Goal: Information Seeking & Learning: Learn about a topic

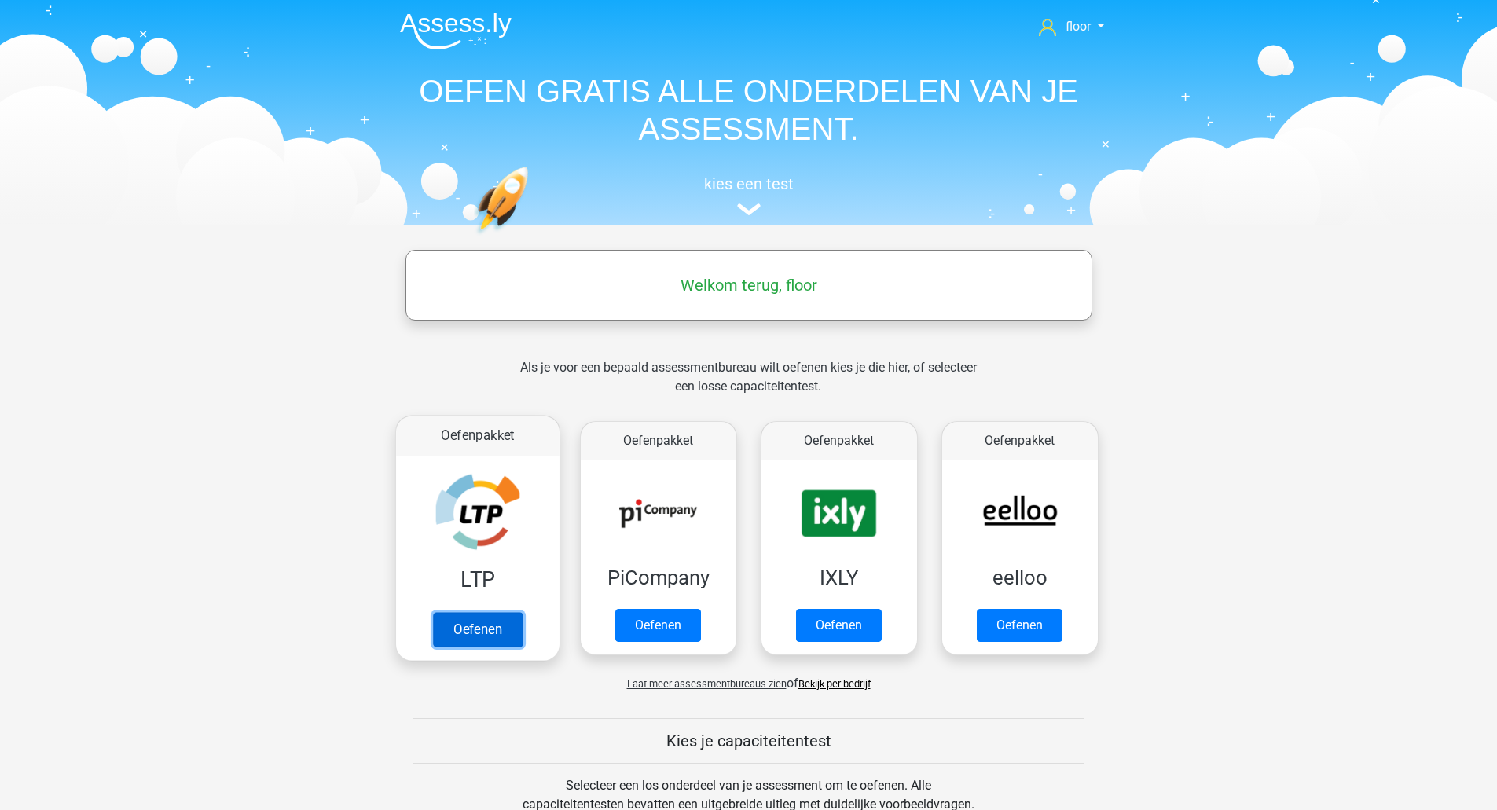
click at [479, 618] on link "Oefenen" at bounding box center [477, 629] width 90 height 35
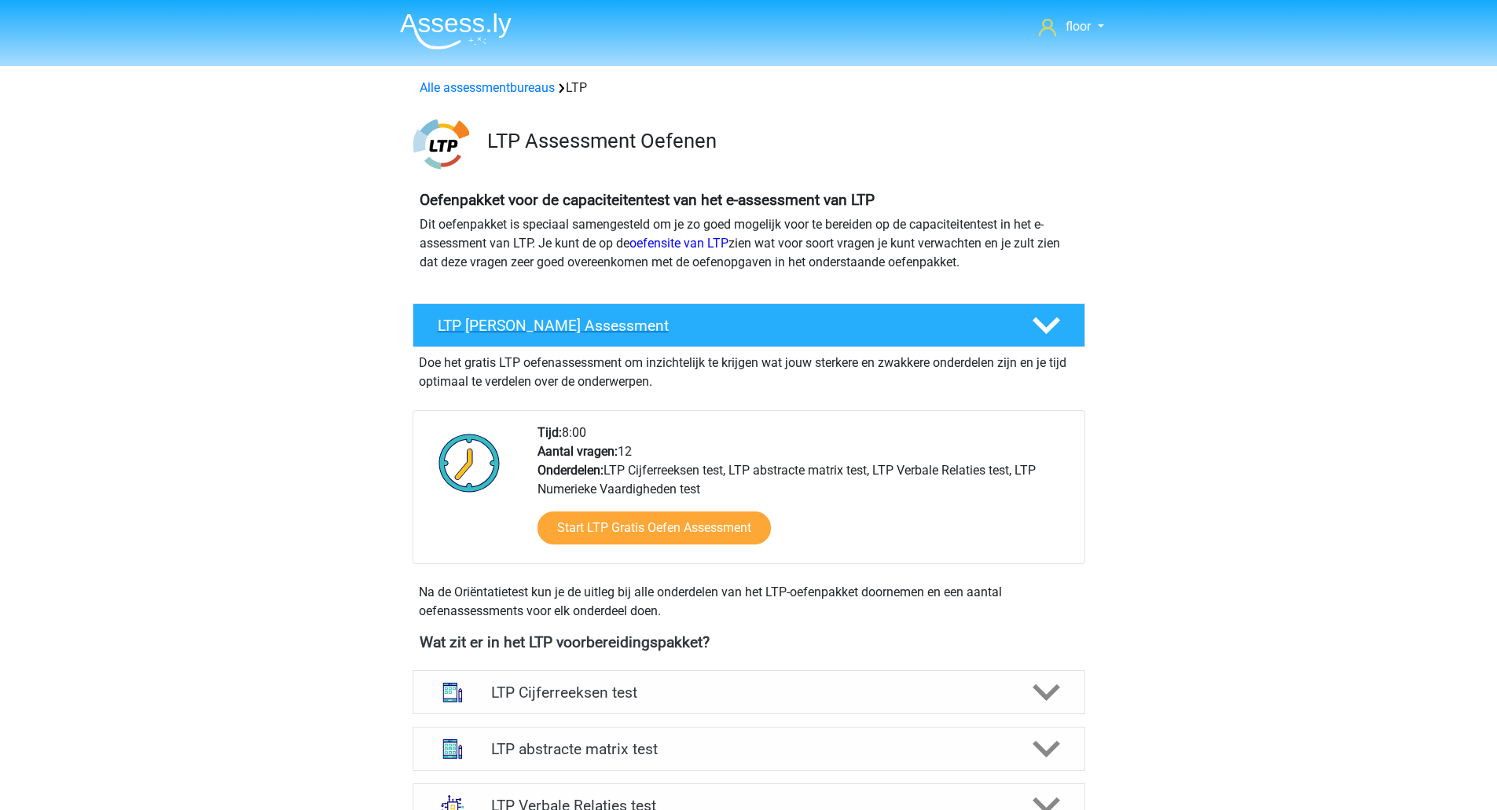
click at [1056, 331] on icon at bounding box center [1047, 326] width 28 height 28
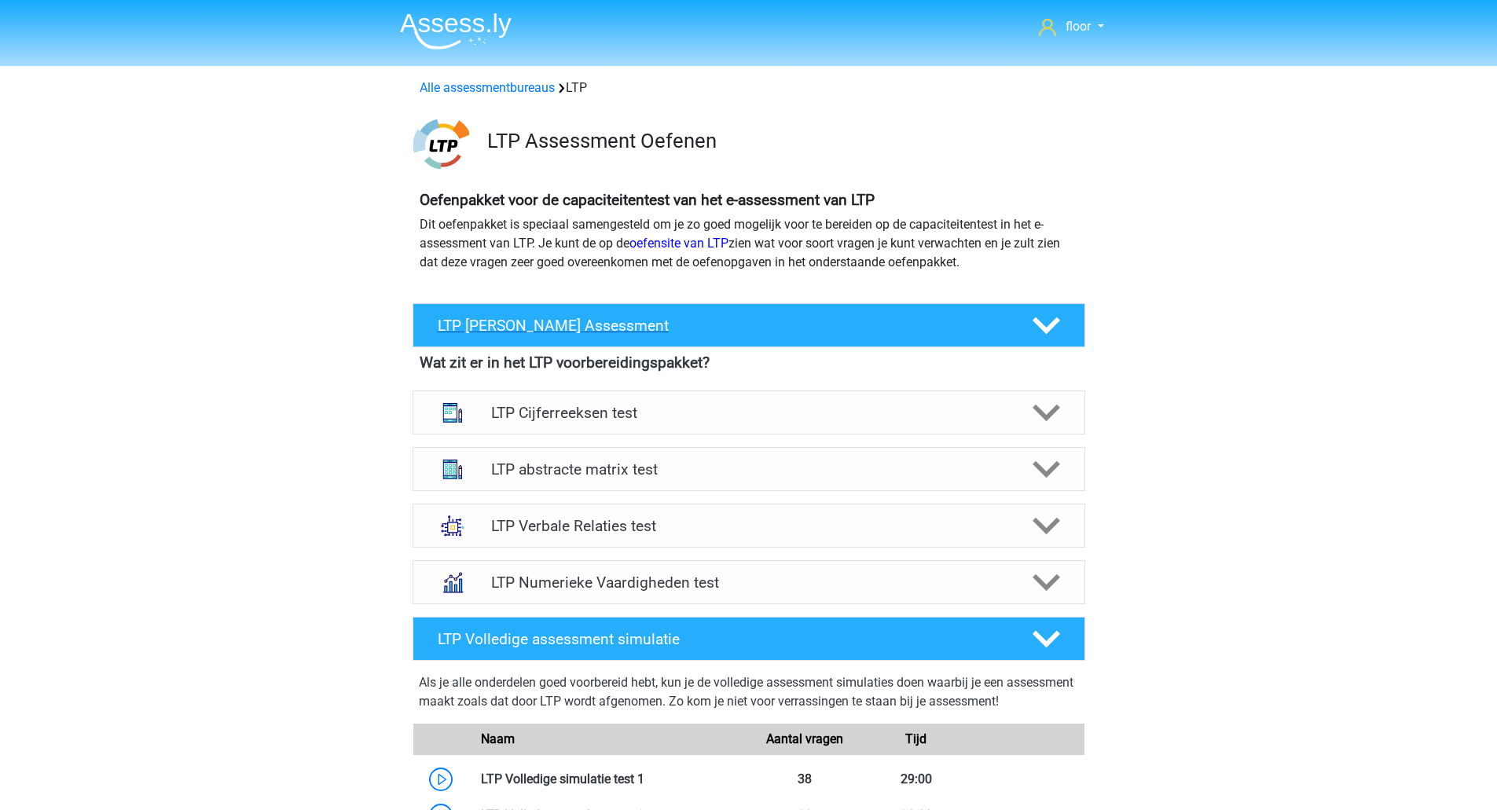
click at [1056, 331] on icon at bounding box center [1047, 326] width 28 height 28
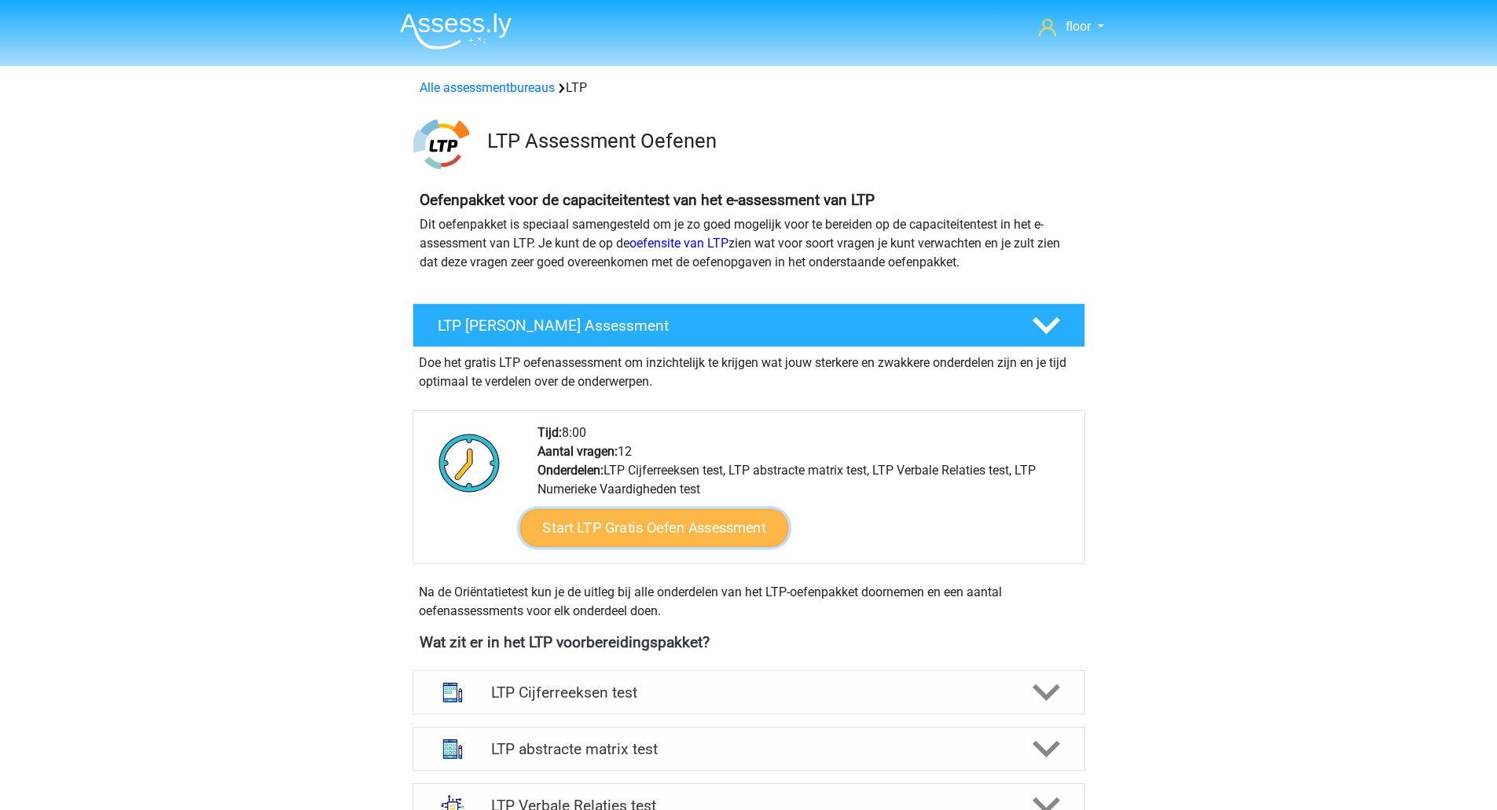
click at [652, 540] on link "Start LTP Gratis Oefen Assessment" at bounding box center [654, 528] width 269 height 38
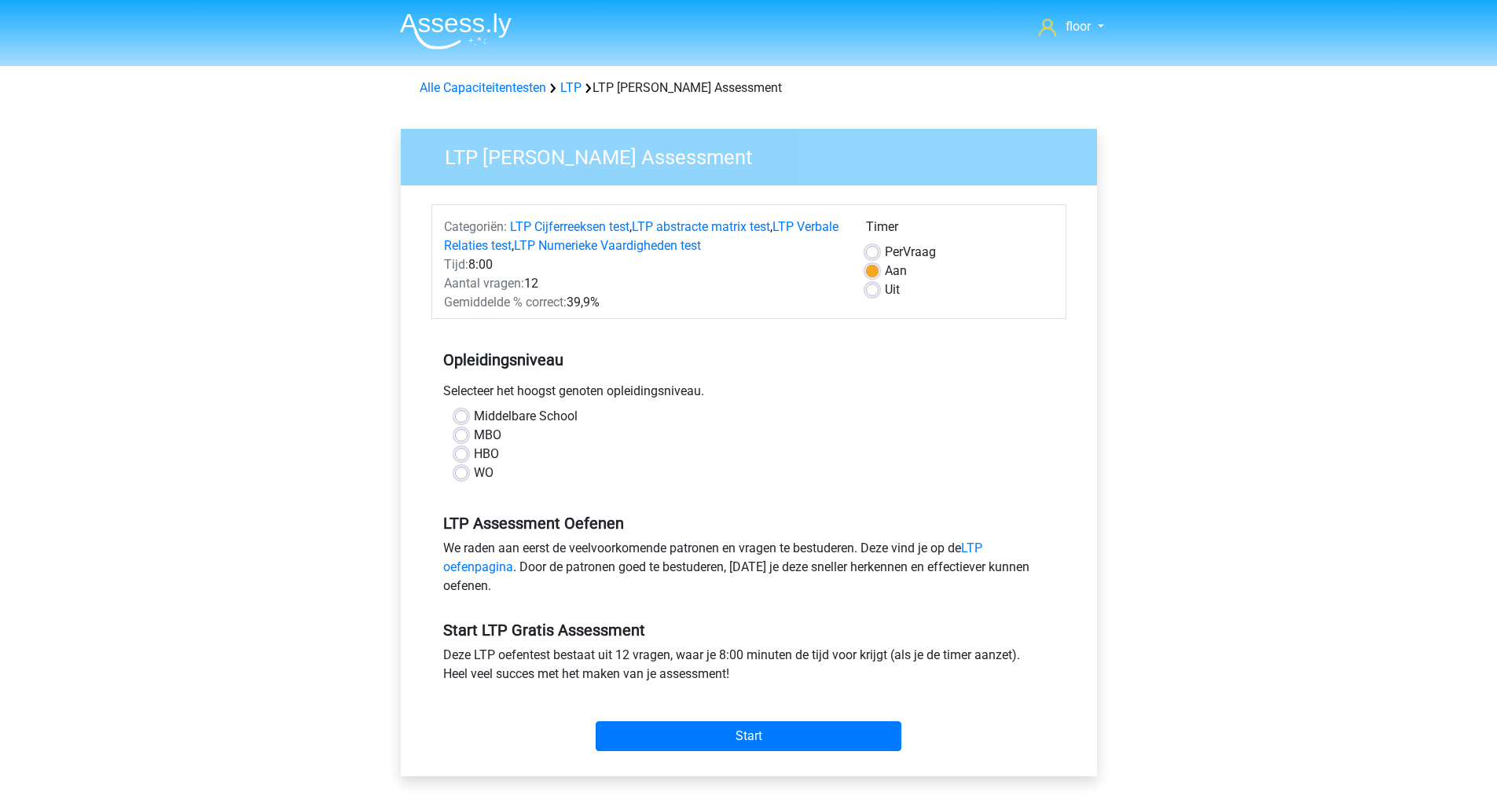
click at [479, 468] on label "WO" at bounding box center [484, 473] width 20 height 19
click at [468, 468] on input "WO" at bounding box center [461, 472] width 13 height 16
radio input "true"
click at [674, 740] on input "Start" at bounding box center [749, 737] width 306 height 30
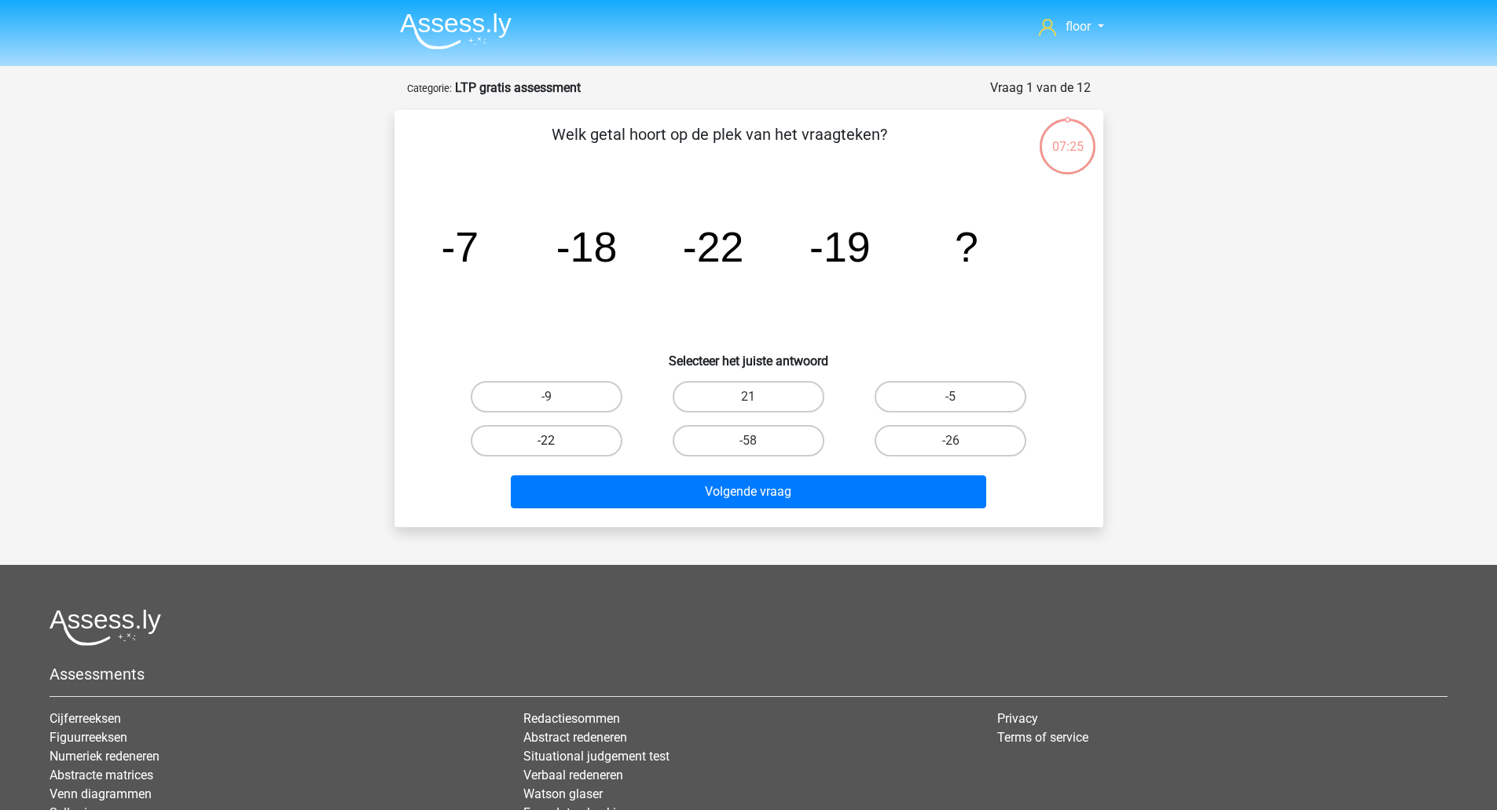
click at [551, 454] on label "-22" at bounding box center [547, 440] width 152 height 31
click at [551, 451] on input "-22" at bounding box center [551, 446] width 10 height 10
radio input "true"
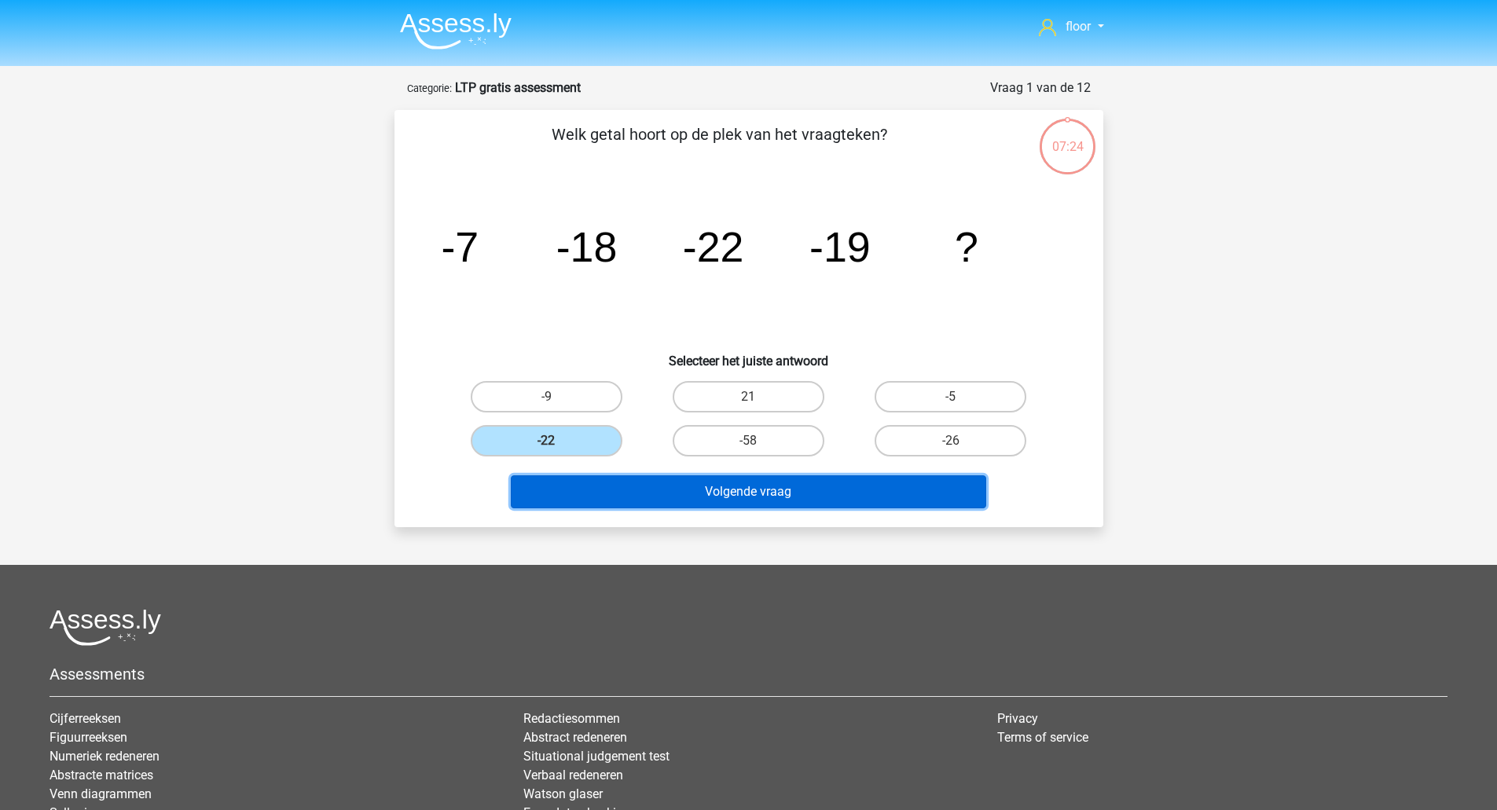
click at [658, 491] on button "Volgende vraag" at bounding box center [749, 492] width 476 height 33
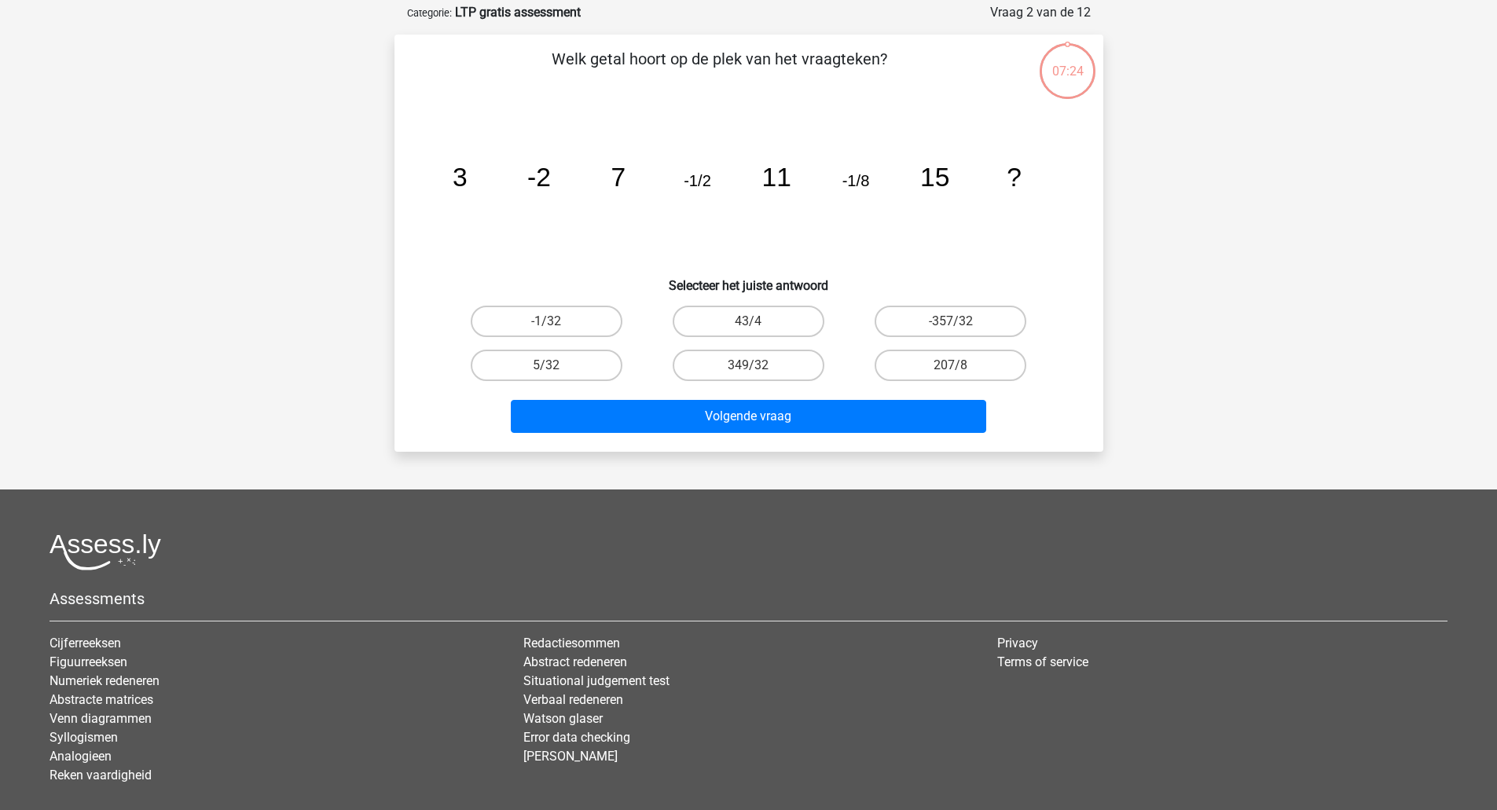
scroll to position [79, 0]
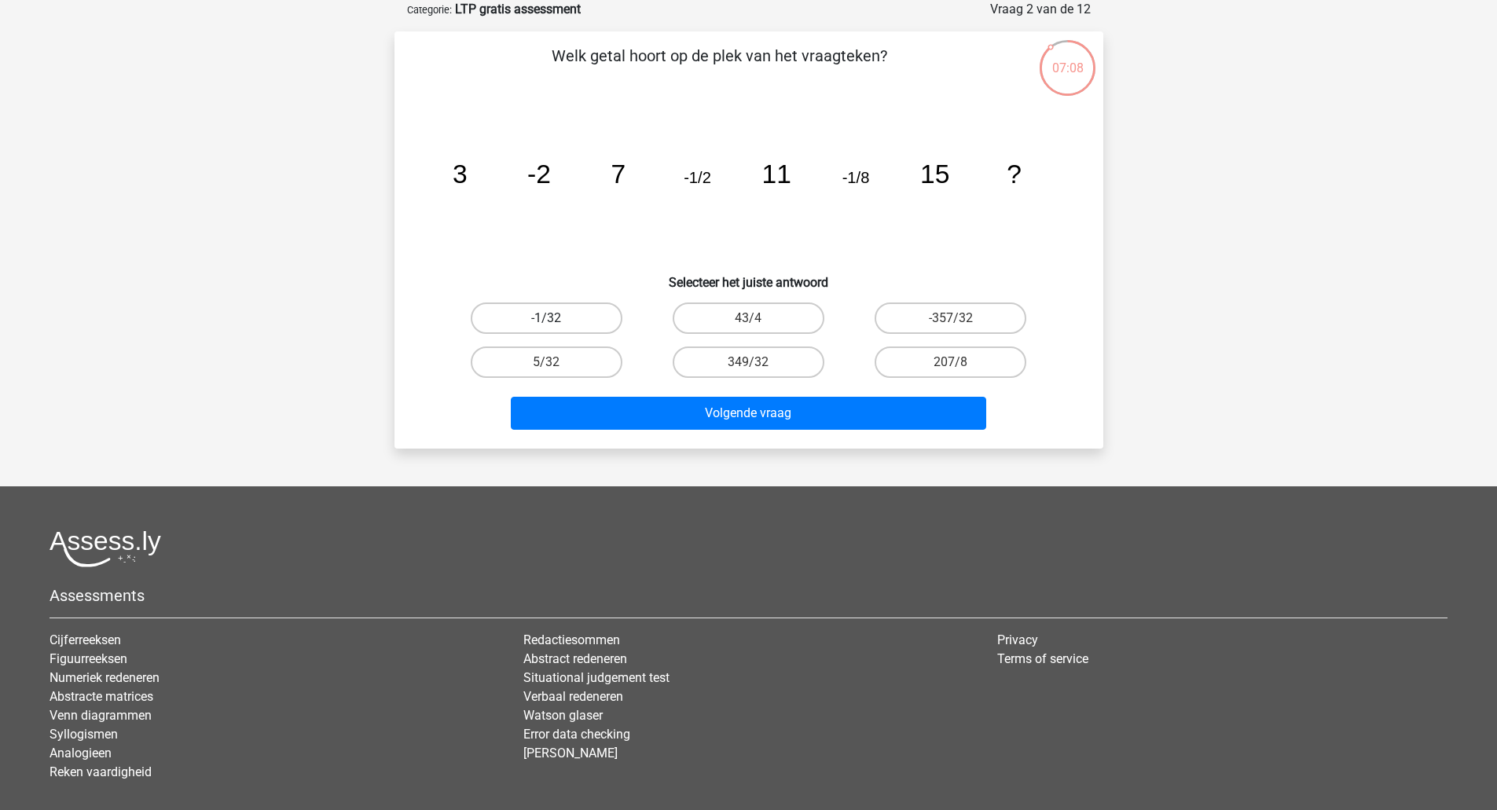
click at [529, 318] on label "-1/32" at bounding box center [547, 318] width 152 height 31
click at [546, 318] on input "-1/32" at bounding box center [551, 323] width 10 height 10
radio input "true"
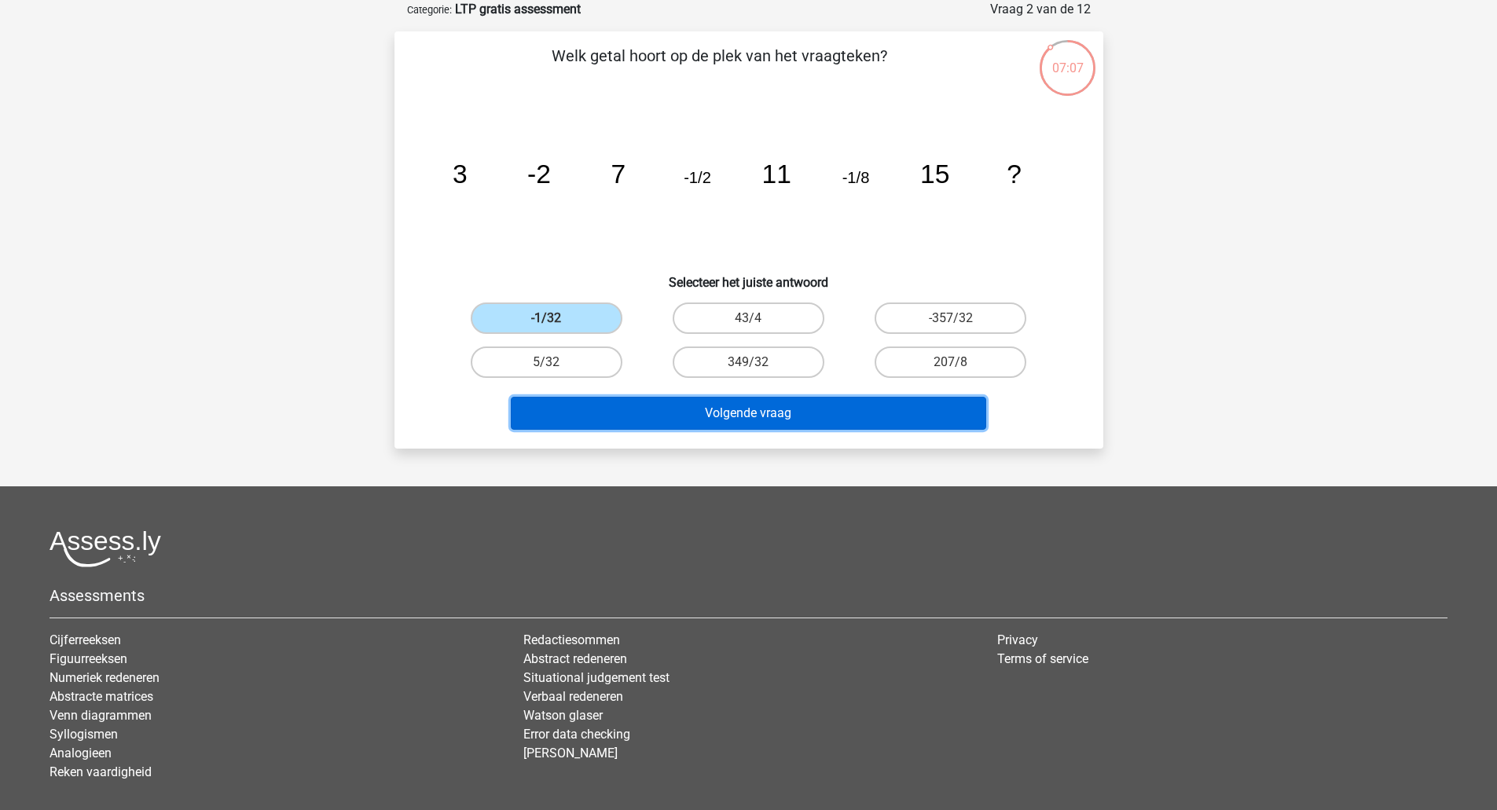
click at [626, 412] on button "Volgende vraag" at bounding box center [749, 413] width 476 height 33
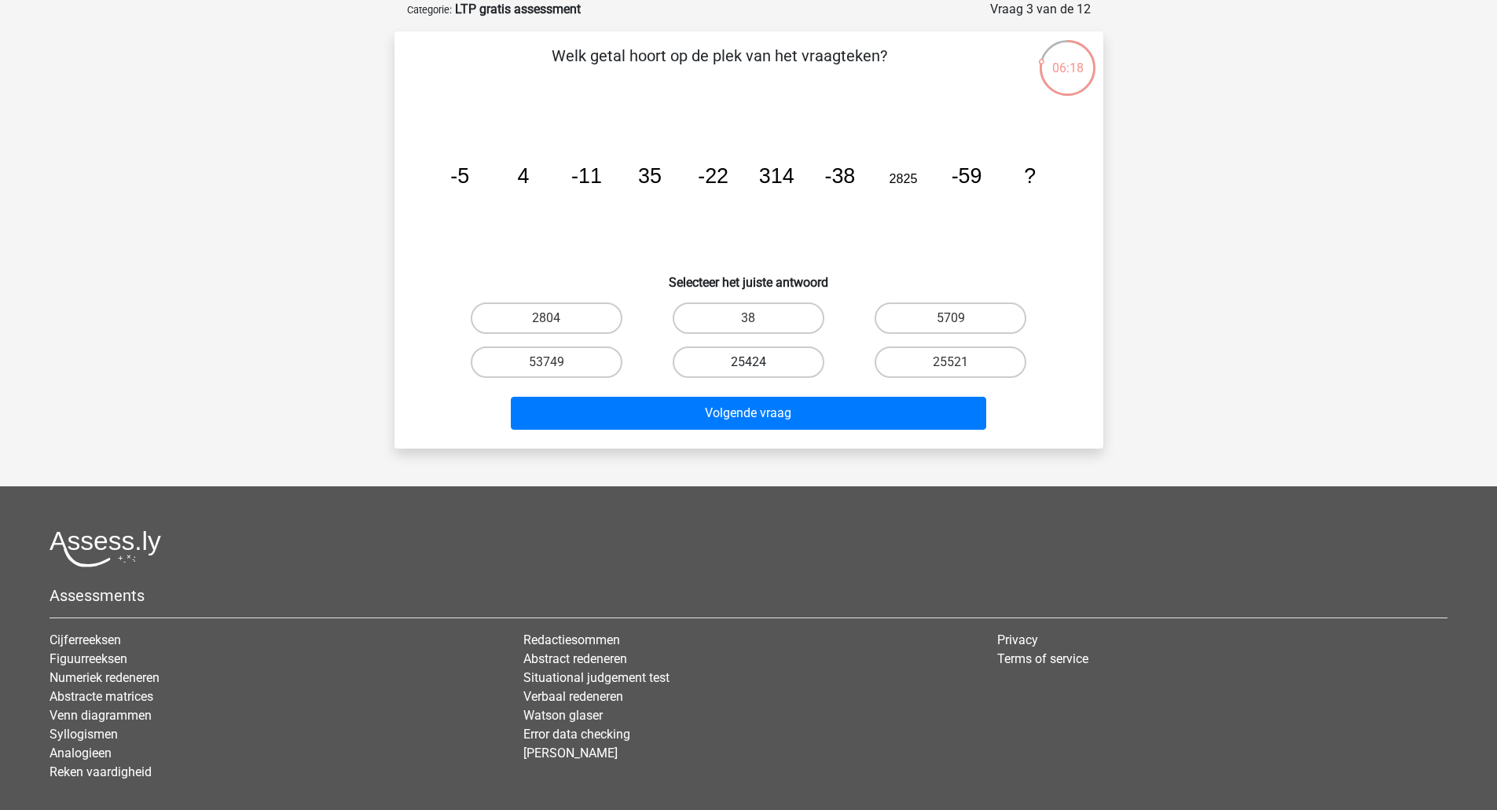
click at [726, 366] on label "25424" at bounding box center [749, 362] width 152 height 31
click at [748, 366] on input "25424" at bounding box center [753, 367] width 10 height 10
radio input "true"
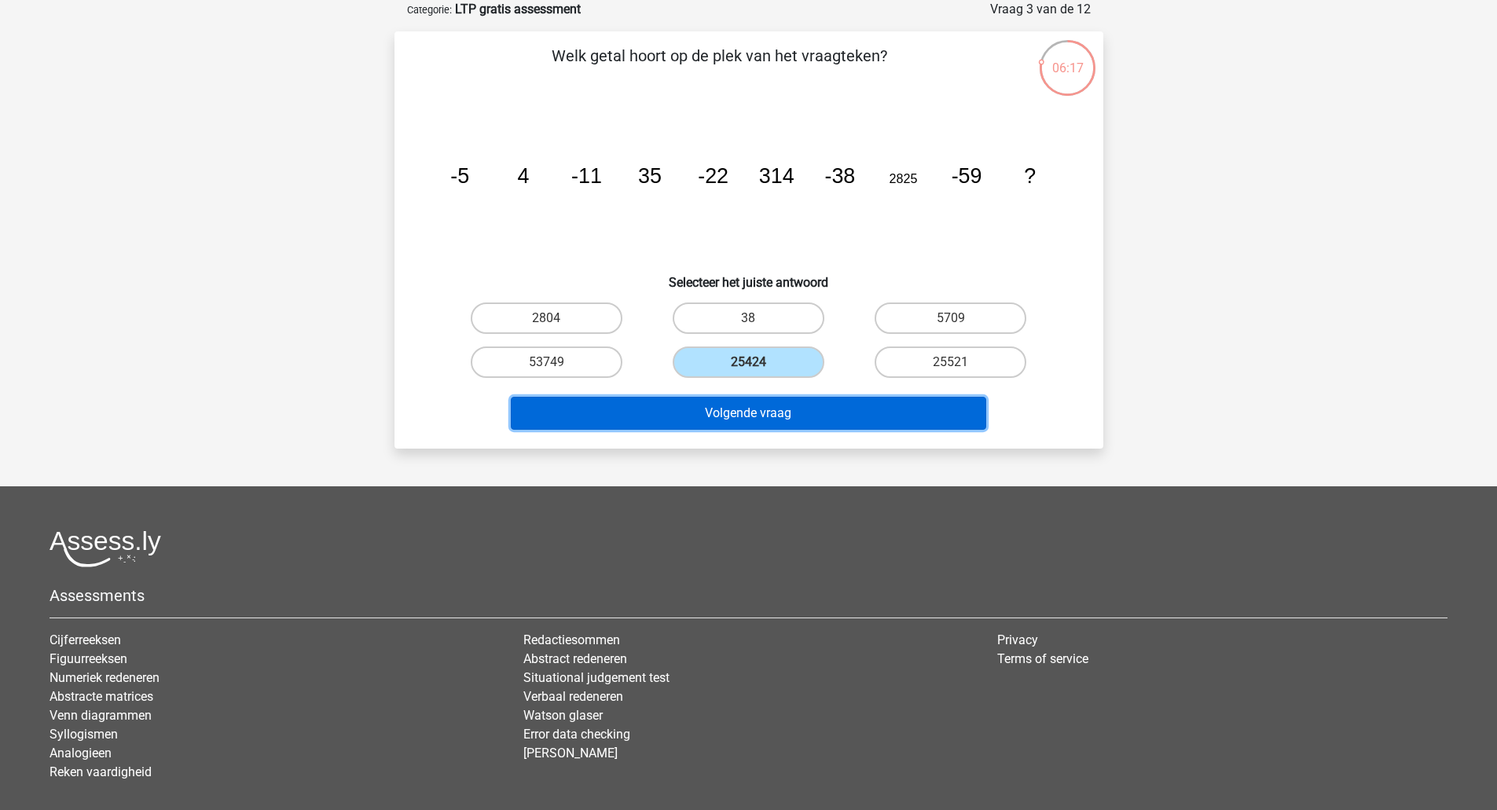
click at [719, 416] on button "Volgende vraag" at bounding box center [749, 413] width 476 height 33
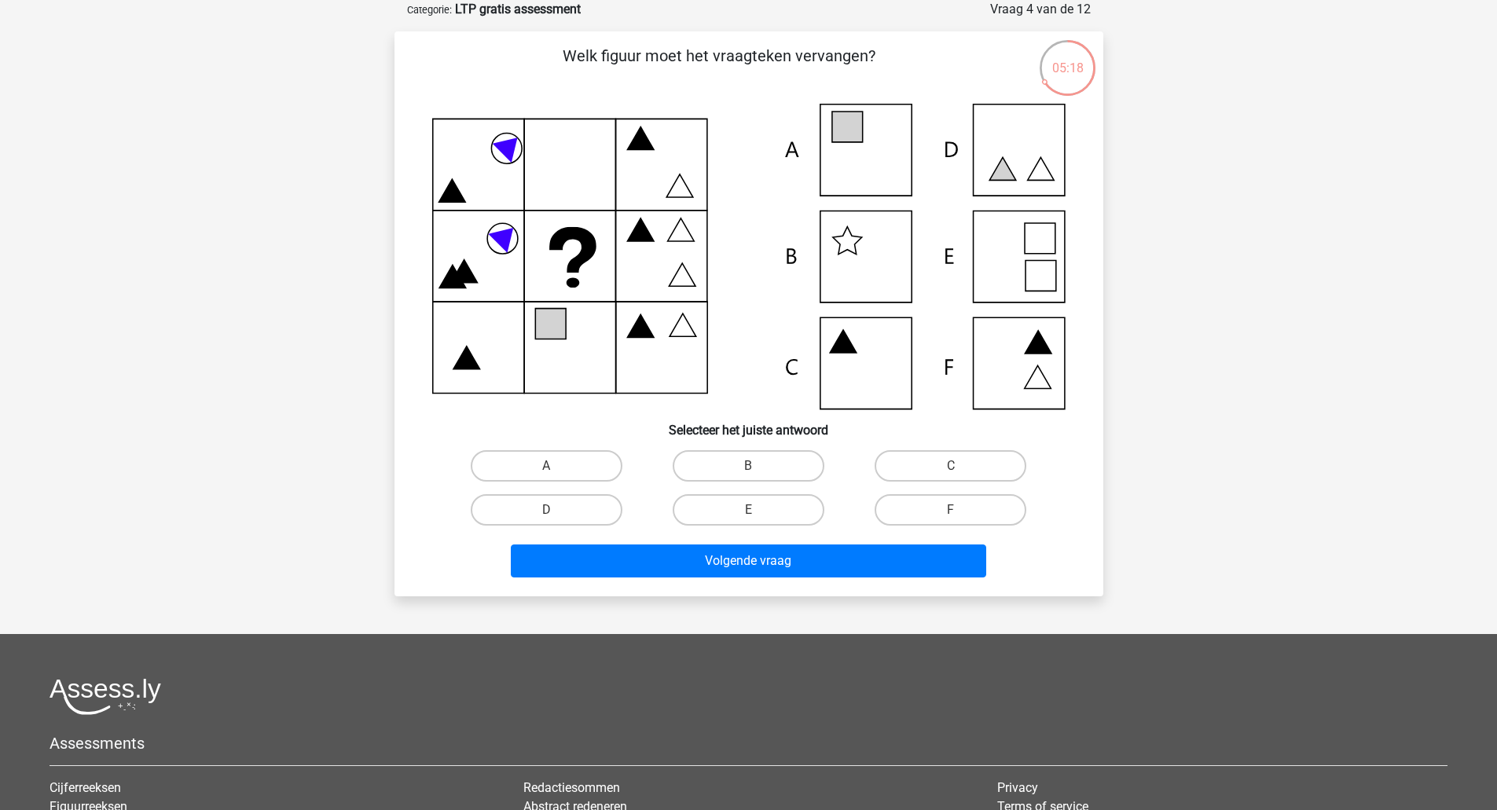
click at [854, 130] on icon at bounding box center [847, 127] width 31 height 31
click at [552, 466] on input "A" at bounding box center [551, 471] width 10 height 10
radio input "true"
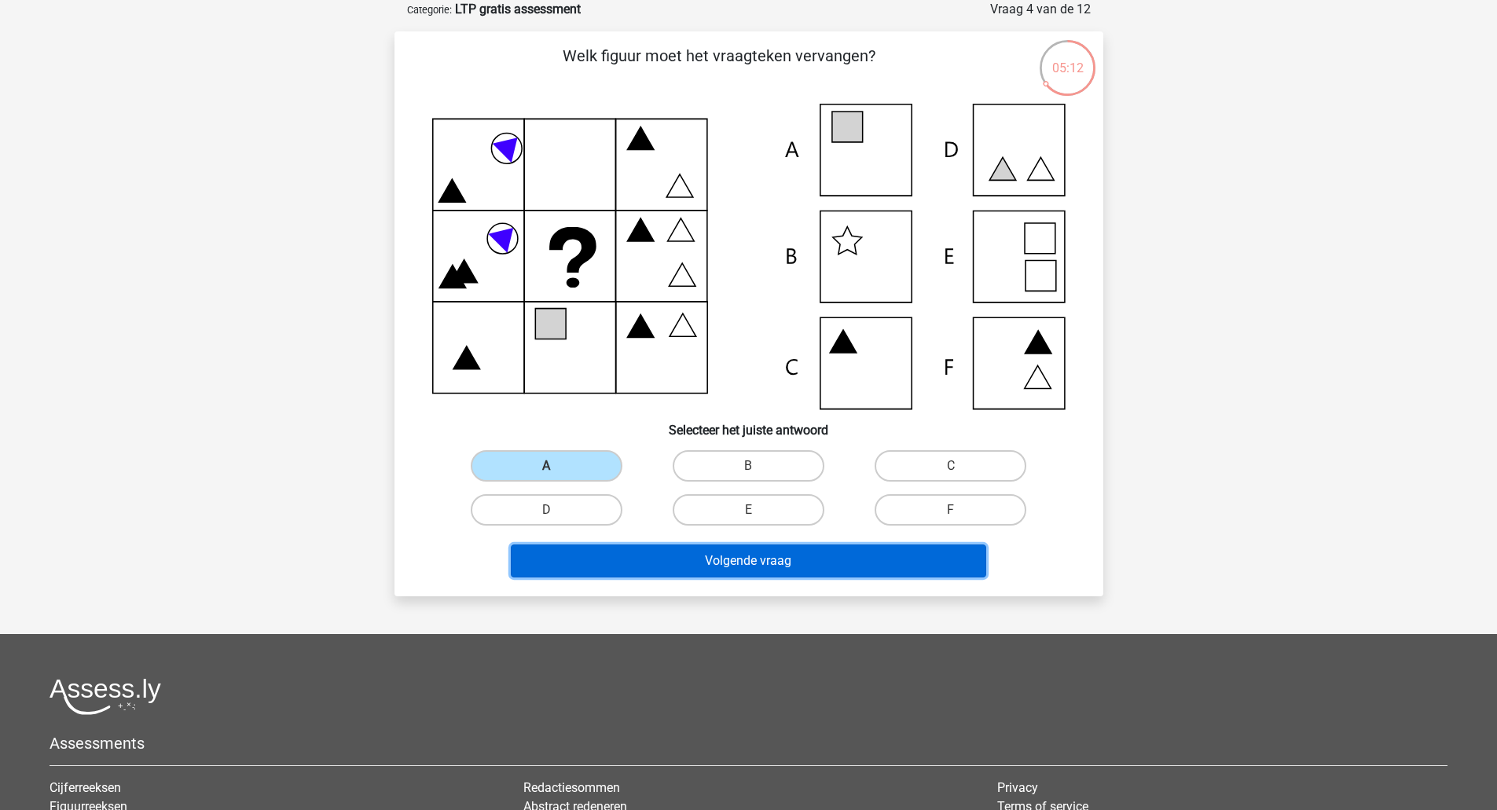
click at [601, 564] on button "Volgende vraag" at bounding box center [749, 561] width 476 height 33
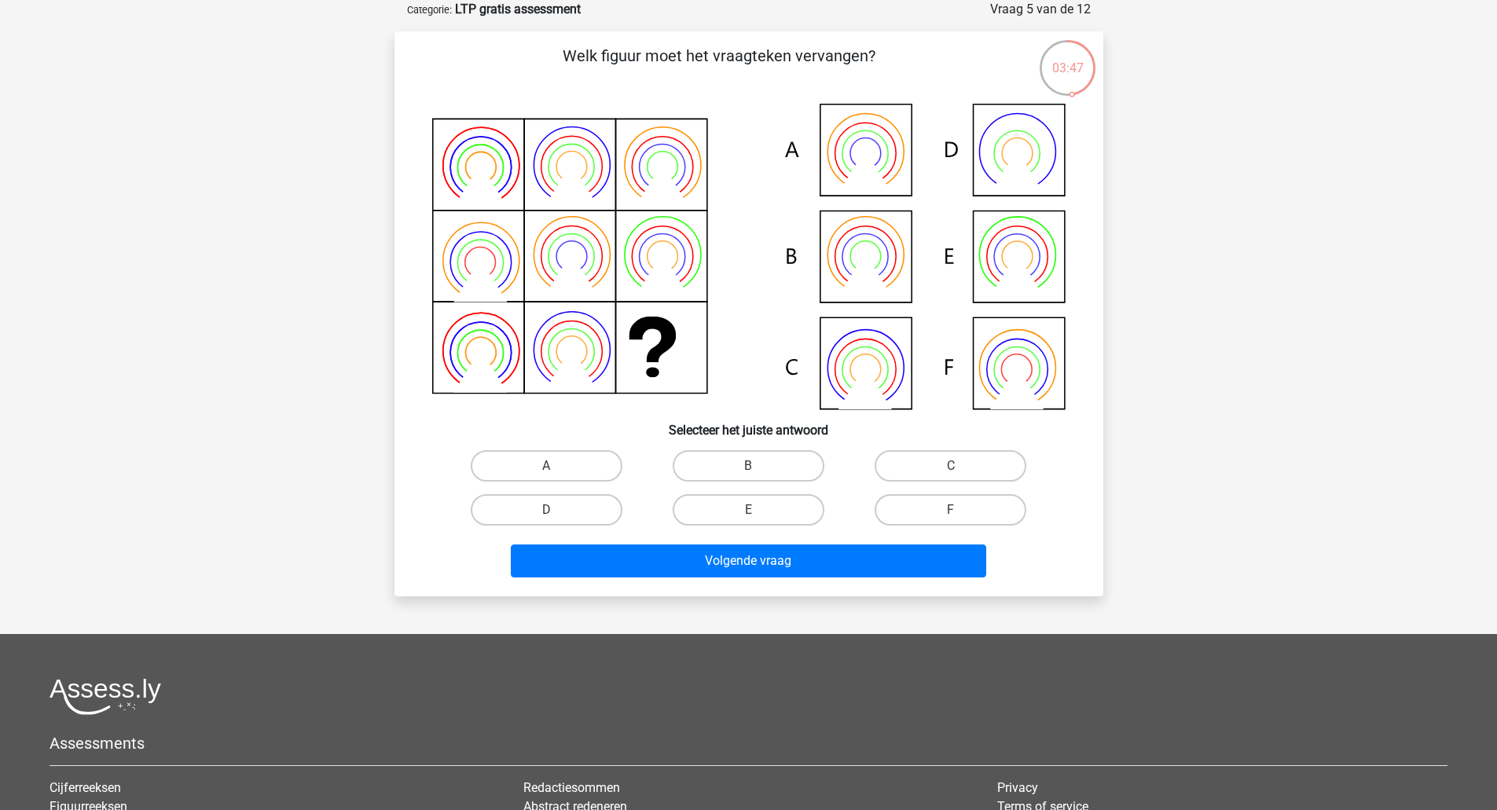
click at [1005, 263] on icon at bounding box center [749, 257] width 634 height 306
click at [760, 503] on label "E" at bounding box center [749, 509] width 152 height 31
click at [758, 510] on input "E" at bounding box center [753, 515] width 10 height 10
radio input "true"
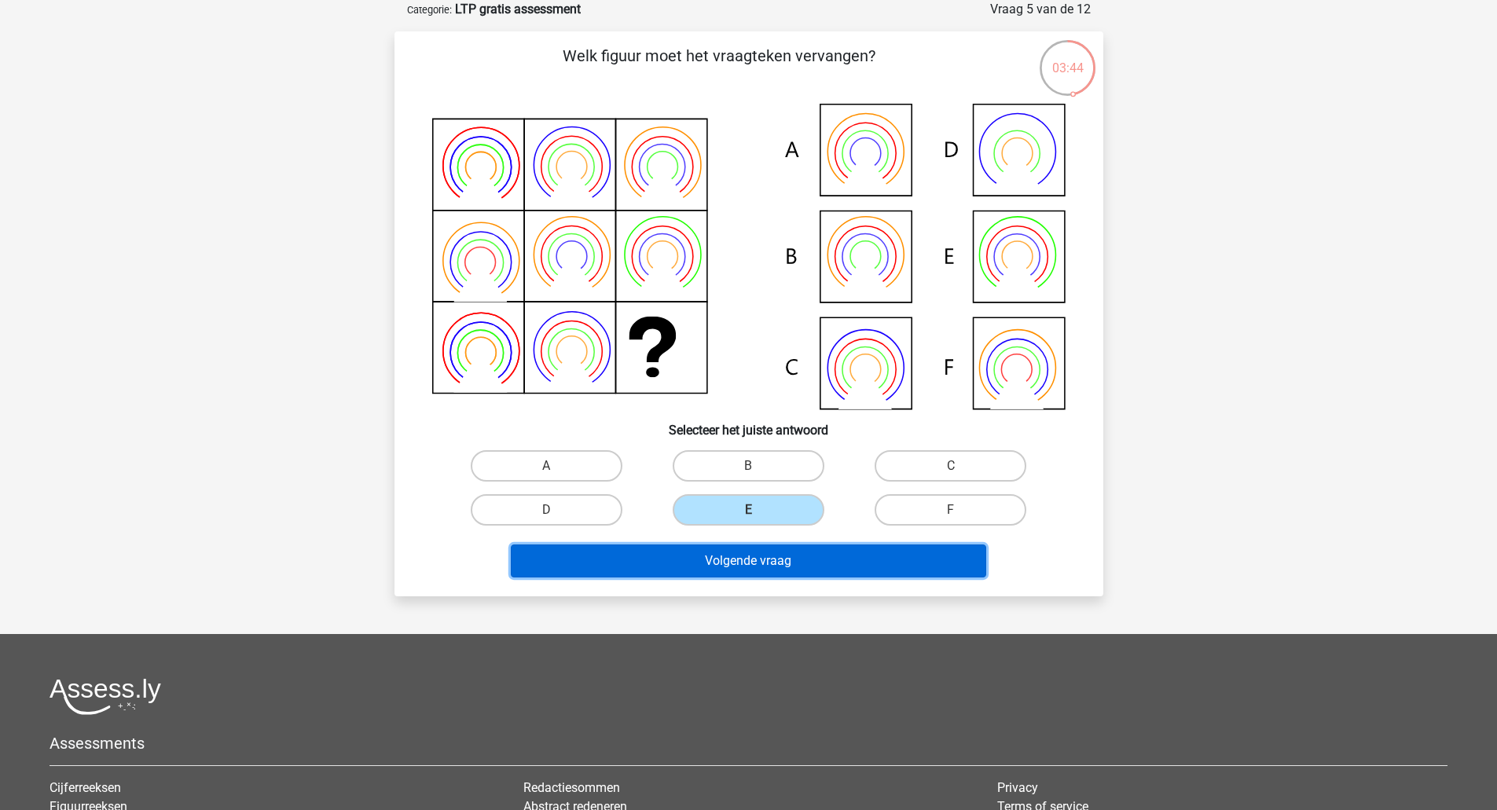
click at [744, 567] on button "Volgende vraag" at bounding box center [749, 561] width 476 height 33
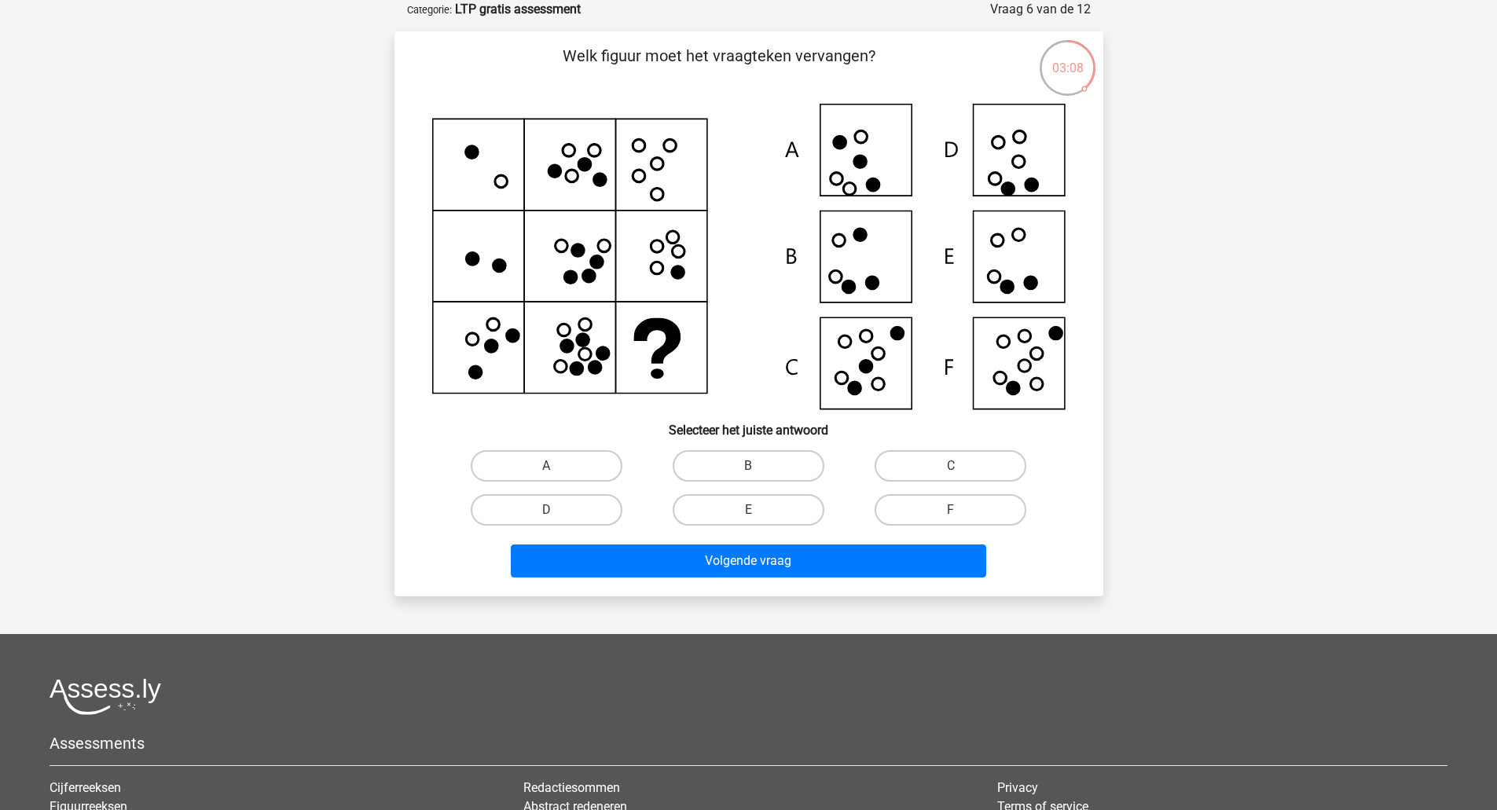
click at [880, 155] on icon at bounding box center [749, 257] width 634 height 306
click at [539, 454] on label "A" at bounding box center [547, 465] width 152 height 31
click at [546, 466] on input "A" at bounding box center [551, 471] width 10 height 10
radio input "true"
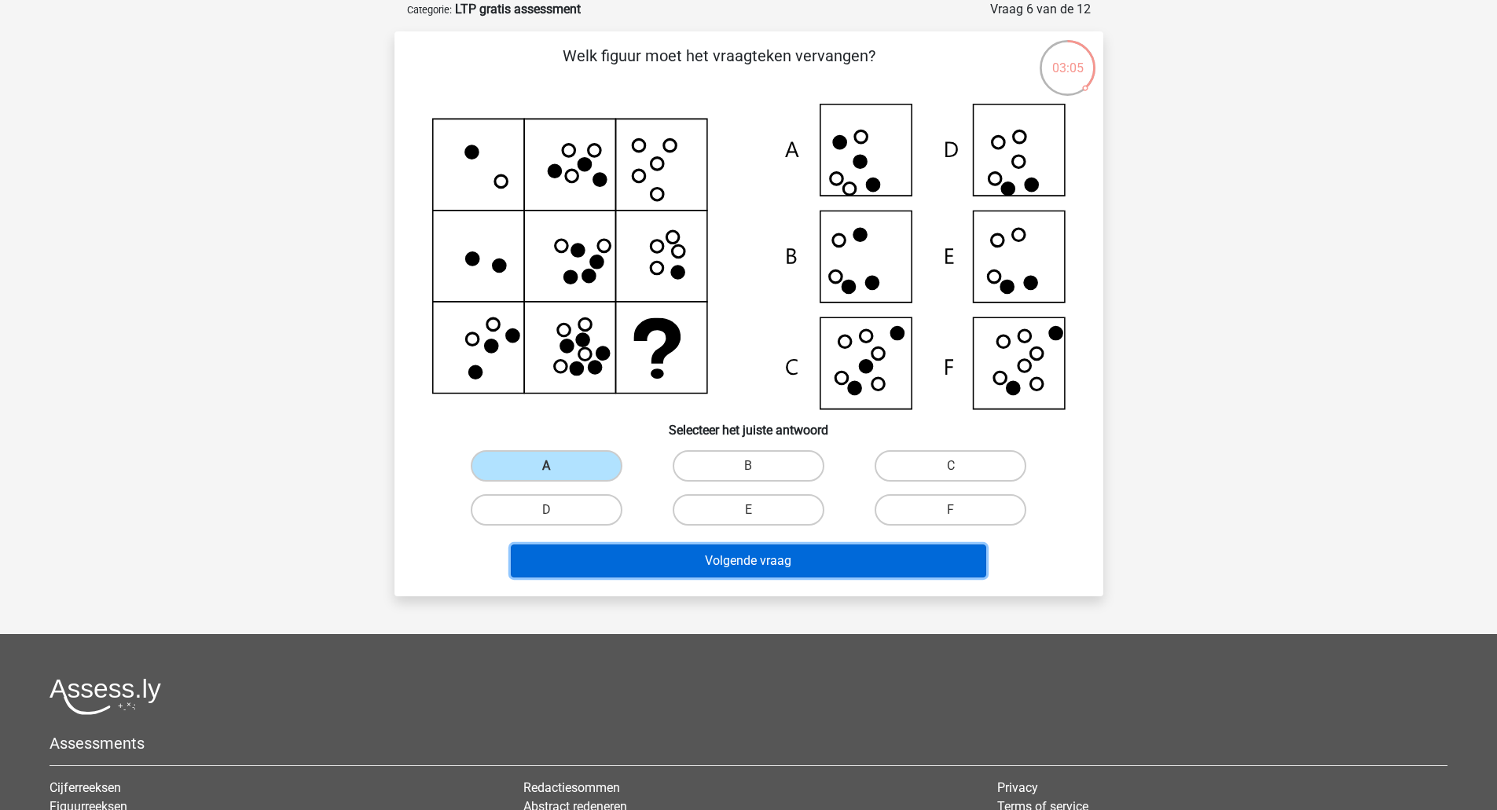
click at [610, 553] on button "Volgende vraag" at bounding box center [749, 561] width 476 height 33
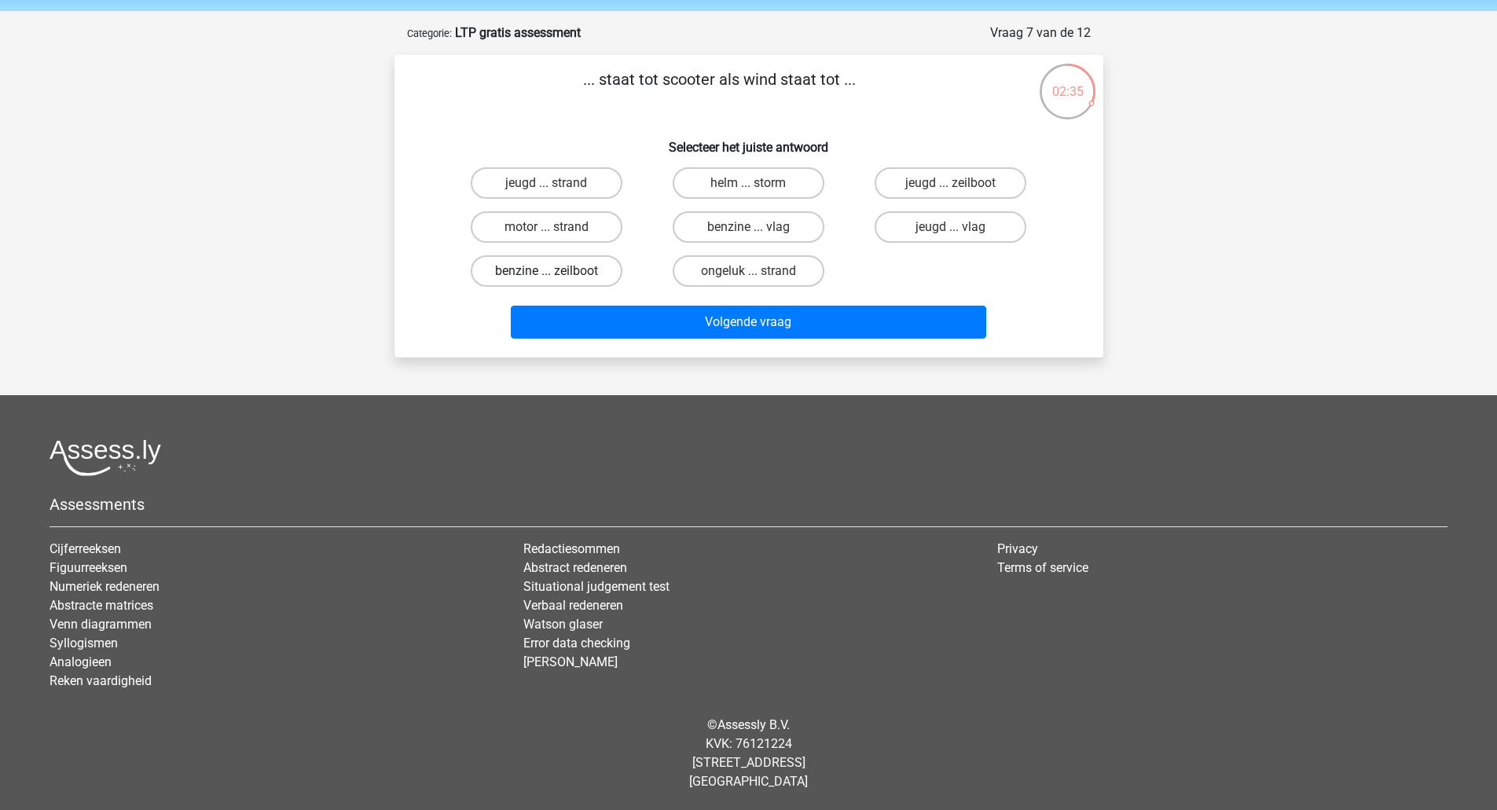
click at [534, 264] on label "benzine ... zeilboot" at bounding box center [547, 270] width 152 height 31
click at [546, 271] on input "benzine ... zeilboot" at bounding box center [551, 276] width 10 height 10
radio input "true"
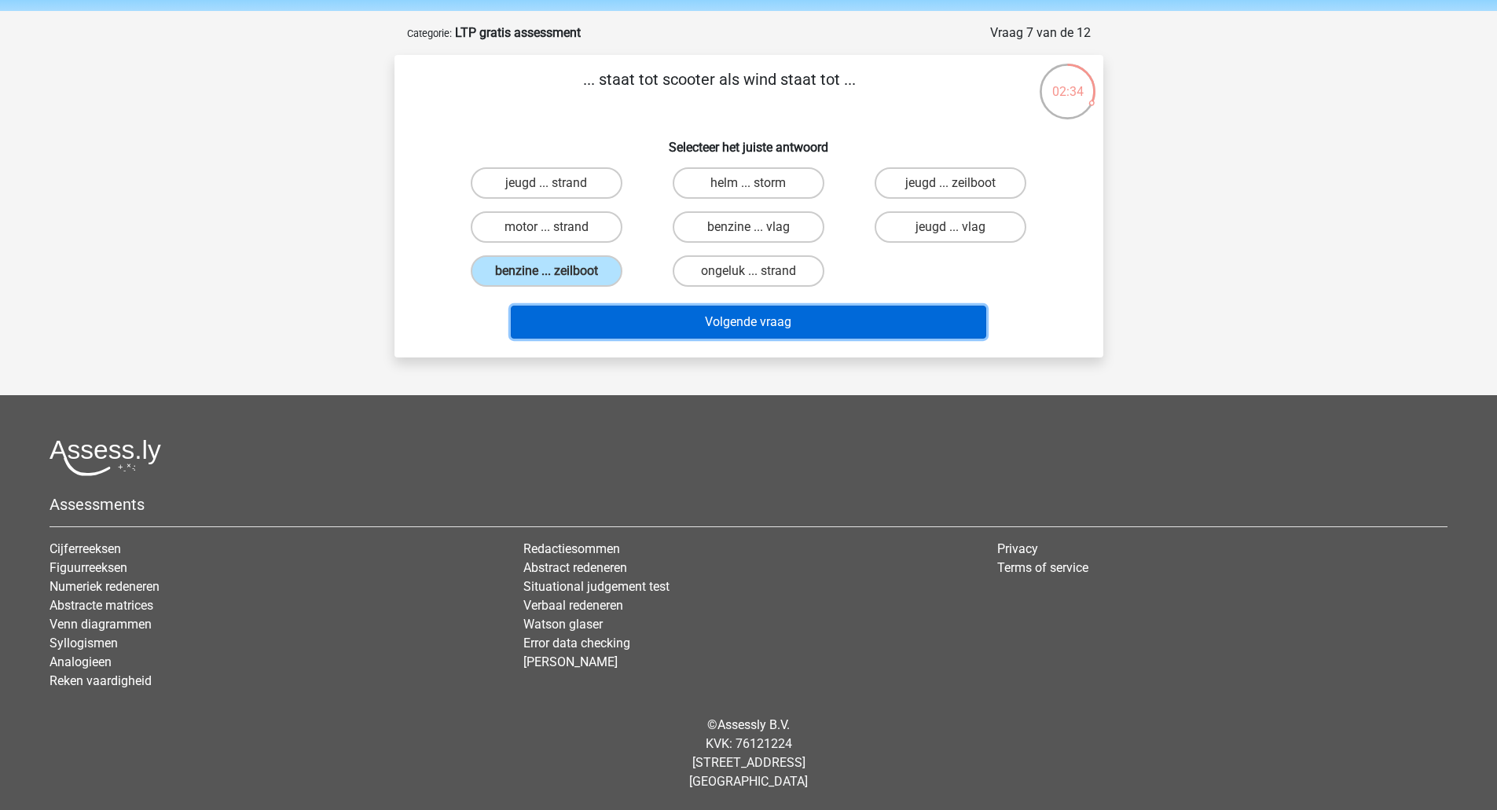
click at [581, 307] on button "Volgende vraag" at bounding box center [749, 322] width 476 height 33
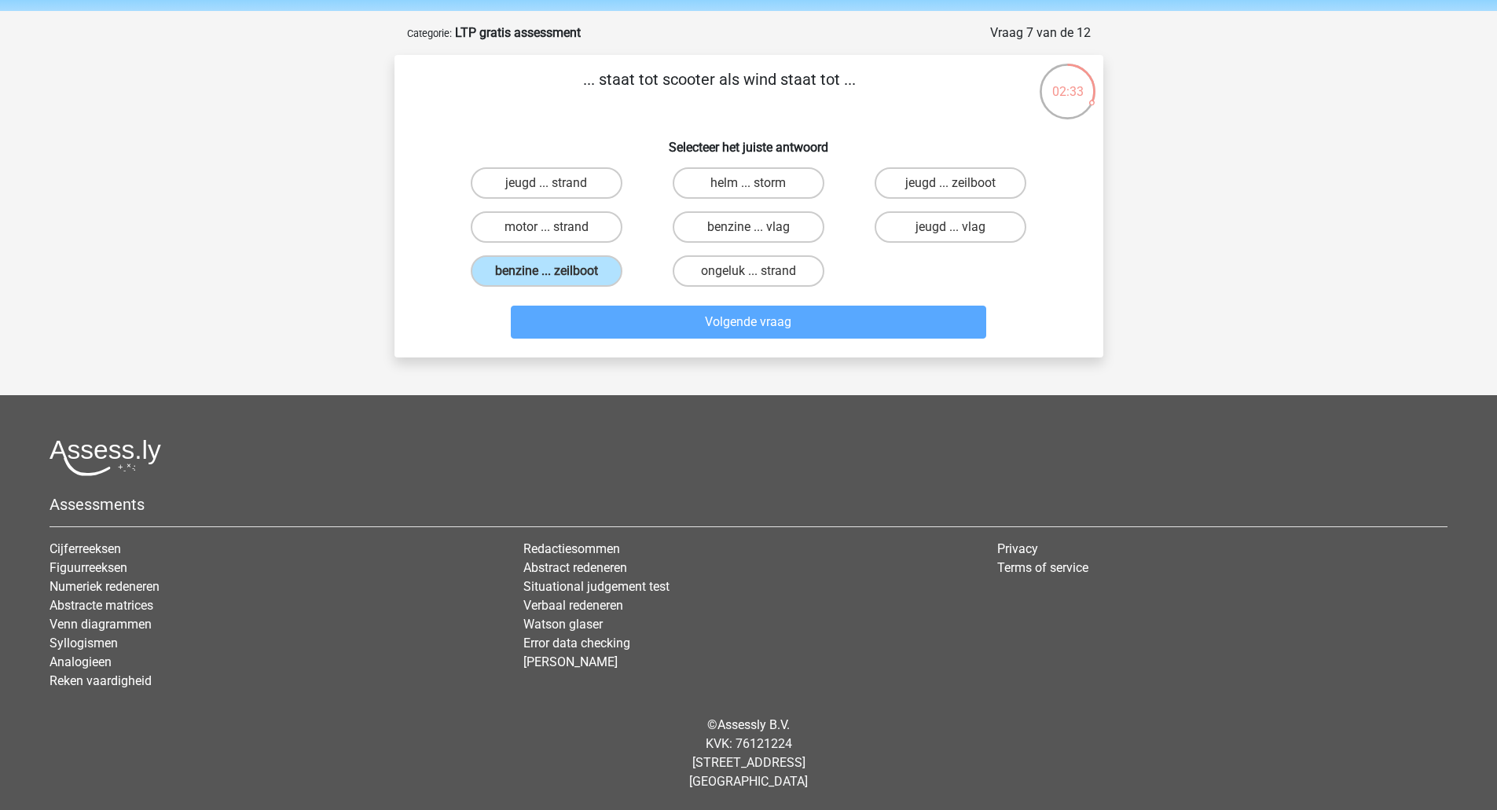
scroll to position [74, 0]
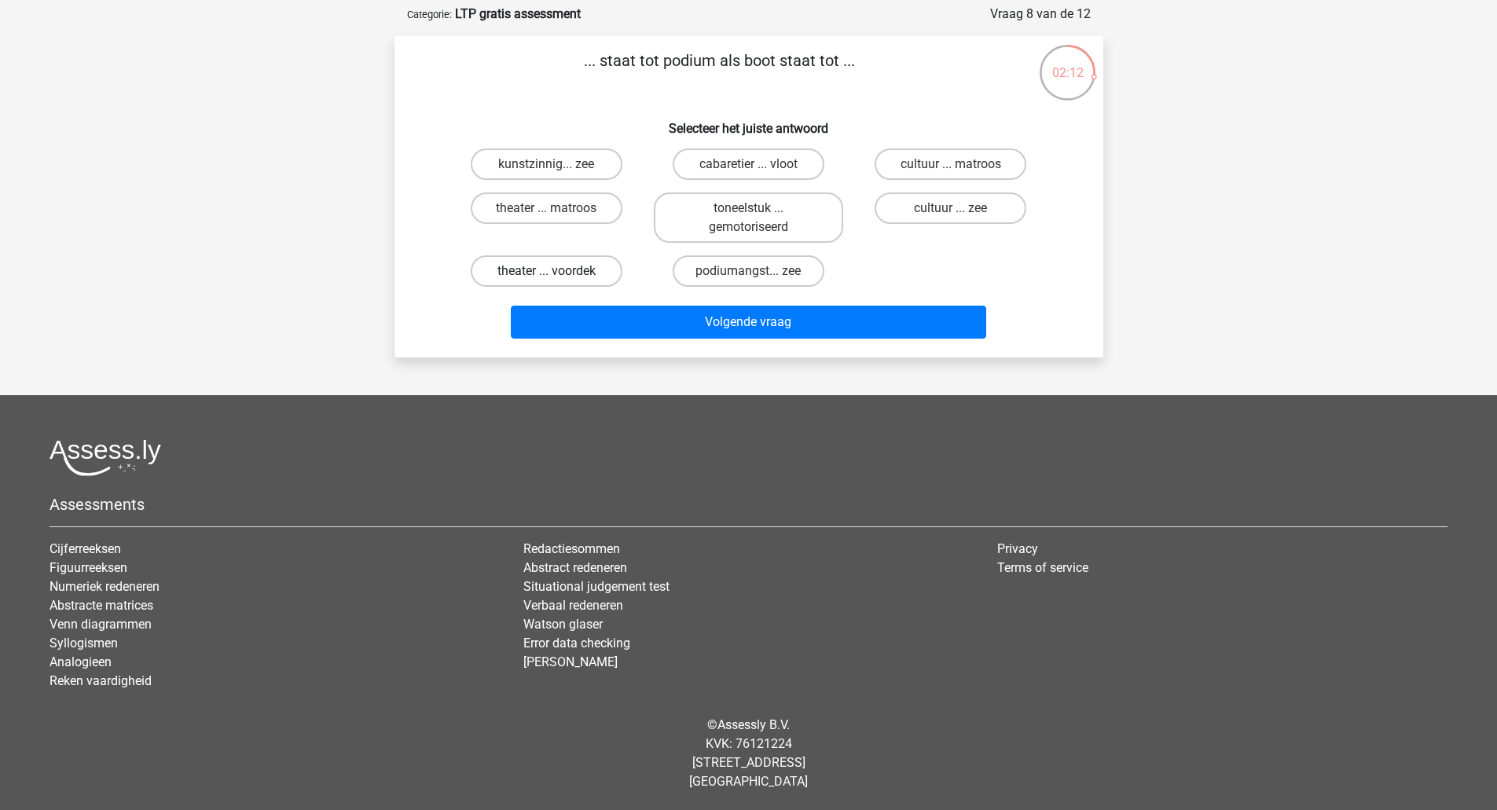
click at [567, 267] on label "theater ... voordek" at bounding box center [547, 270] width 152 height 31
click at [556, 271] on input "theater ... voordek" at bounding box center [551, 276] width 10 height 10
radio input "true"
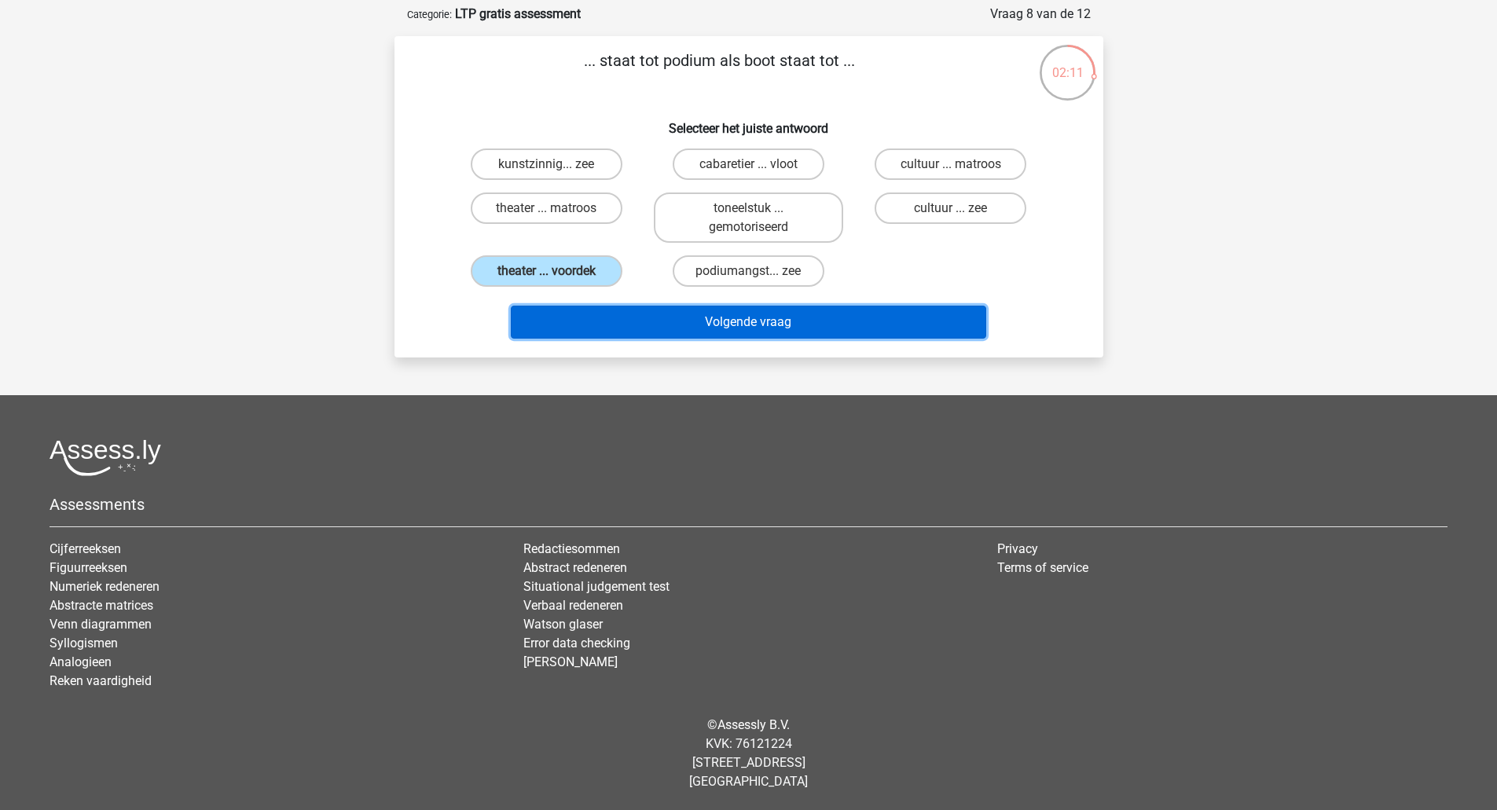
click at [579, 314] on button "Volgende vraag" at bounding box center [749, 322] width 476 height 33
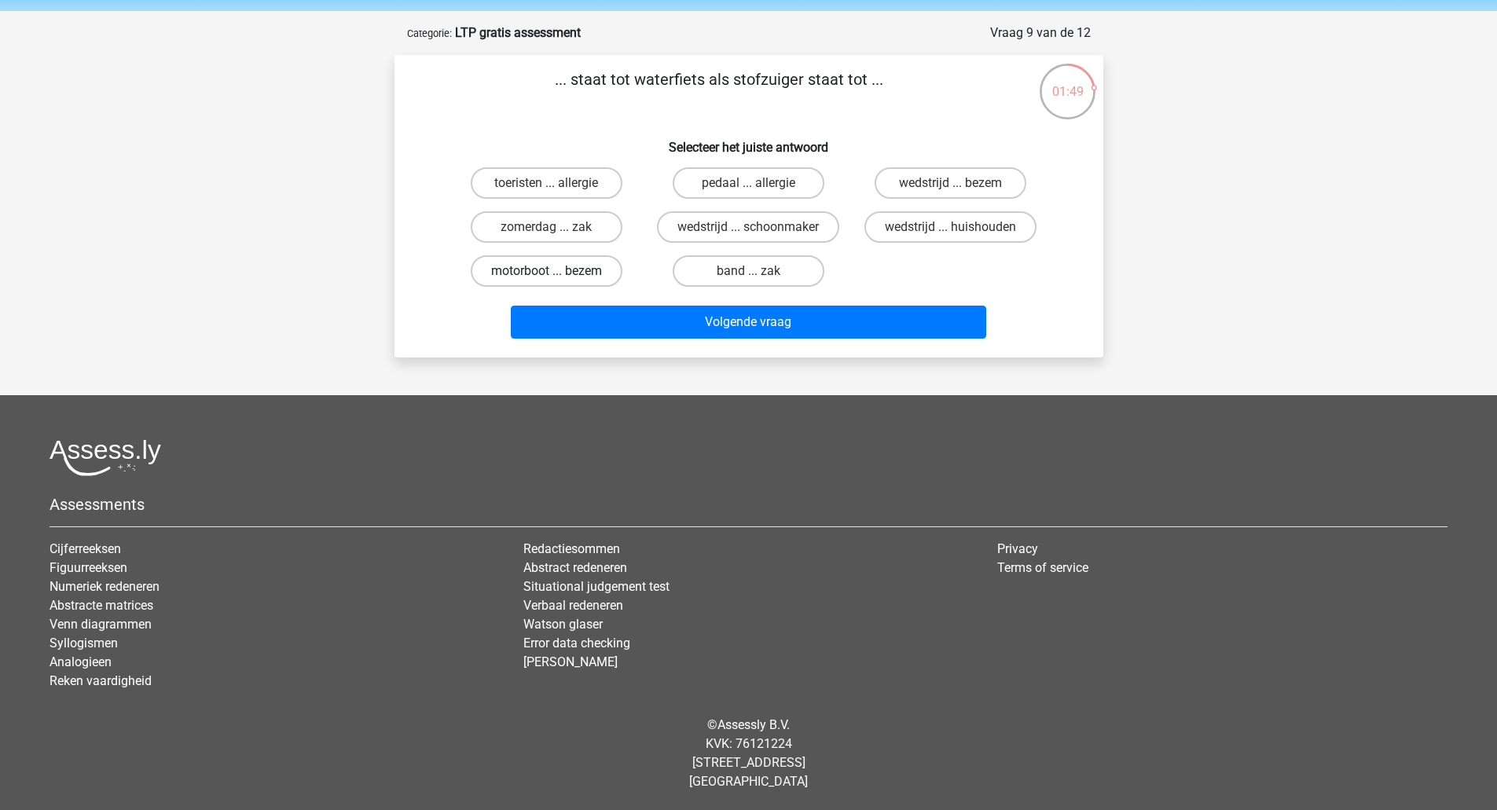
click at [564, 275] on label "motorboot ... bezem" at bounding box center [547, 270] width 152 height 31
click at [556, 275] on input "motorboot ... bezem" at bounding box center [551, 276] width 10 height 10
radio input "true"
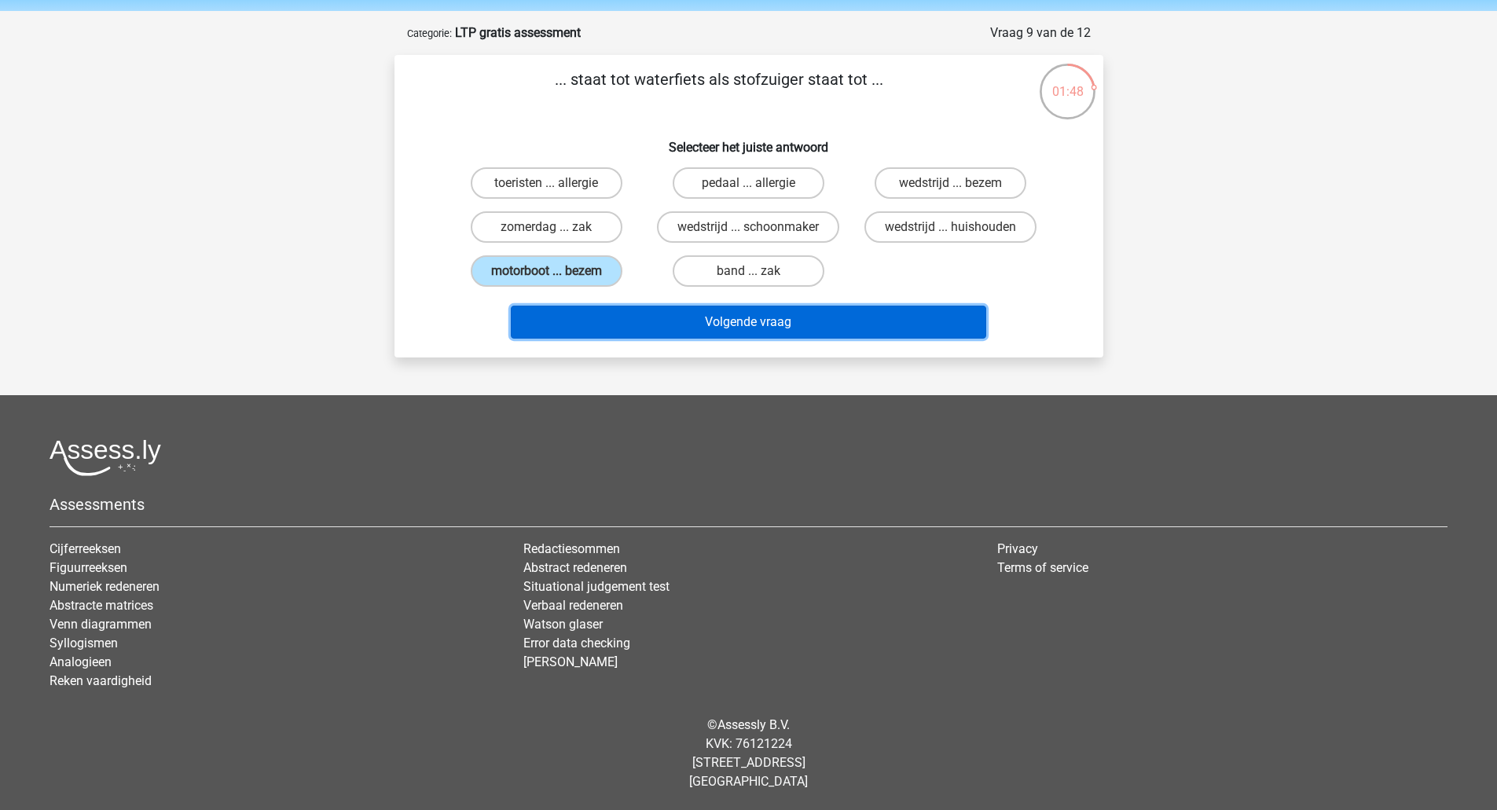
click at [572, 339] on button "Volgende vraag" at bounding box center [749, 322] width 476 height 33
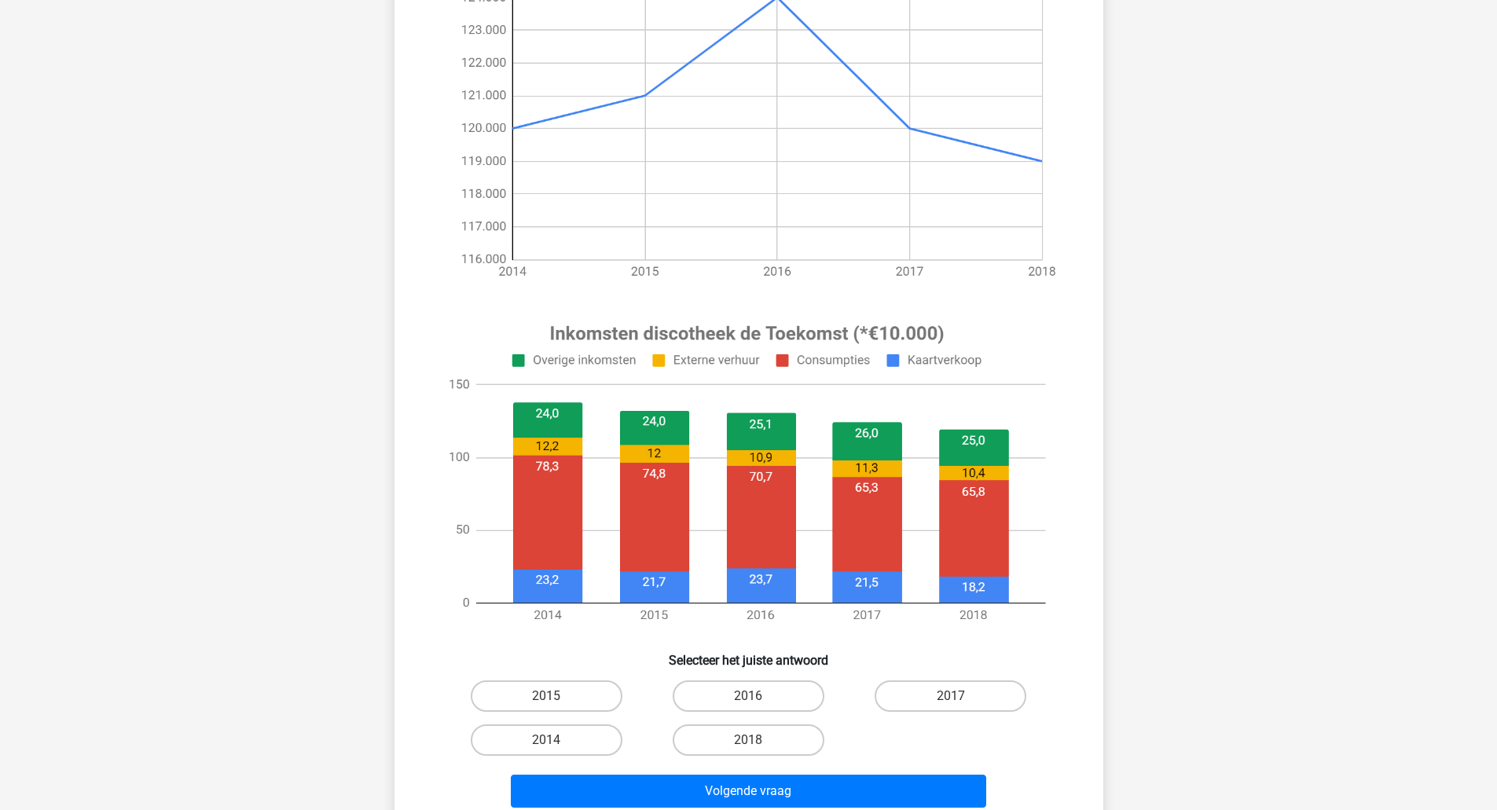
scroll to position [291, 0]
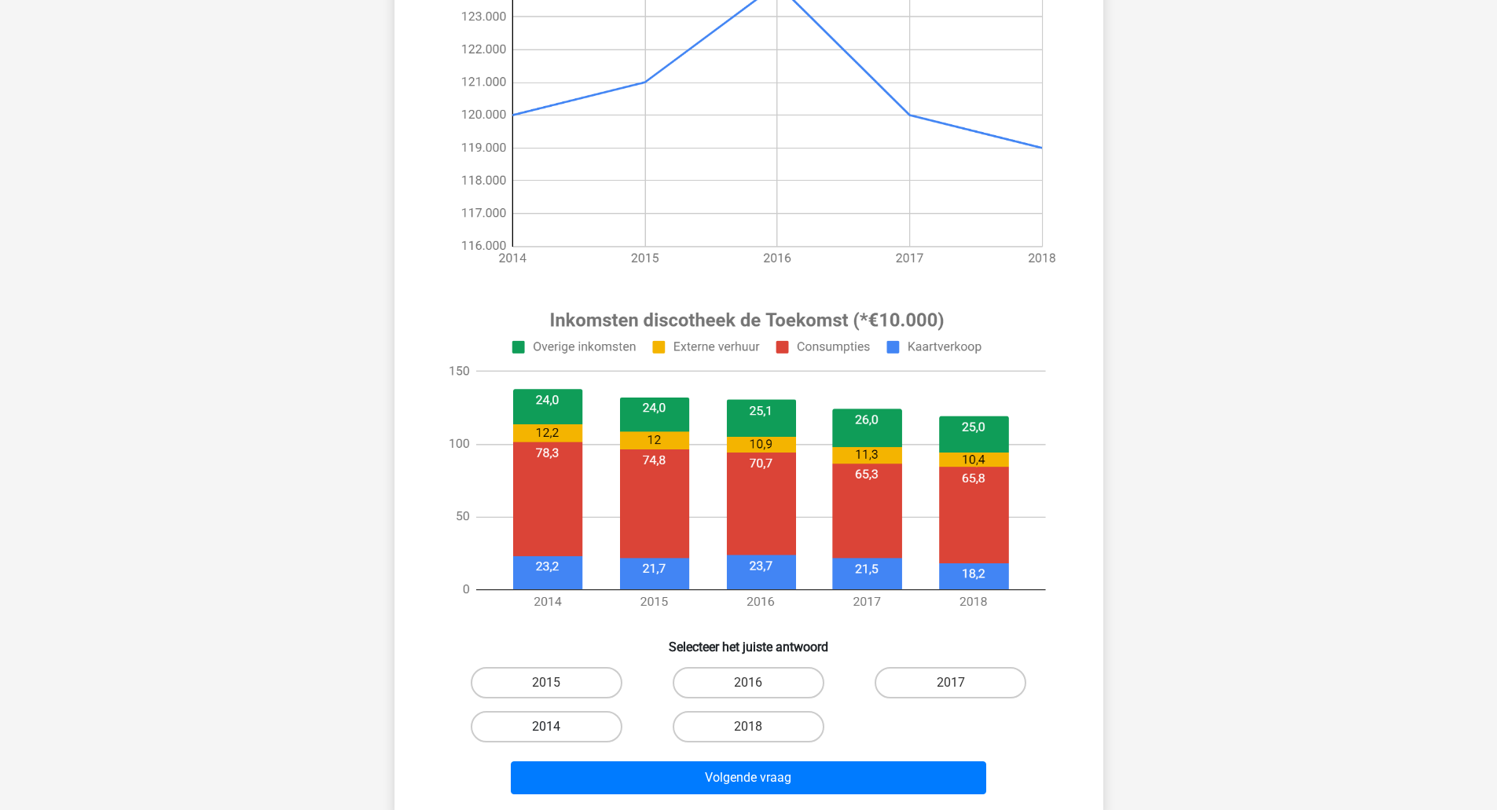
click at [529, 734] on label "2014" at bounding box center [547, 726] width 152 height 31
click at [546, 734] on input "2014" at bounding box center [551, 732] width 10 height 10
radio input "true"
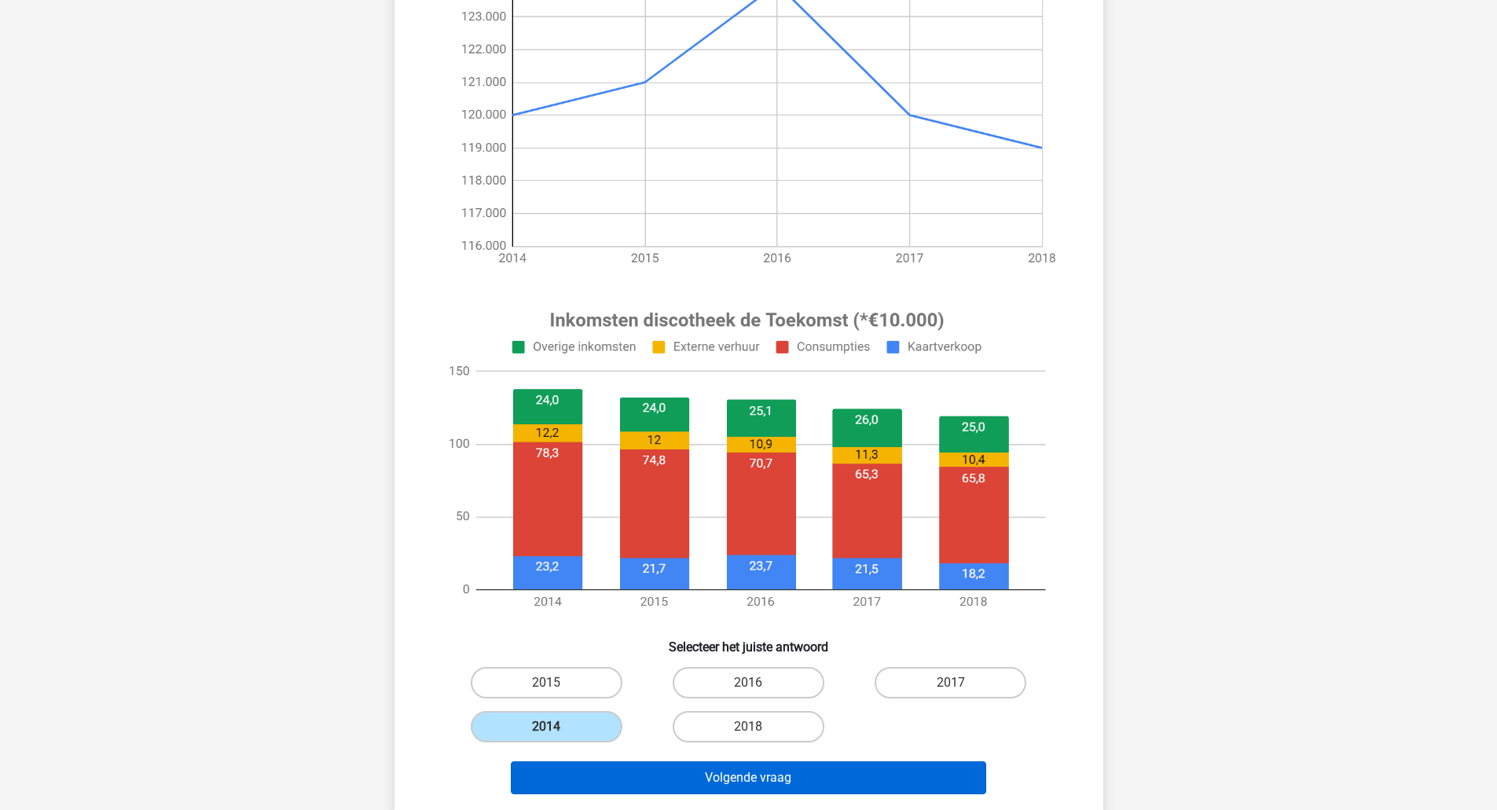
click at [677, 787] on button "Volgende vraag" at bounding box center [749, 778] width 476 height 33
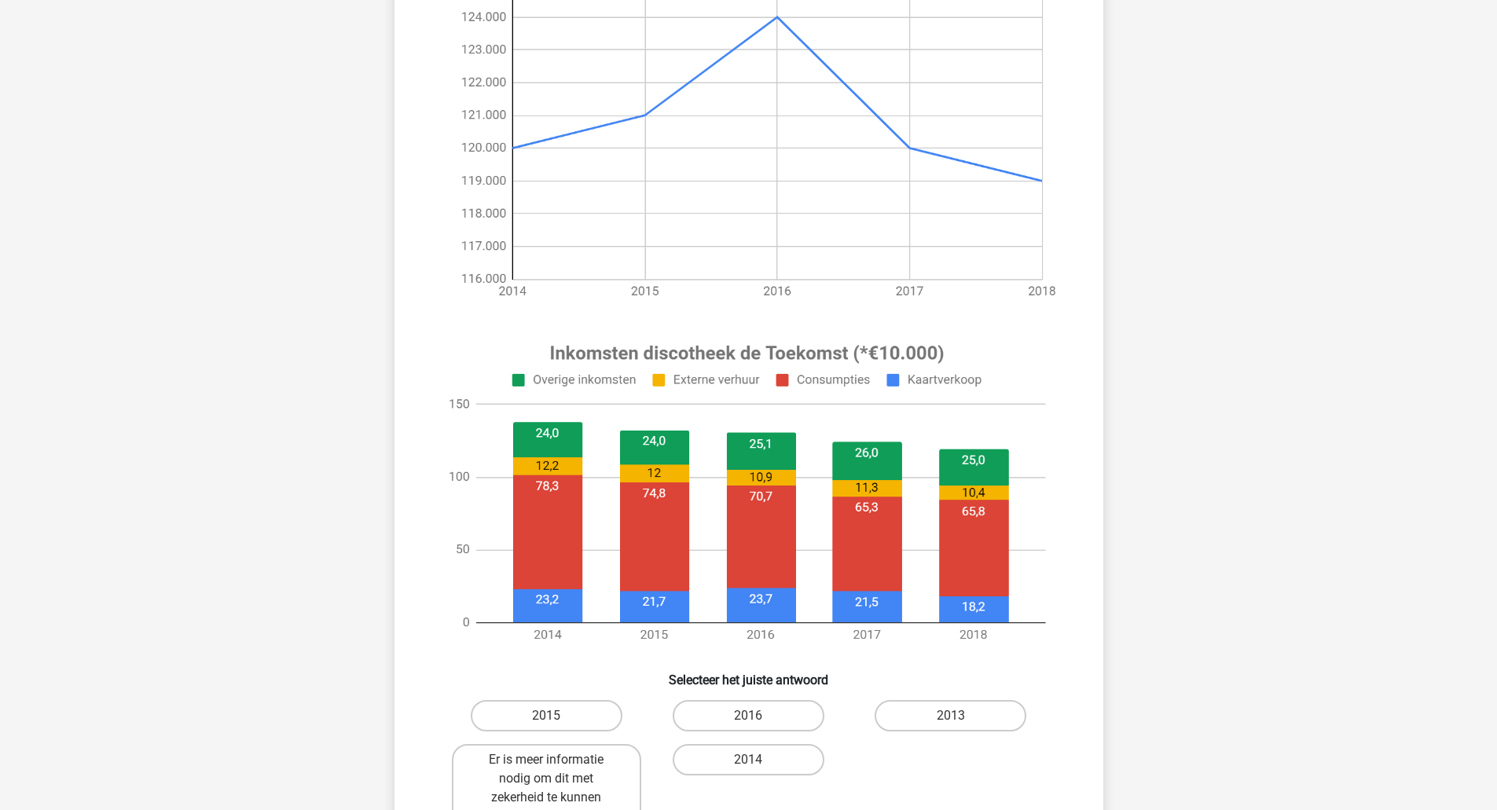
scroll to position [259, 0]
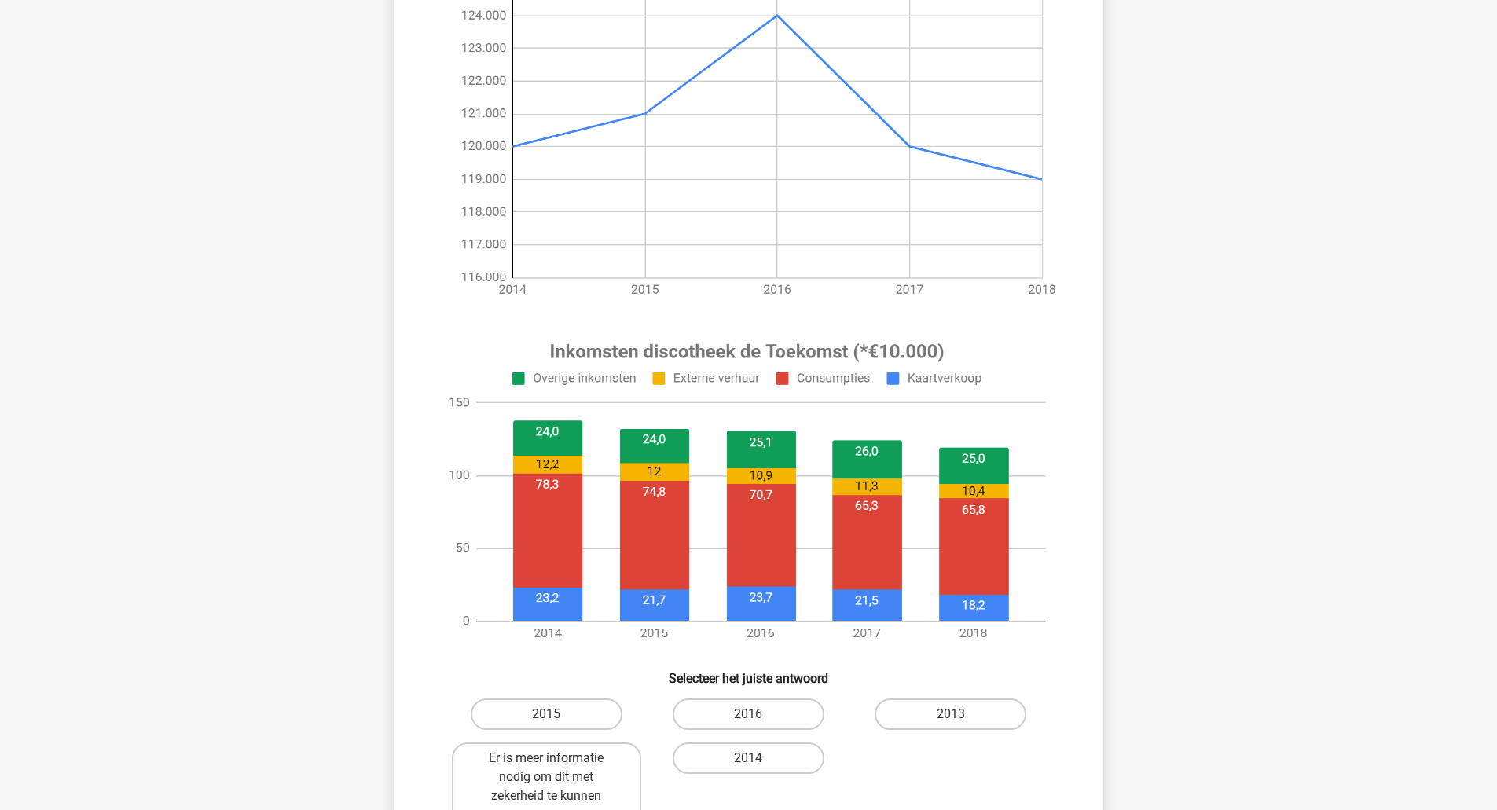
click at [771, 724] on label "2016" at bounding box center [749, 714] width 152 height 31
click at [758, 724] on input "2016" at bounding box center [753, 719] width 10 height 10
radio input "true"
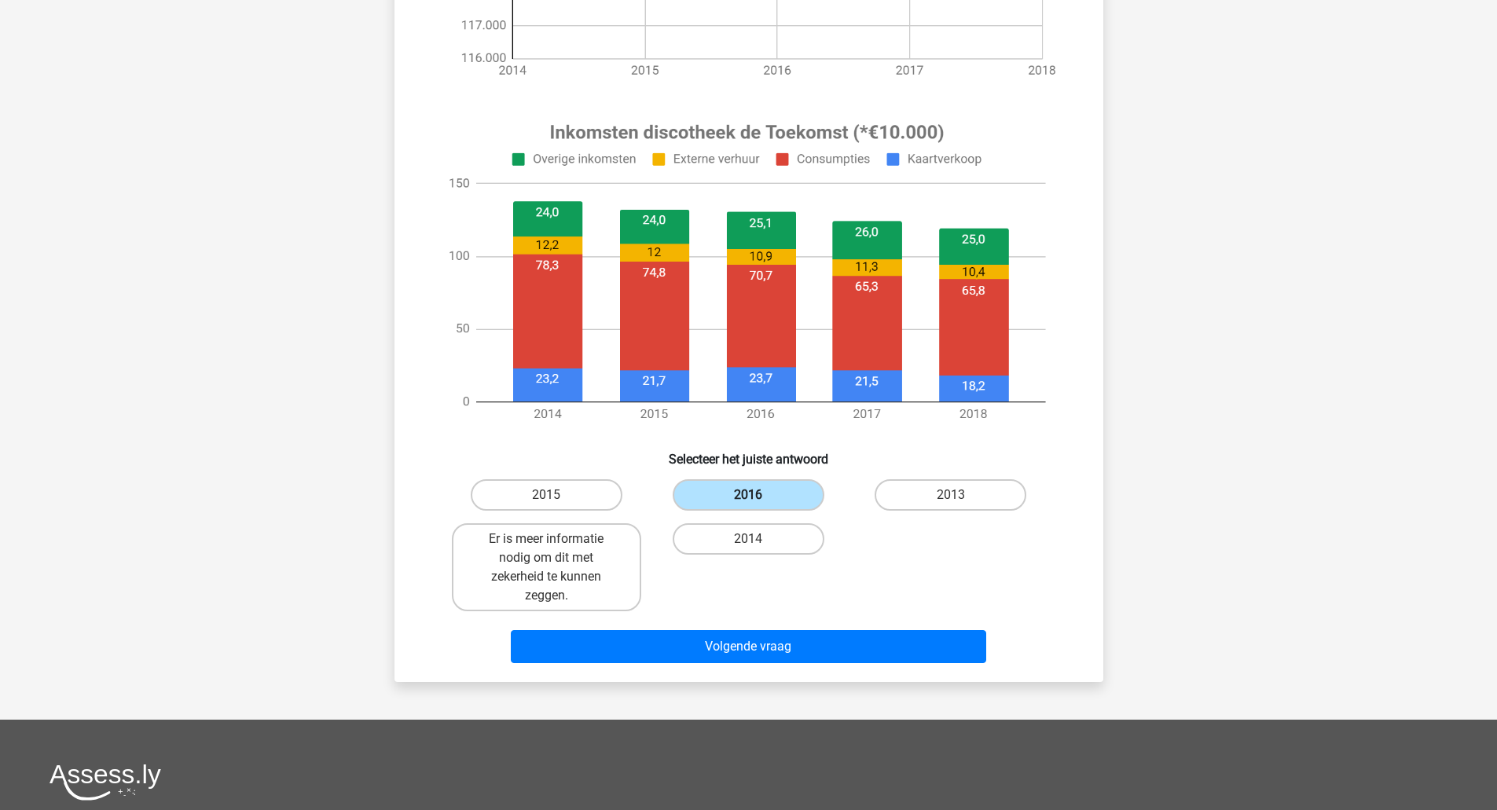
scroll to position [479, 0]
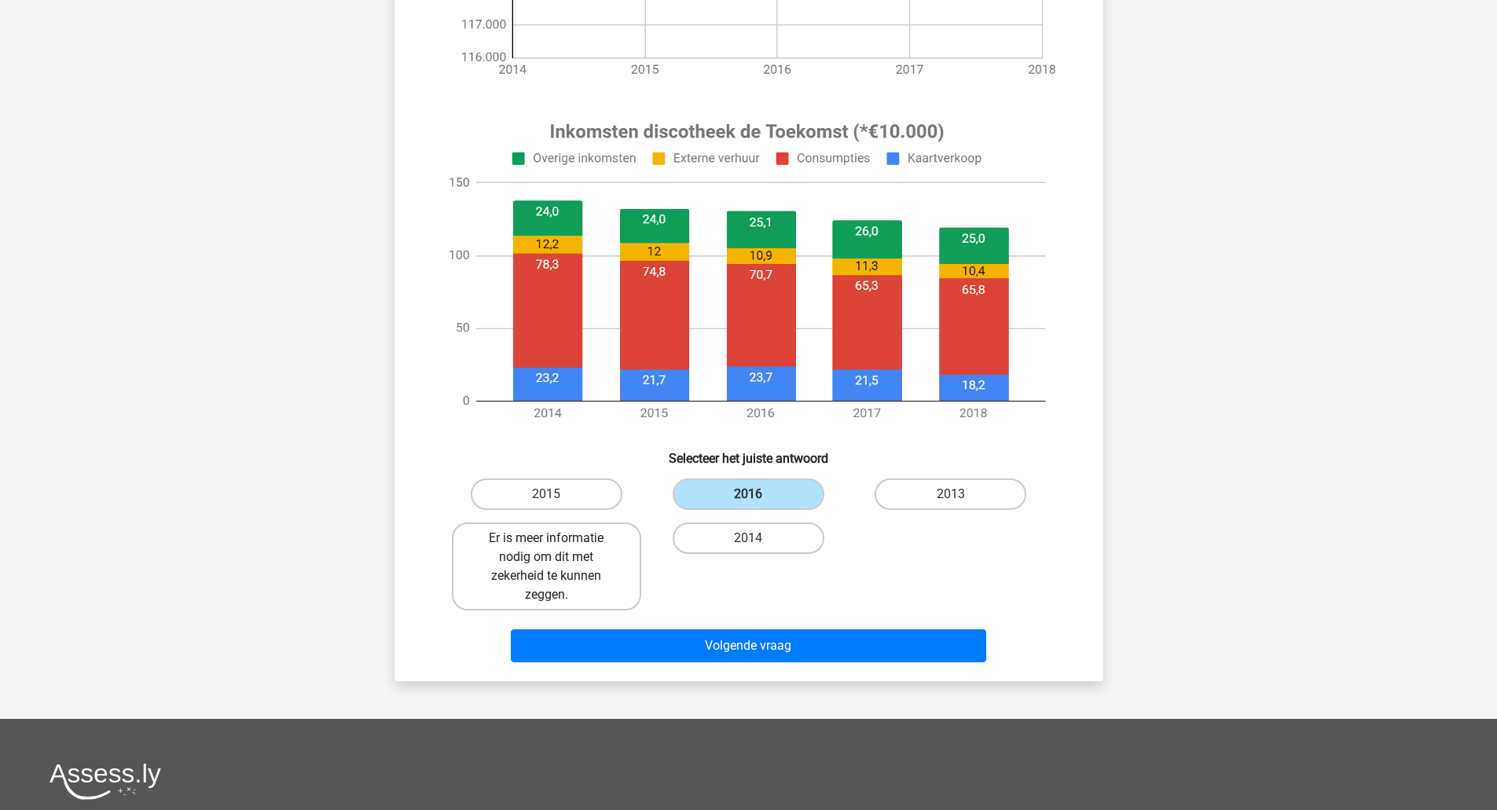
click at [546, 594] on label "Er is meer informatie nodig om dit met zekerheid te kunnen zeggen." at bounding box center [546, 567] width 189 height 88
click at [546, 549] on input "Er is meer informatie nodig om dit met zekerheid te kunnen zeggen." at bounding box center [551, 543] width 10 height 10
radio input "true"
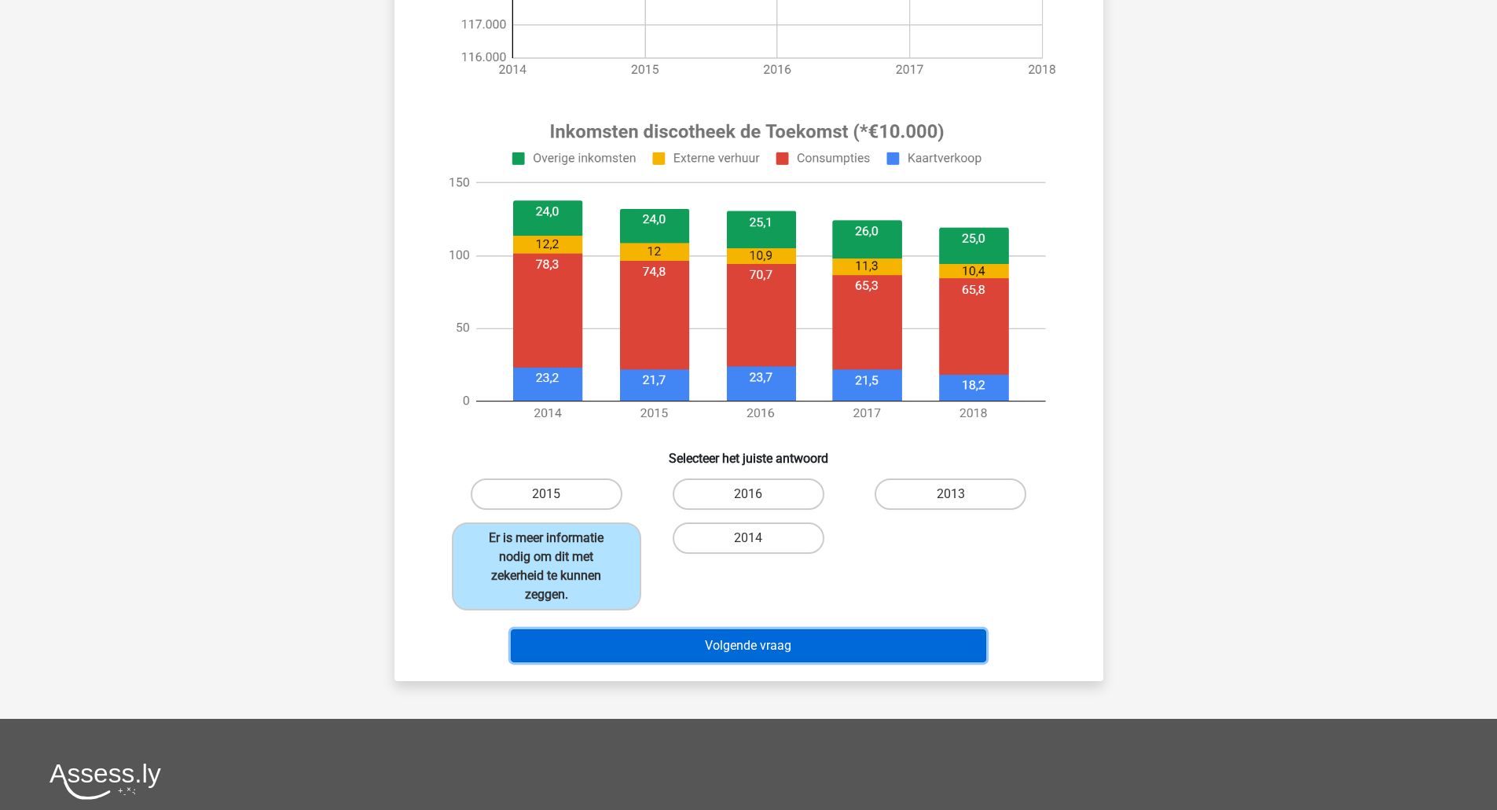
click at [636, 643] on button "Volgende vraag" at bounding box center [749, 646] width 476 height 33
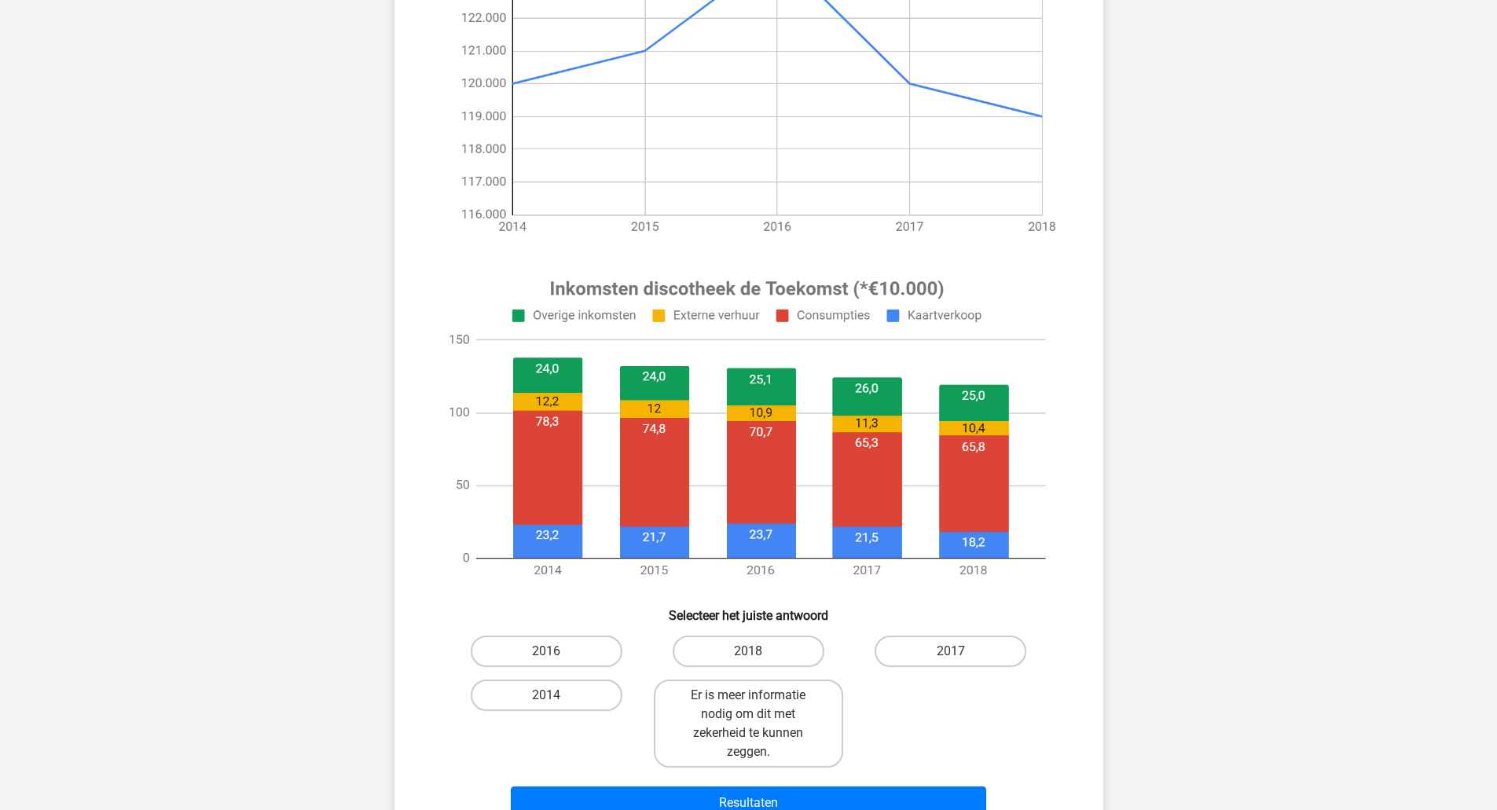
scroll to position [324, 0]
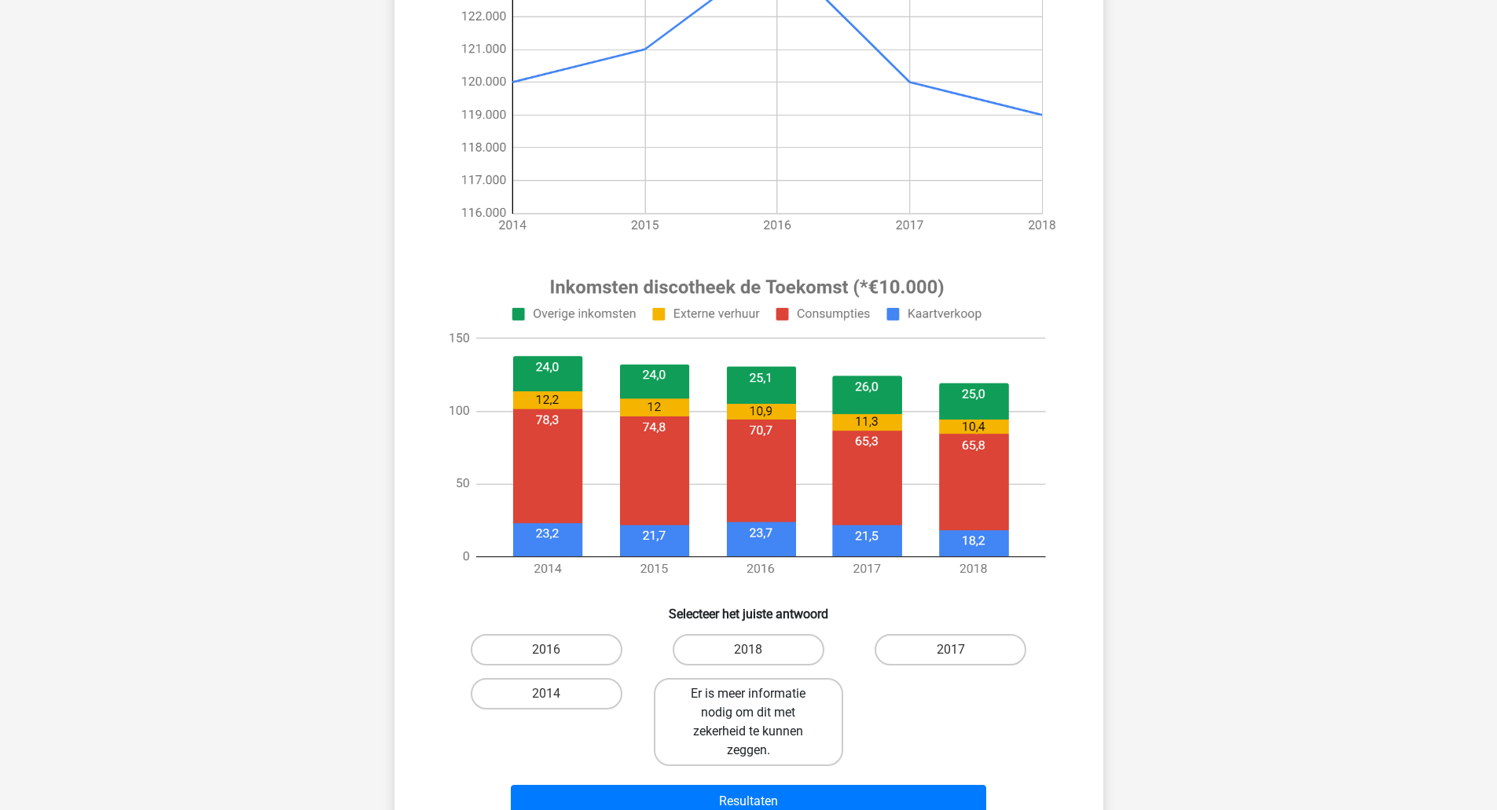
click at [776, 728] on label "Er is meer informatie nodig om dit met zekerheid te kunnen zeggen." at bounding box center [748, 722] width 189 height 88
click at [758, 704] on input "Er is meer informatie nodig om dit met zekerheid te kunnen zeggen." at bounding box center [753, 699] width 10 height 10
radio input "true"
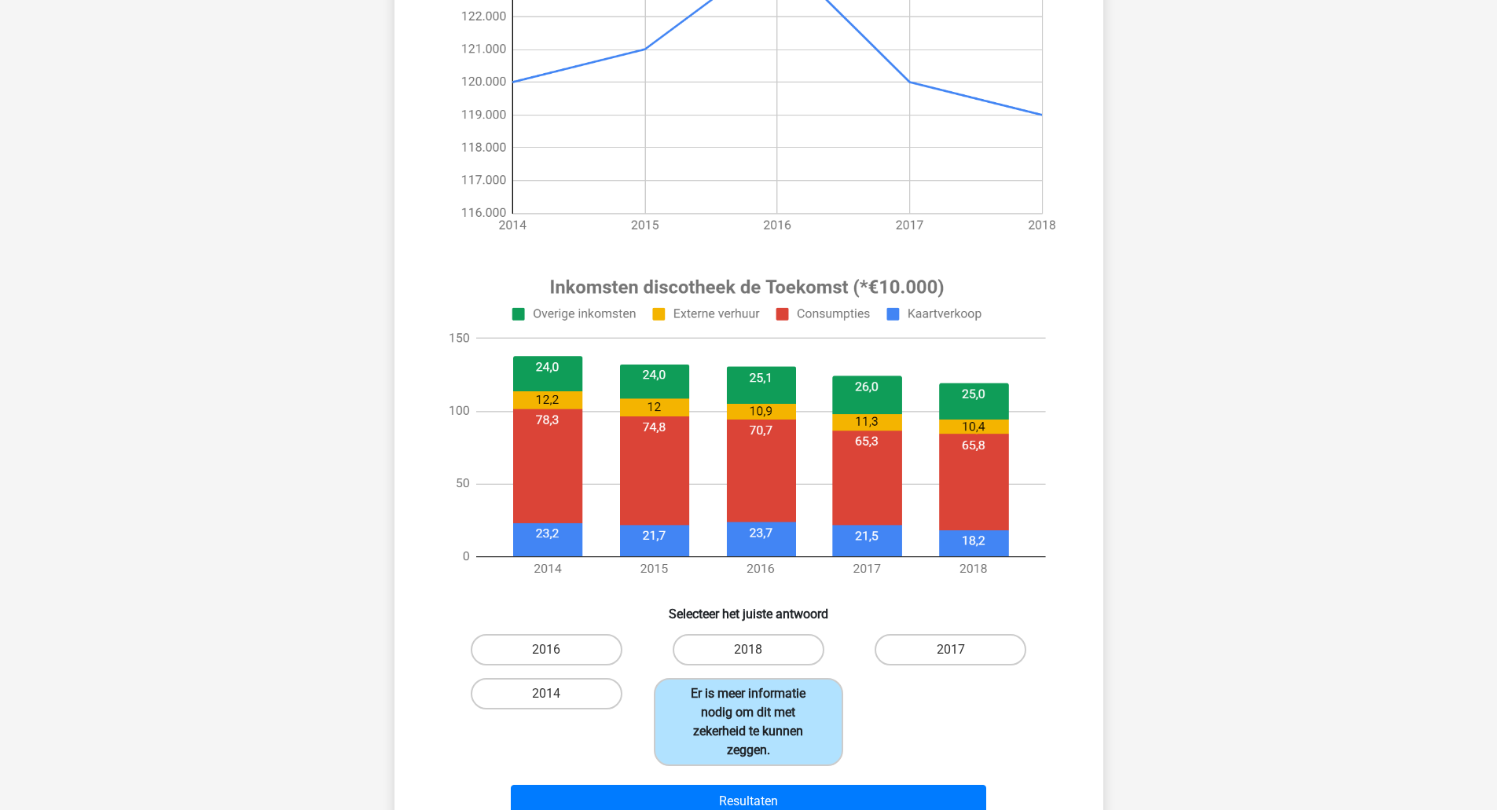
click at [799, 792] on button "Resultaten" at bounding box center [749, 801] width 476 height 33
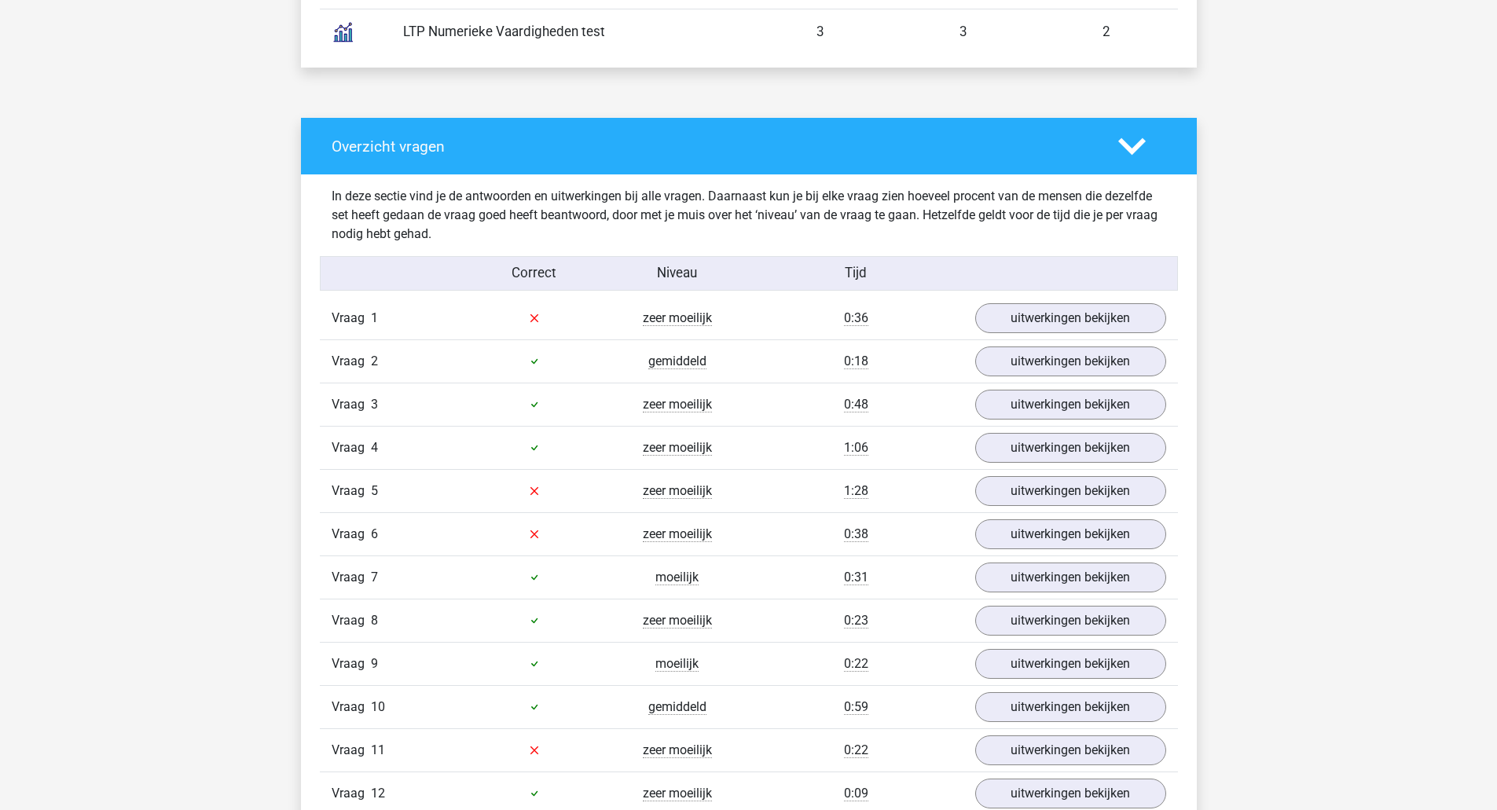
scroll to position [1143, 0]
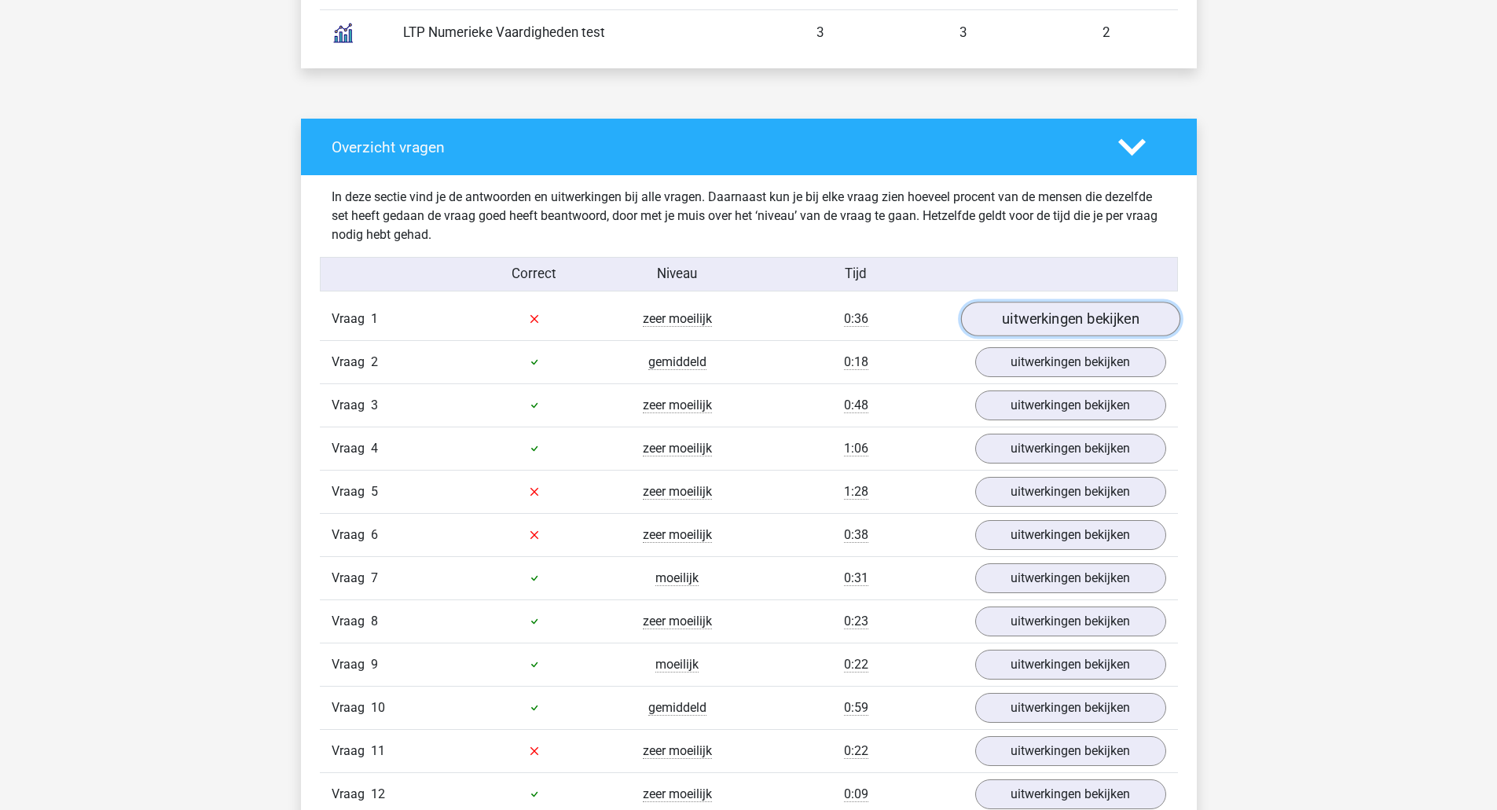
click at [1129, 320] on link "uitwerkingen bekijken" at bounding box center [1069, 319] width 219 height 35
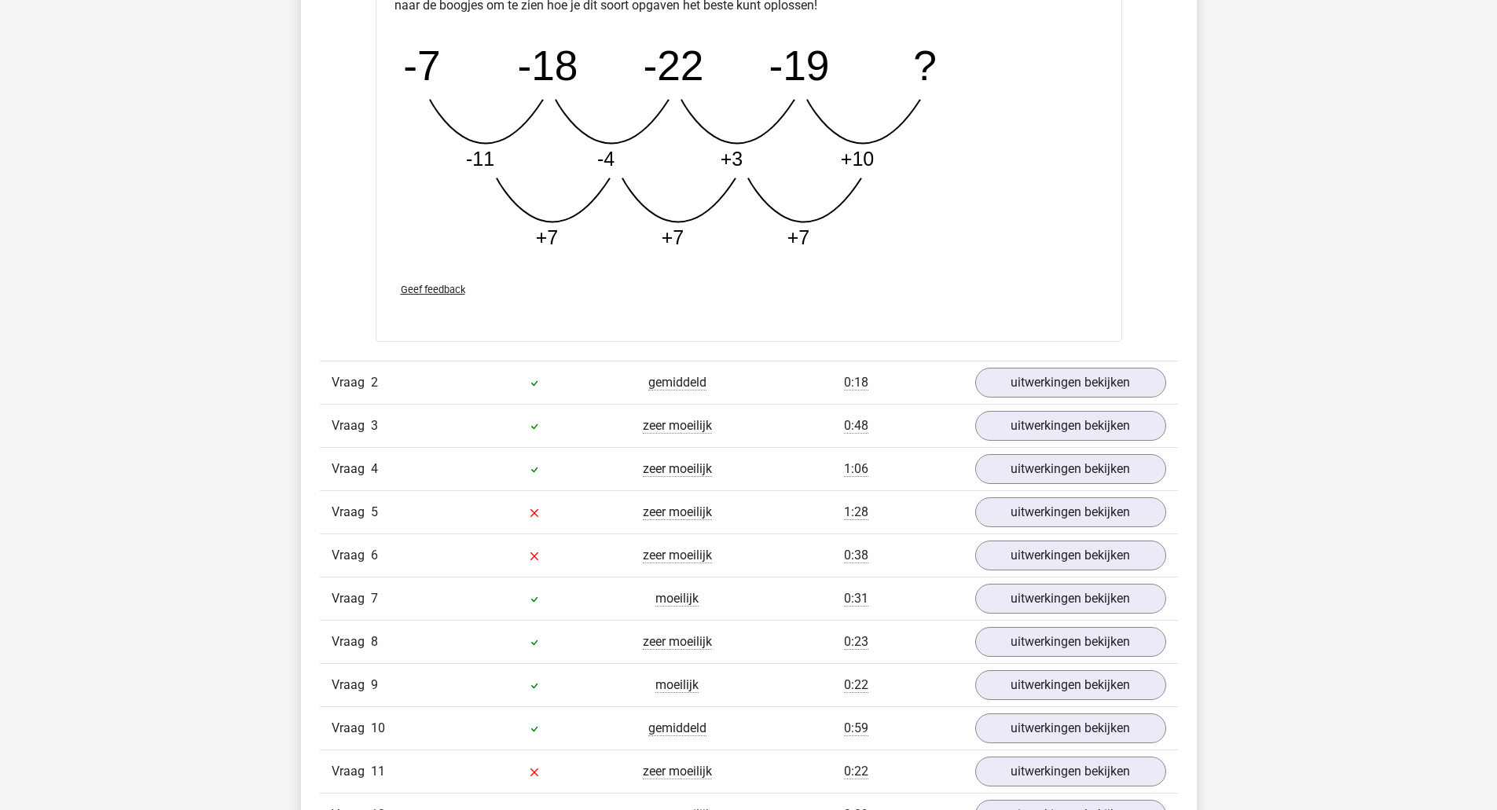
scroll to position [1927, 0]
click at [1130, 520] on link "uitwerkingen bekijken" at bounding box center [1069, 510] width 219 height 35
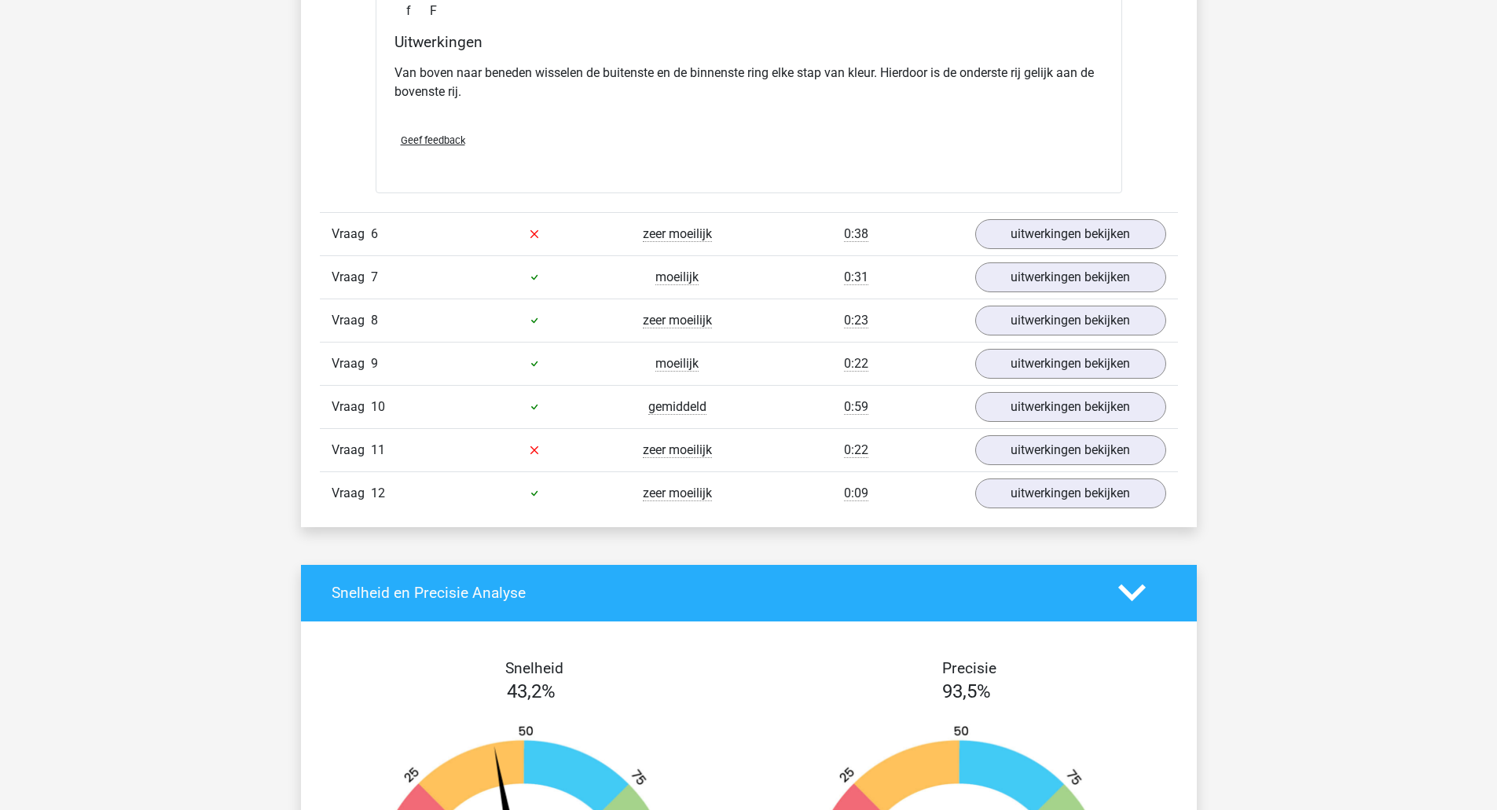
scroll to position [2964, 0]
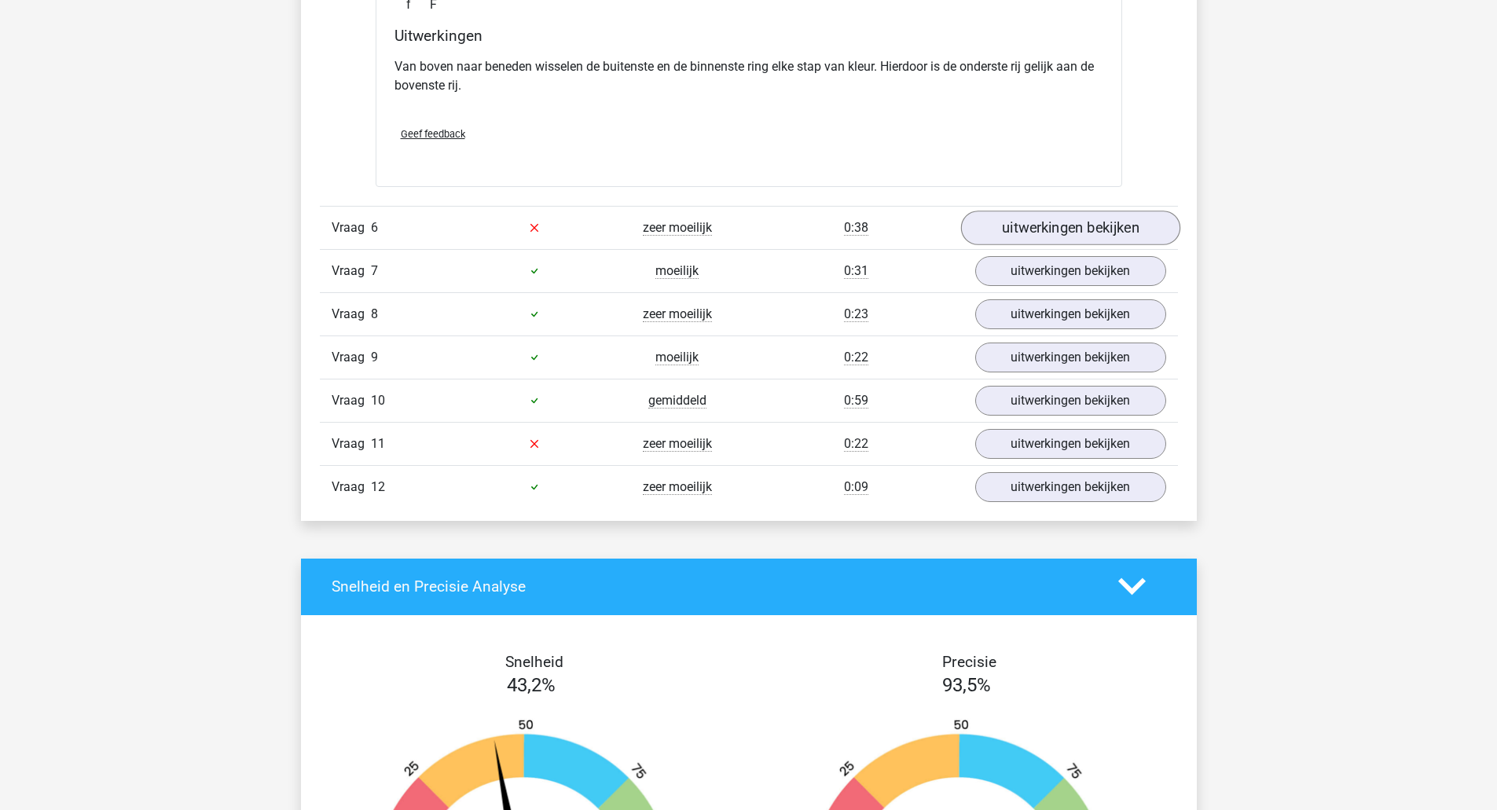
click at [1069, 239] on link "uitwerkingen bekijken" at bounding box center [1069, 228] width 219 height 35
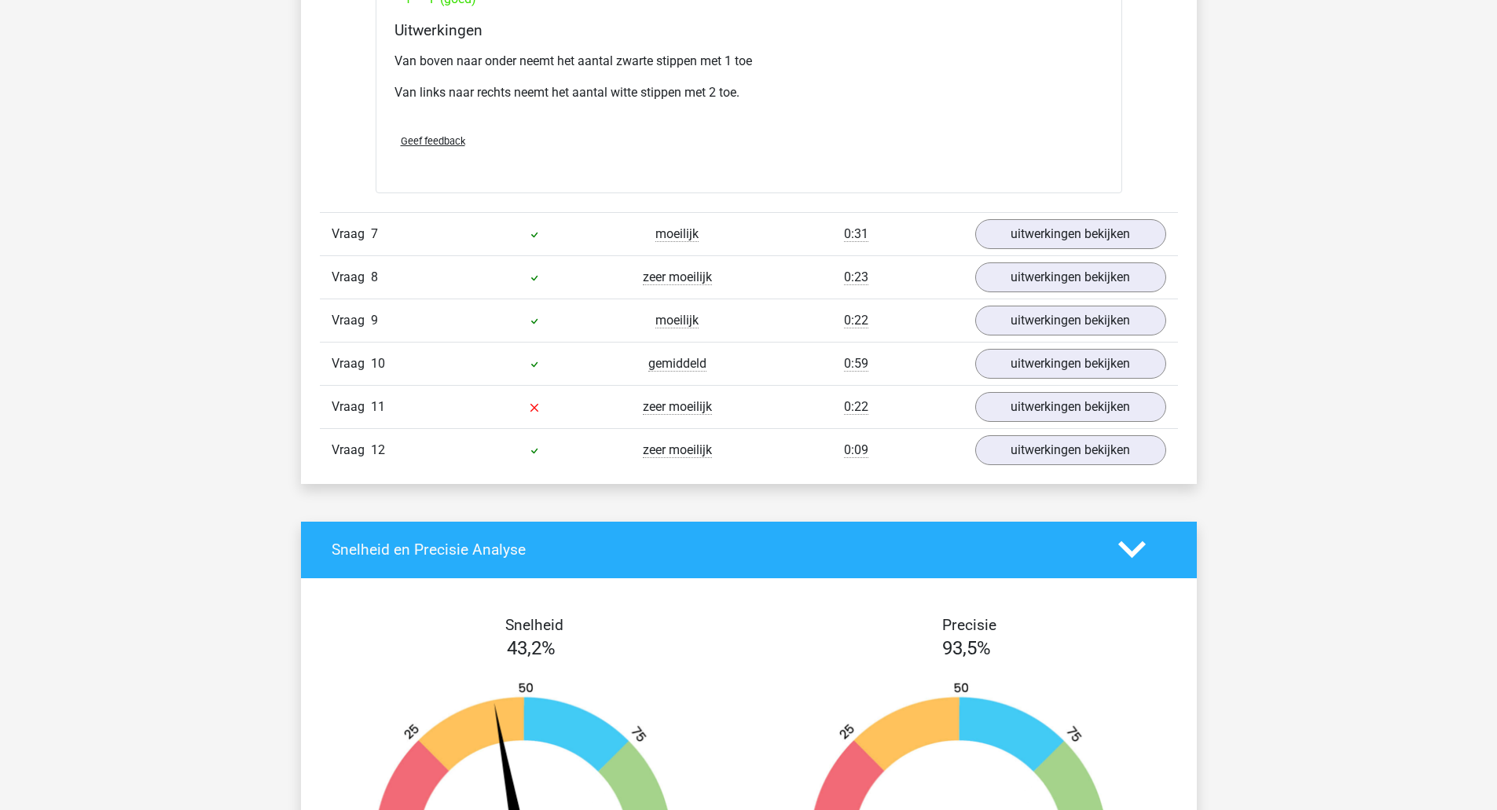
scroll to position [3726, 0]
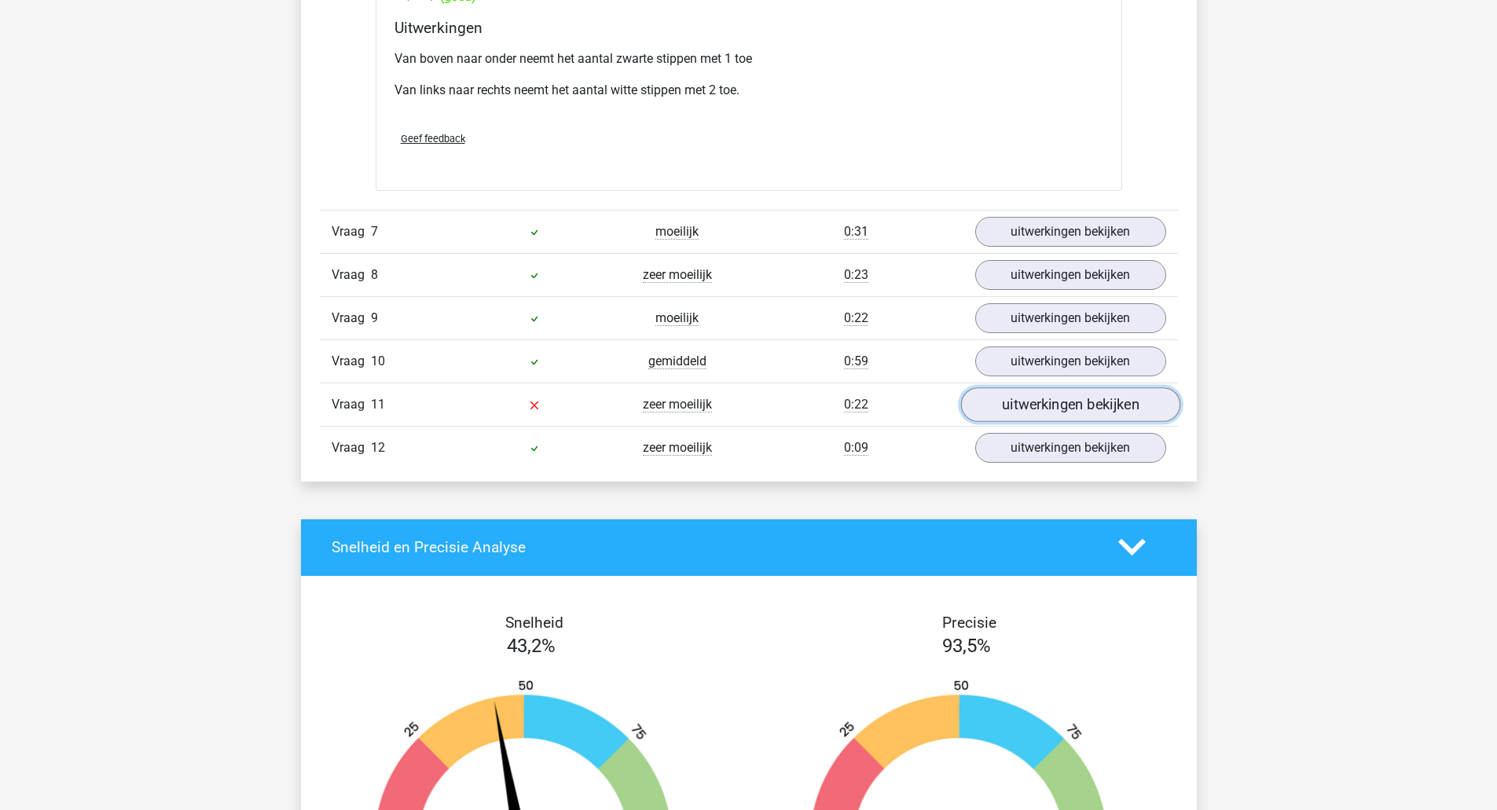
click at [1082, 413] on link "uitwerkingen bekijken" at bounding box center [1069, 404] width 219 height 35
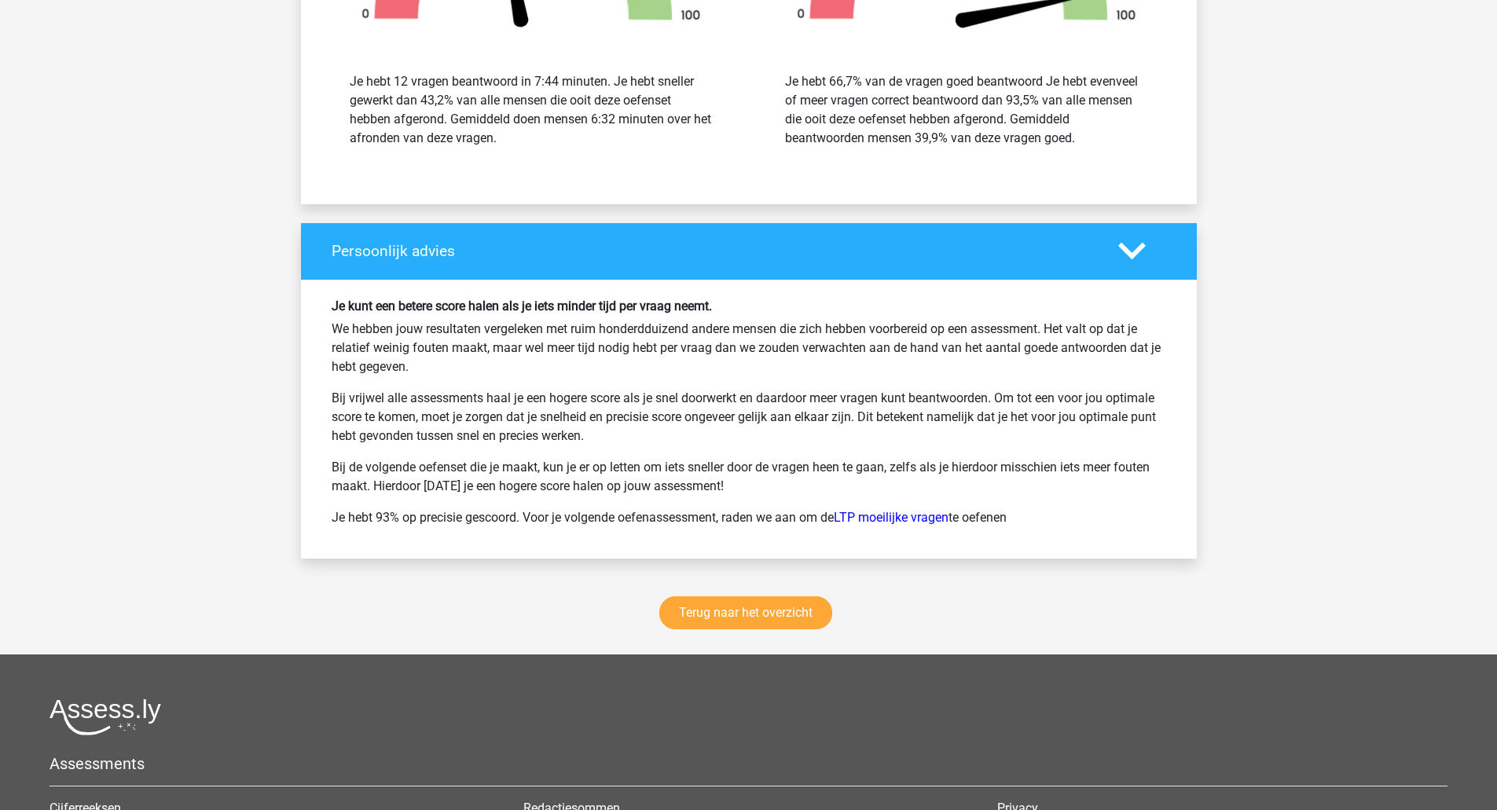
scroll to position [5773, 0]
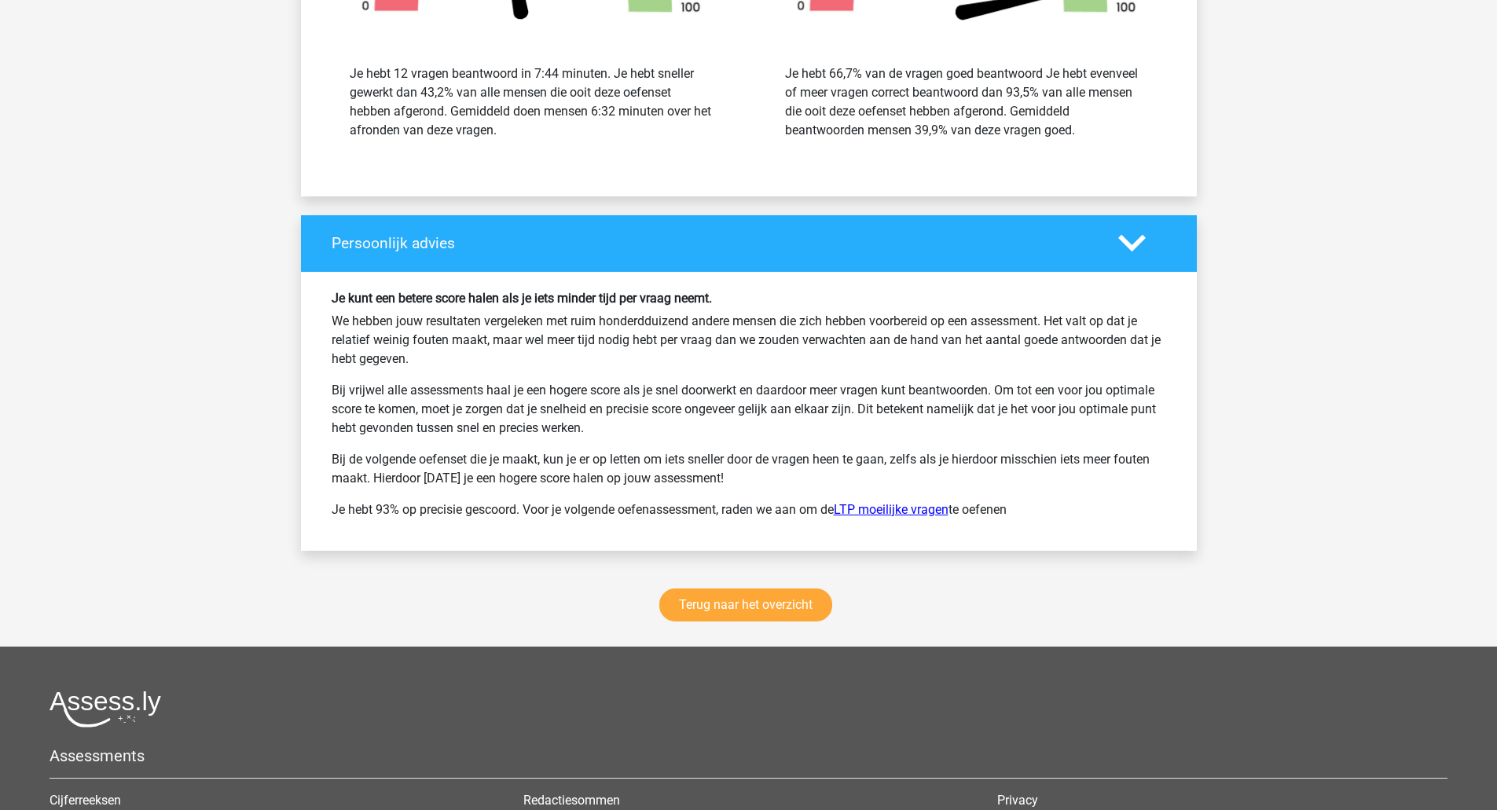
click at [898, 512] on link "LTP moeilijke vragen" at bounding box center [891, 509] width 115 height 15
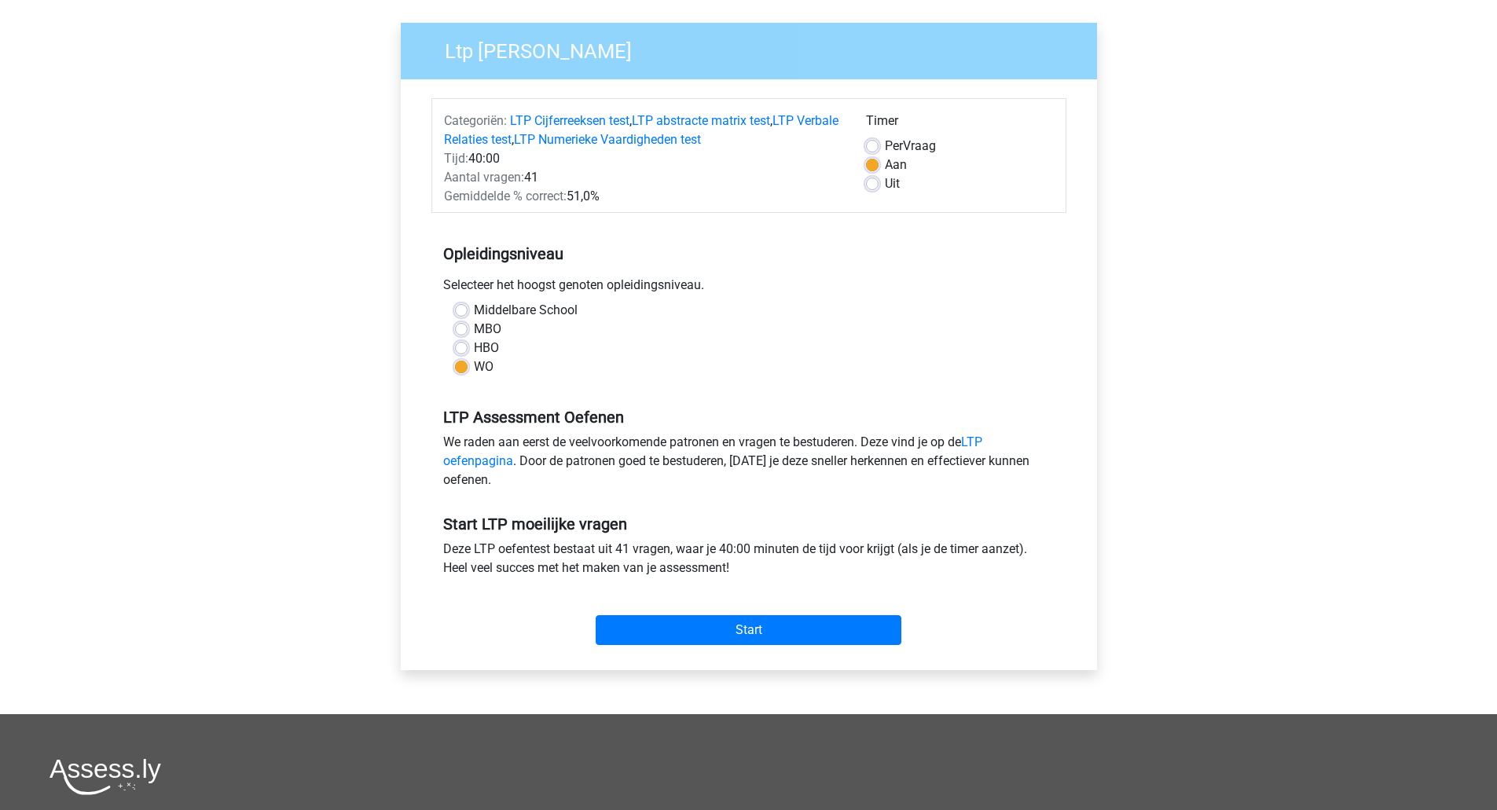
scroll to position [111, 0]
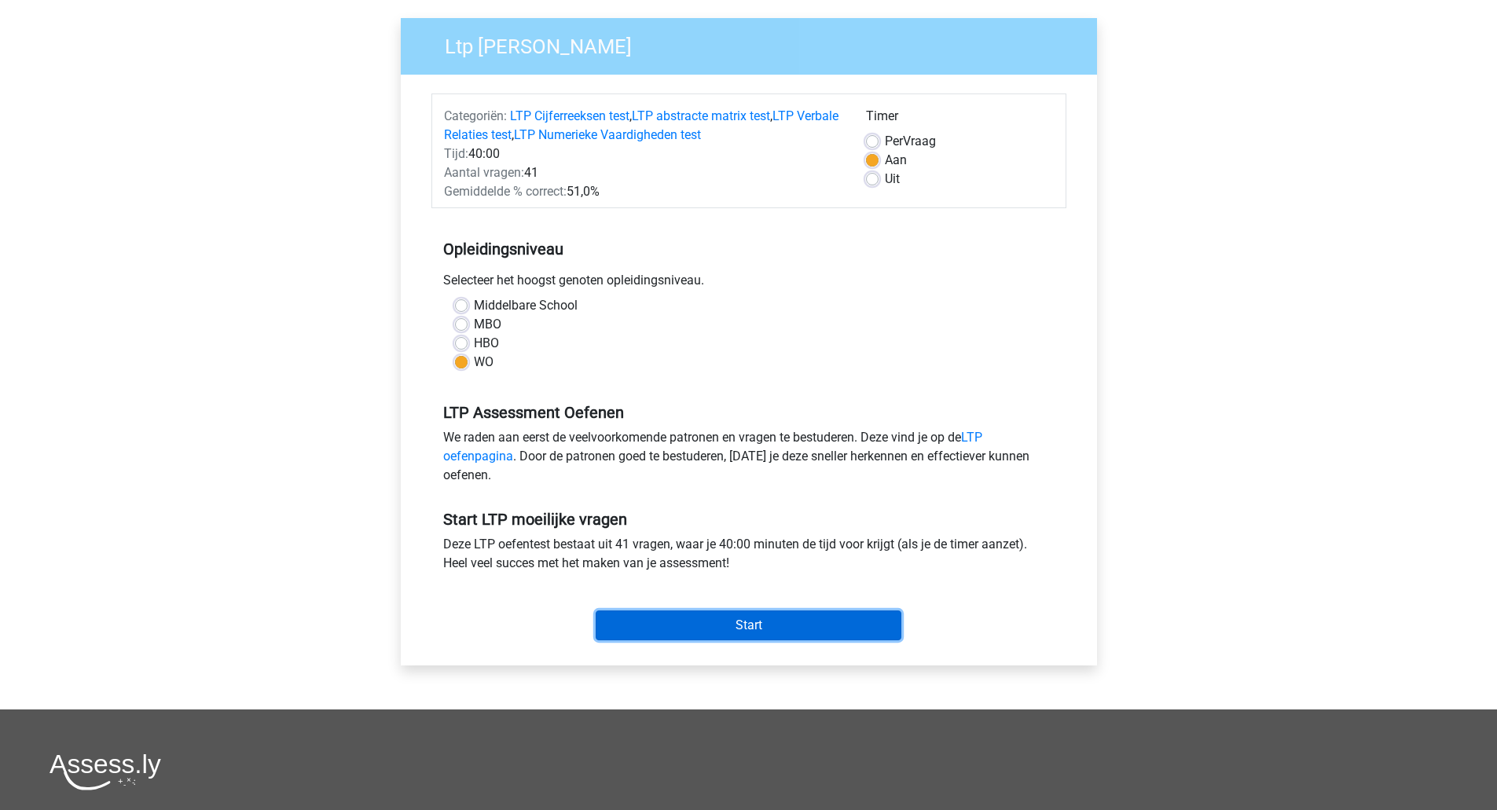
click at [864, 634] on input "Start" at bounding box center [749, 626] width 306 height 30
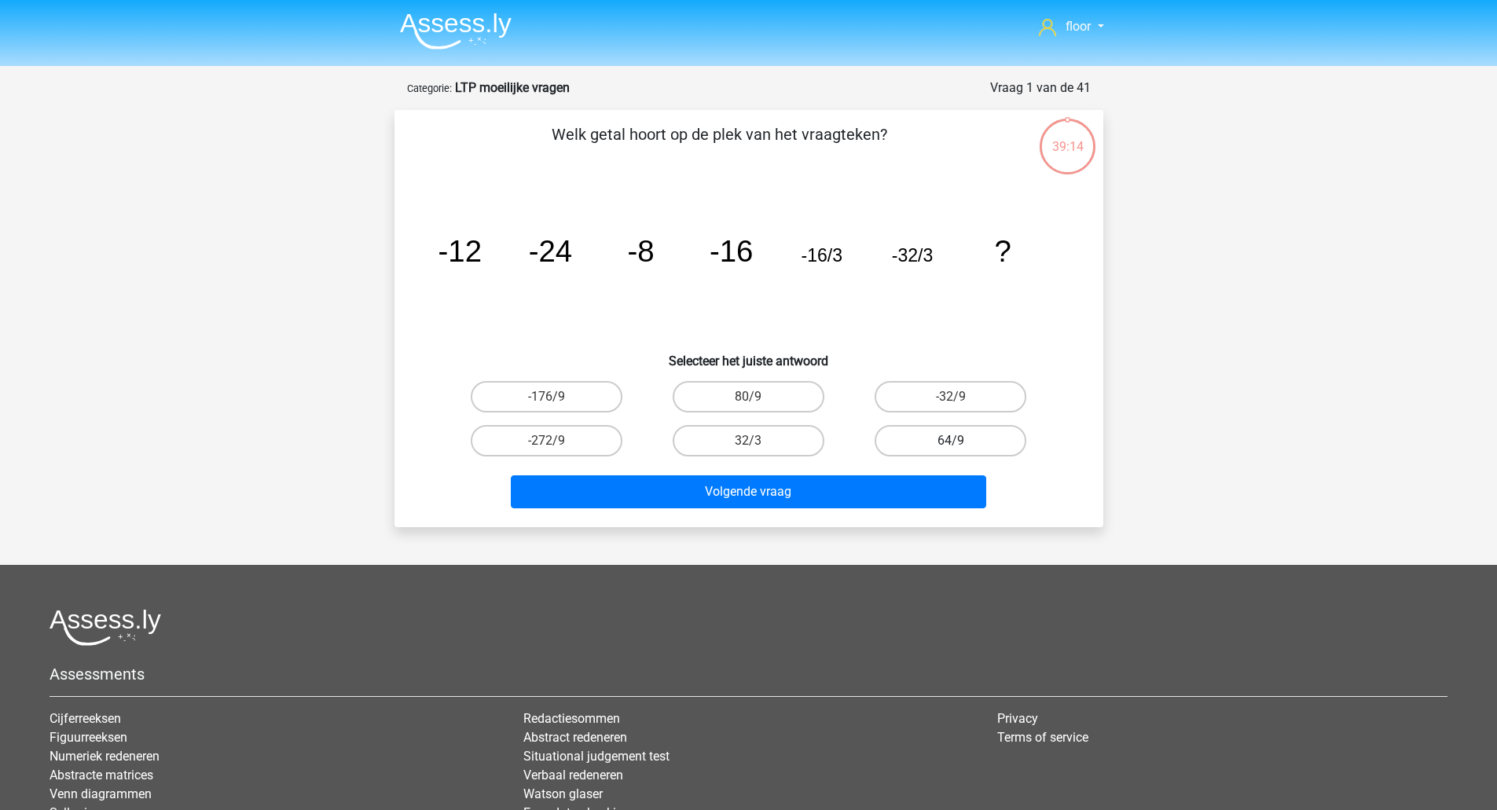
click at [924, 444] on label "64/9" at bounding box center [951, 440] width 152 height 31
click at [951, 444] on input "64/9" at bounding box center [956, 446] width 10 height 10
radio input "true"
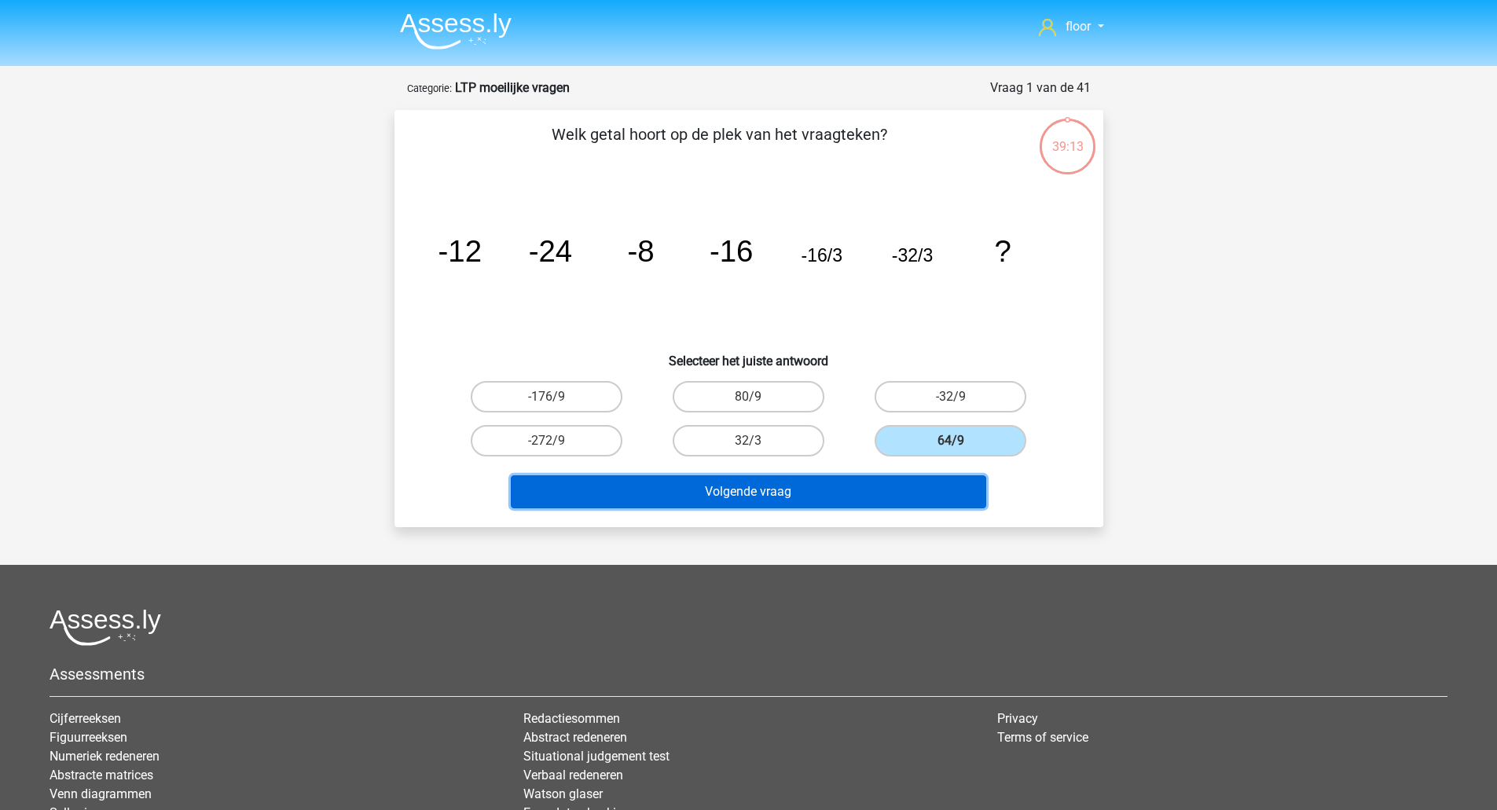
click at [835, 491] on button "Volgende vraag" at bounding box center [749, 492] width 476 height 33
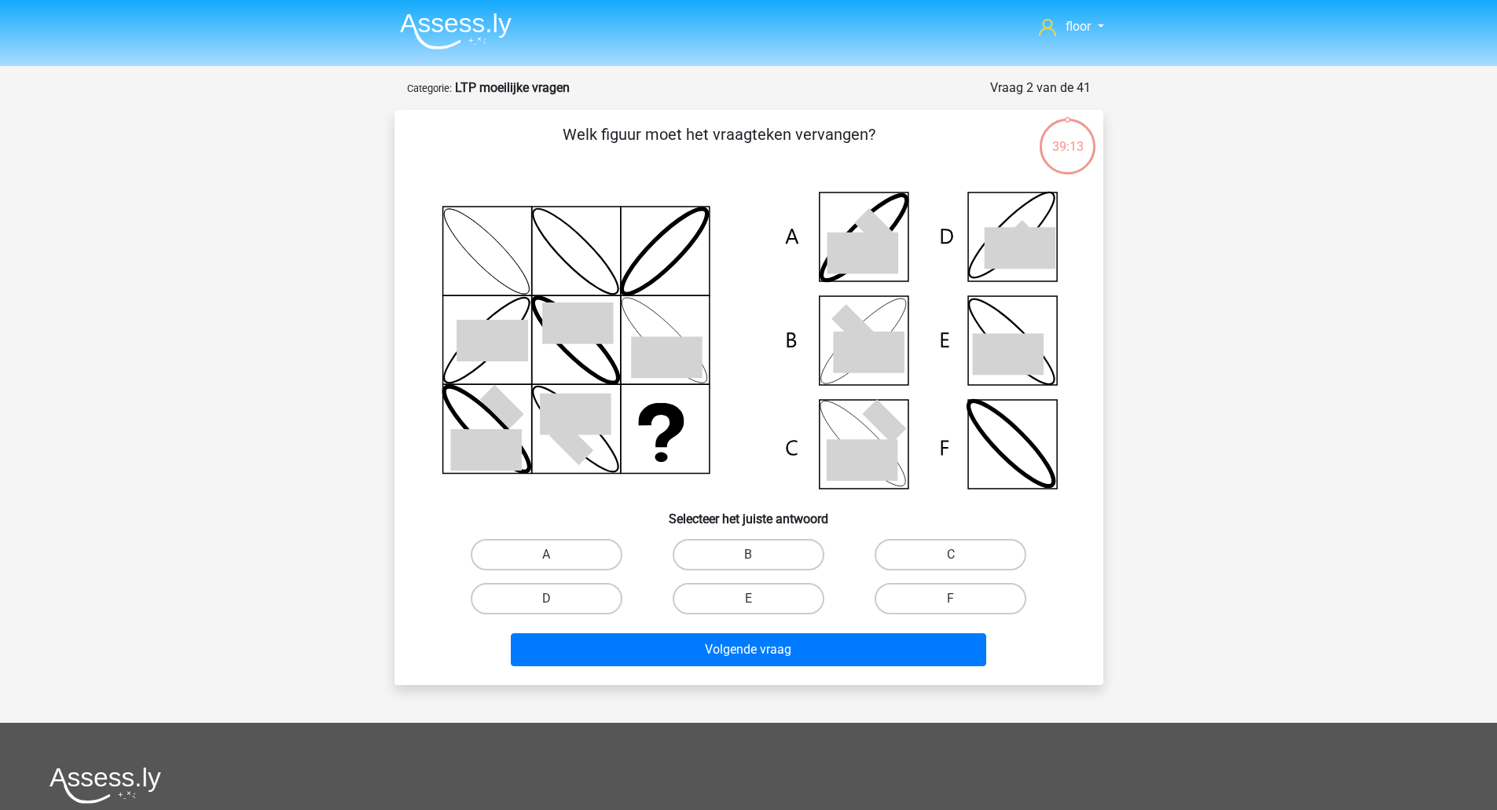
scroll to position [79, 0]
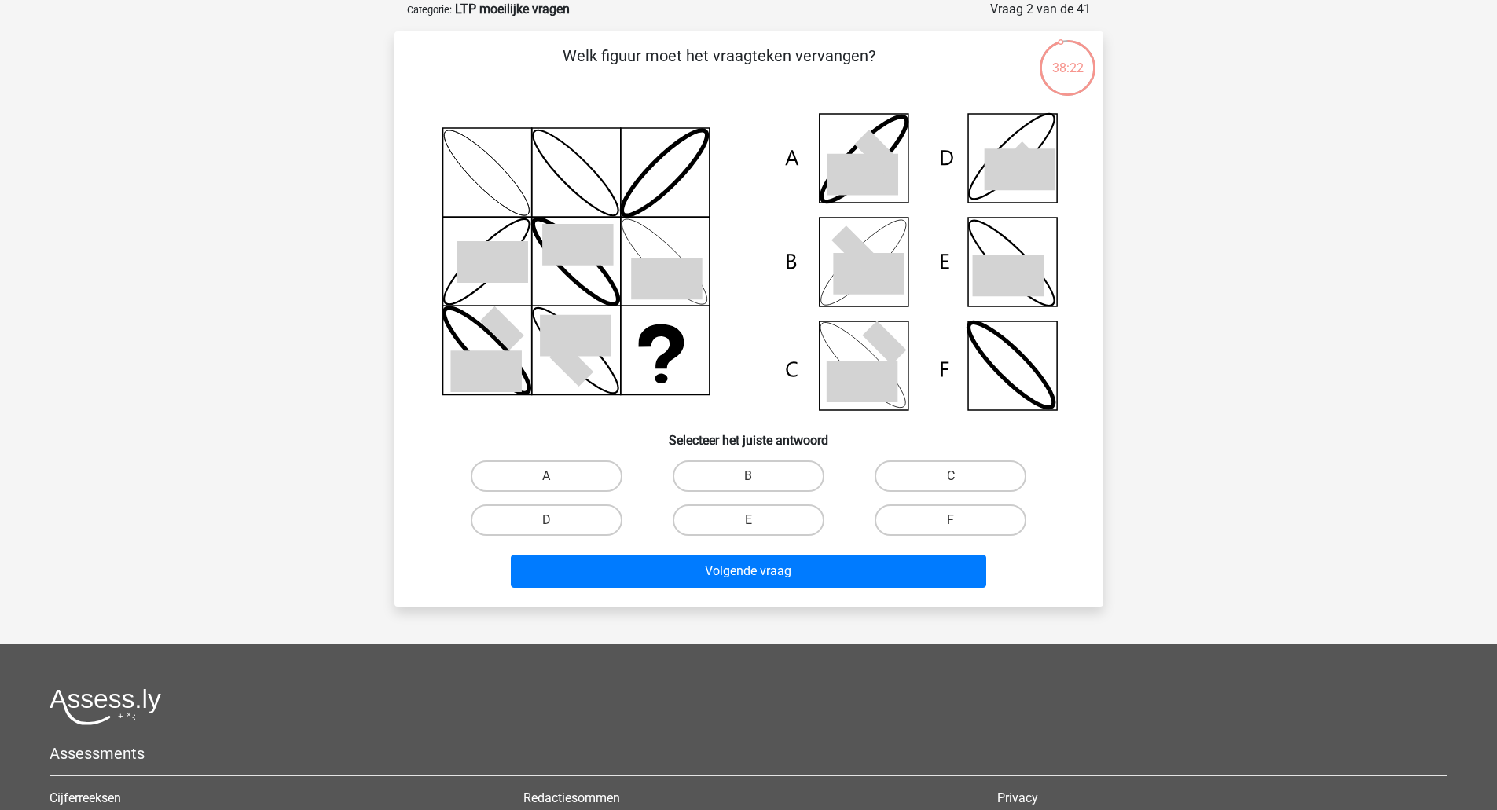
click at [887, 255] on icon at bounding box center [868, 274] width 71 height 42
click at [747, 476] on label "B" at bounding box center [749, 476] width 152 height 31
click at [748, 476] on input "B" at bounding box center [753, 481] width 10 height 10
radio input "true"
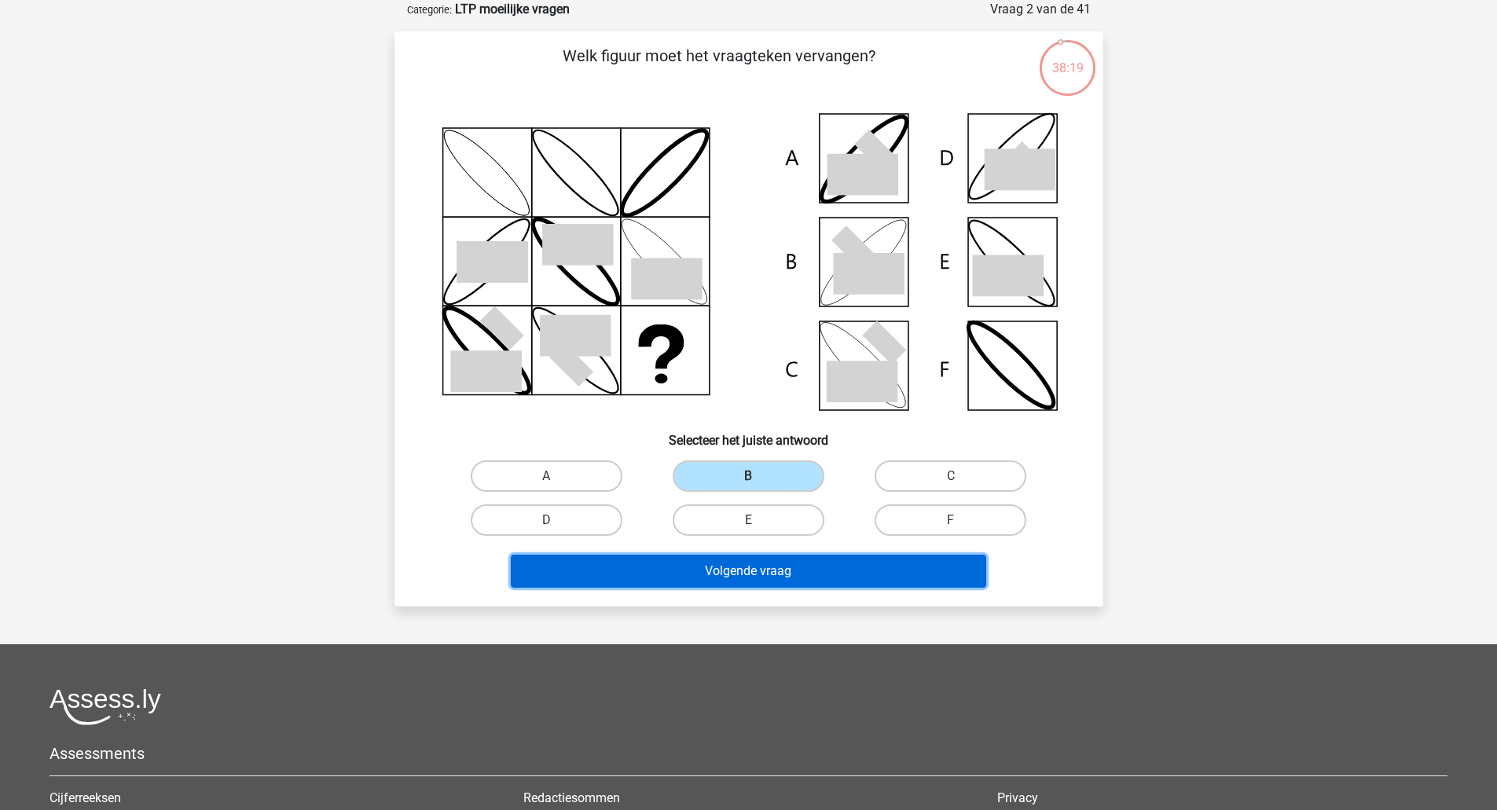
click at [774, 576] on button "Volgende vraag" at bounding box center [749, 571] width 476 height 33
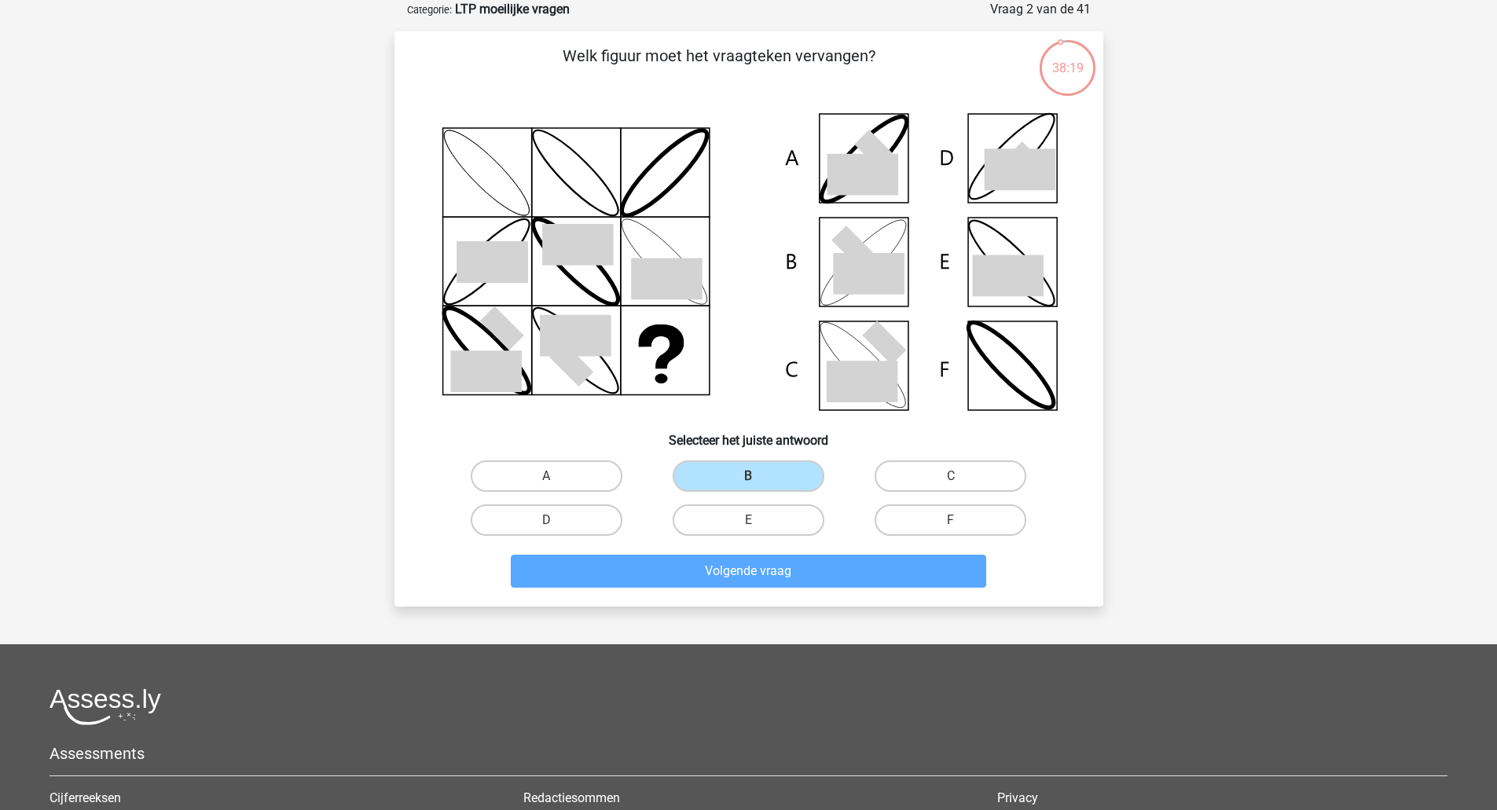
scroll to position [55, 0]
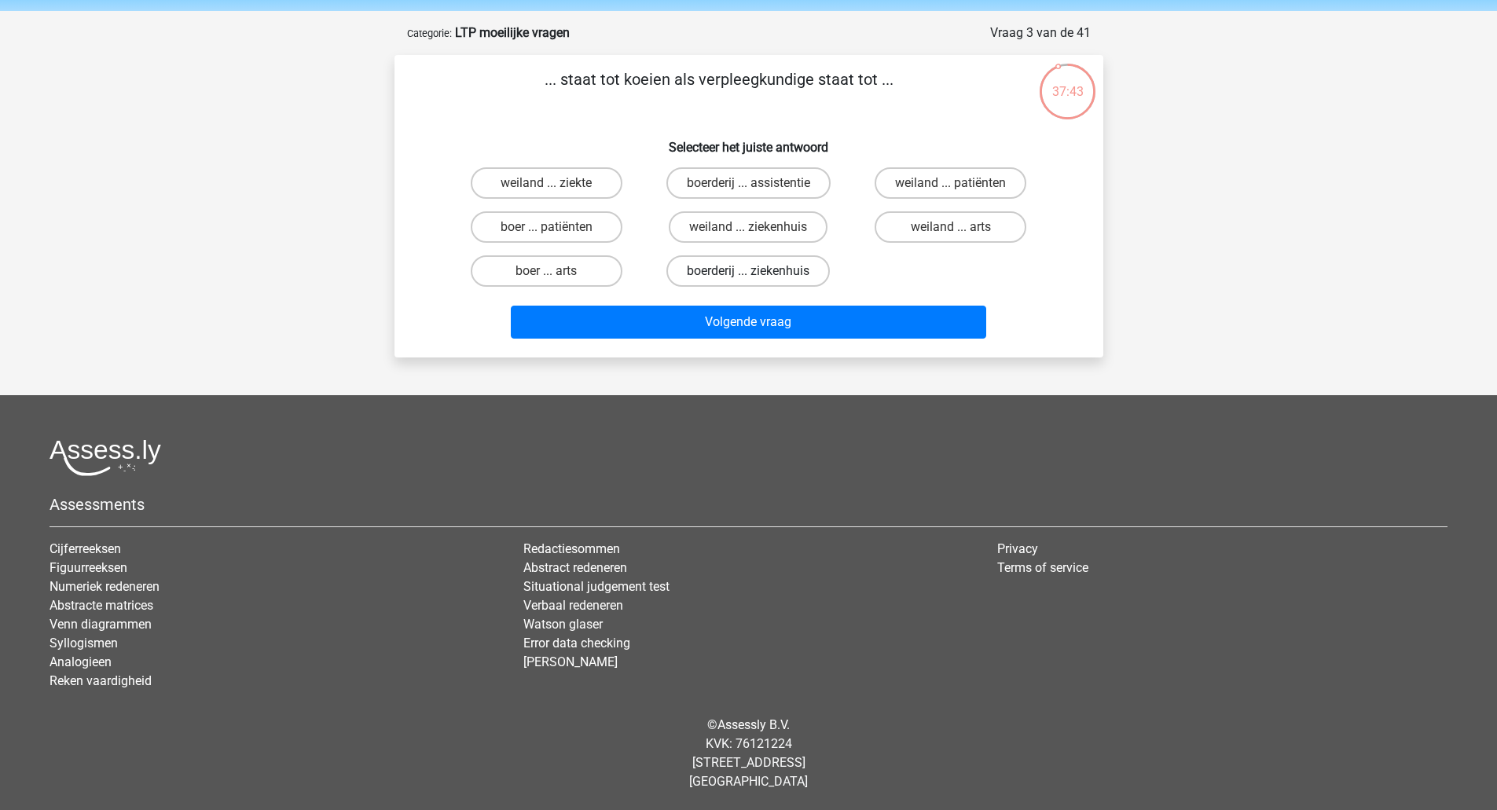
click at [759, 264] on label "boerderij ... ziekenhuis" at bounding box center [748, 270] width 163 height 31
click at [758, 271] on input "boerderij ... ziekenhuis" at bounding box center [753, 276] width 10 height 10
radio input "true"
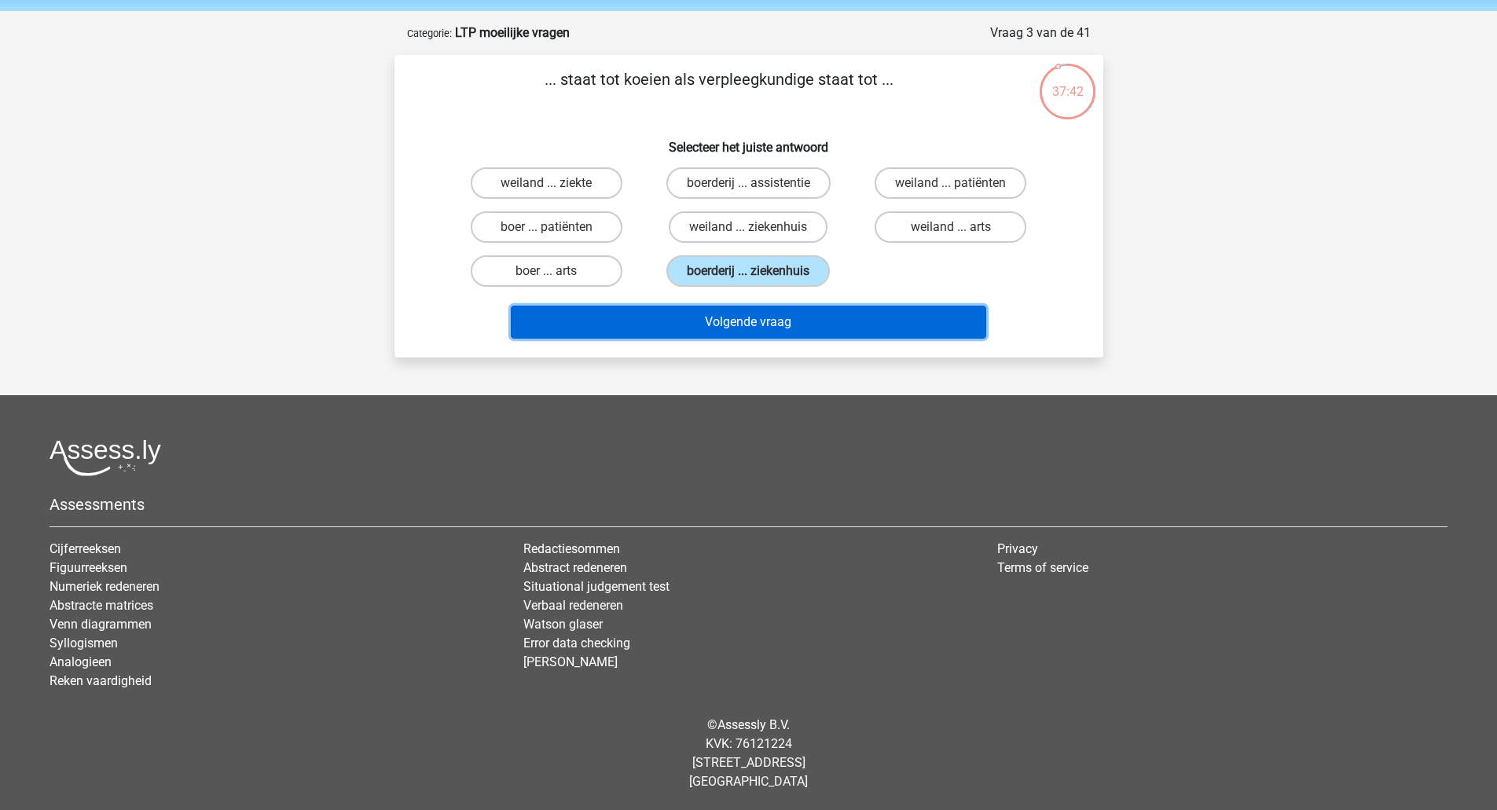
click at [741, 322] on button "Volgende vraag" at bounding box center [749, 322] width 476 height 33
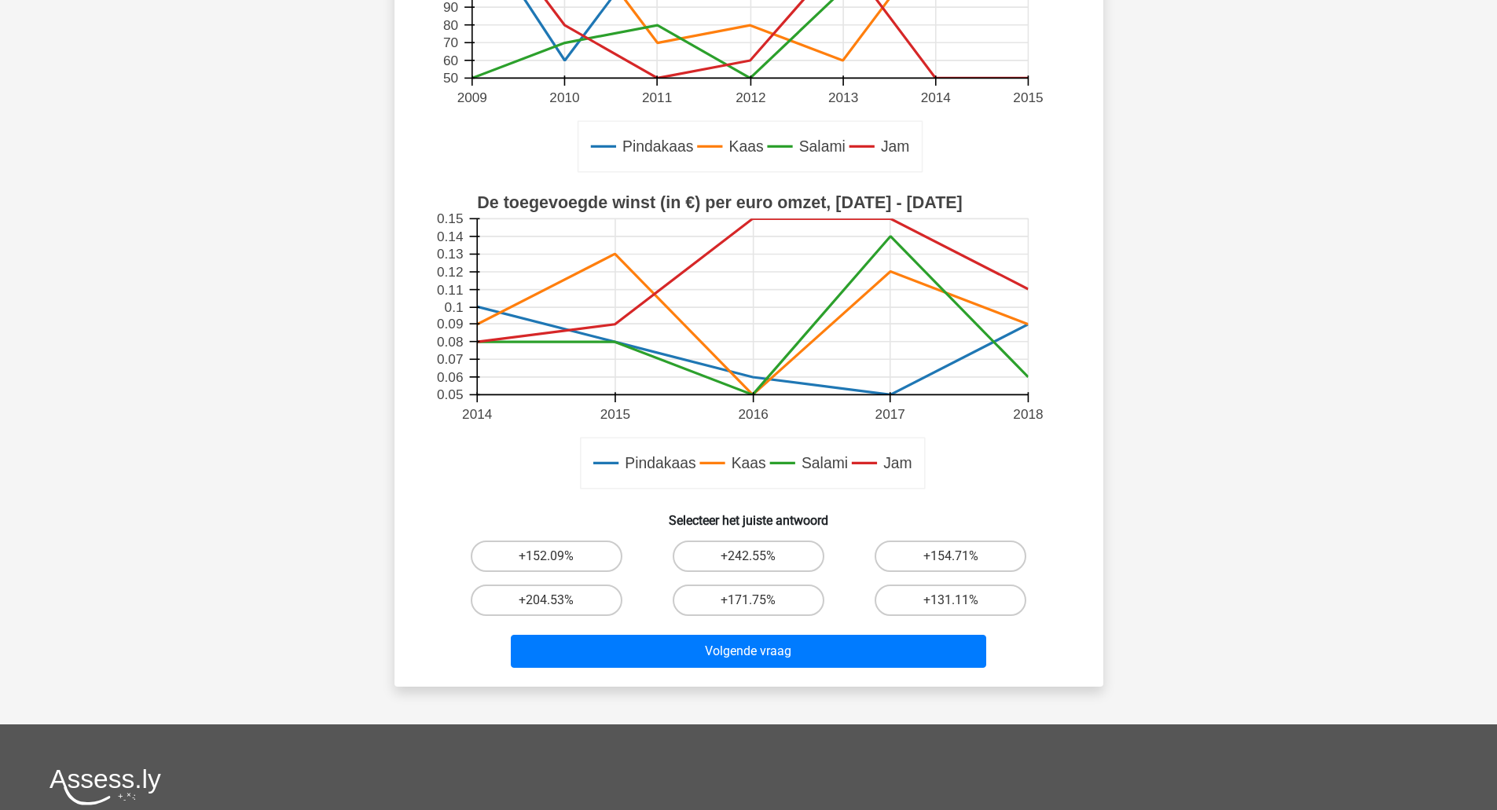
scroll to position [316, 0]
click at [569, 560] on label "+152.09%" at bounding box center [547, 555] width 152 height 31
click at [556, 560] on input "+152.09%" at bounding box center [551, 561] width 10 height 10
radio input "true"
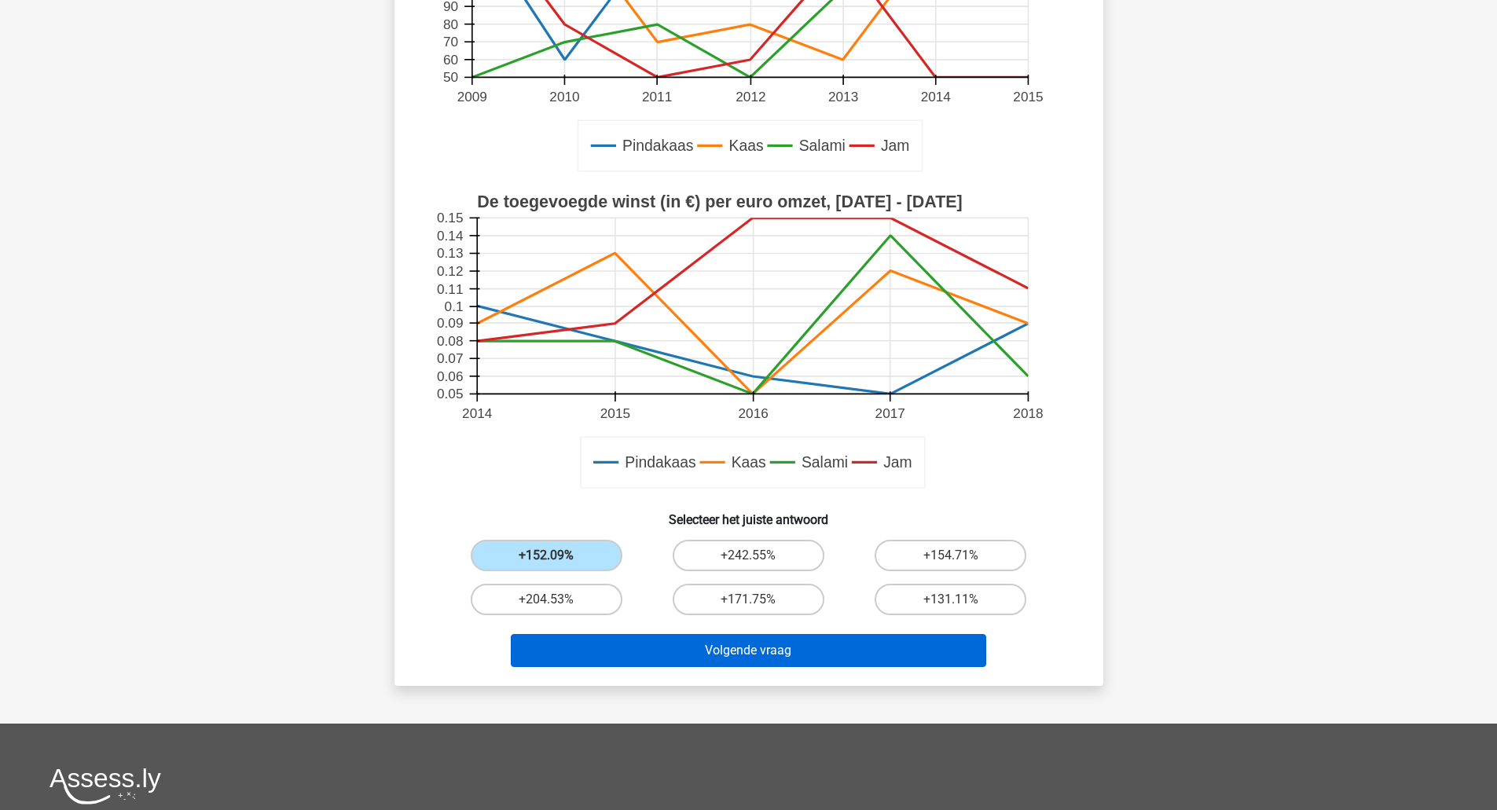
click at [714, 667] on button "Volgende vraag" at bounding box center [749, 650] width 476 height 33
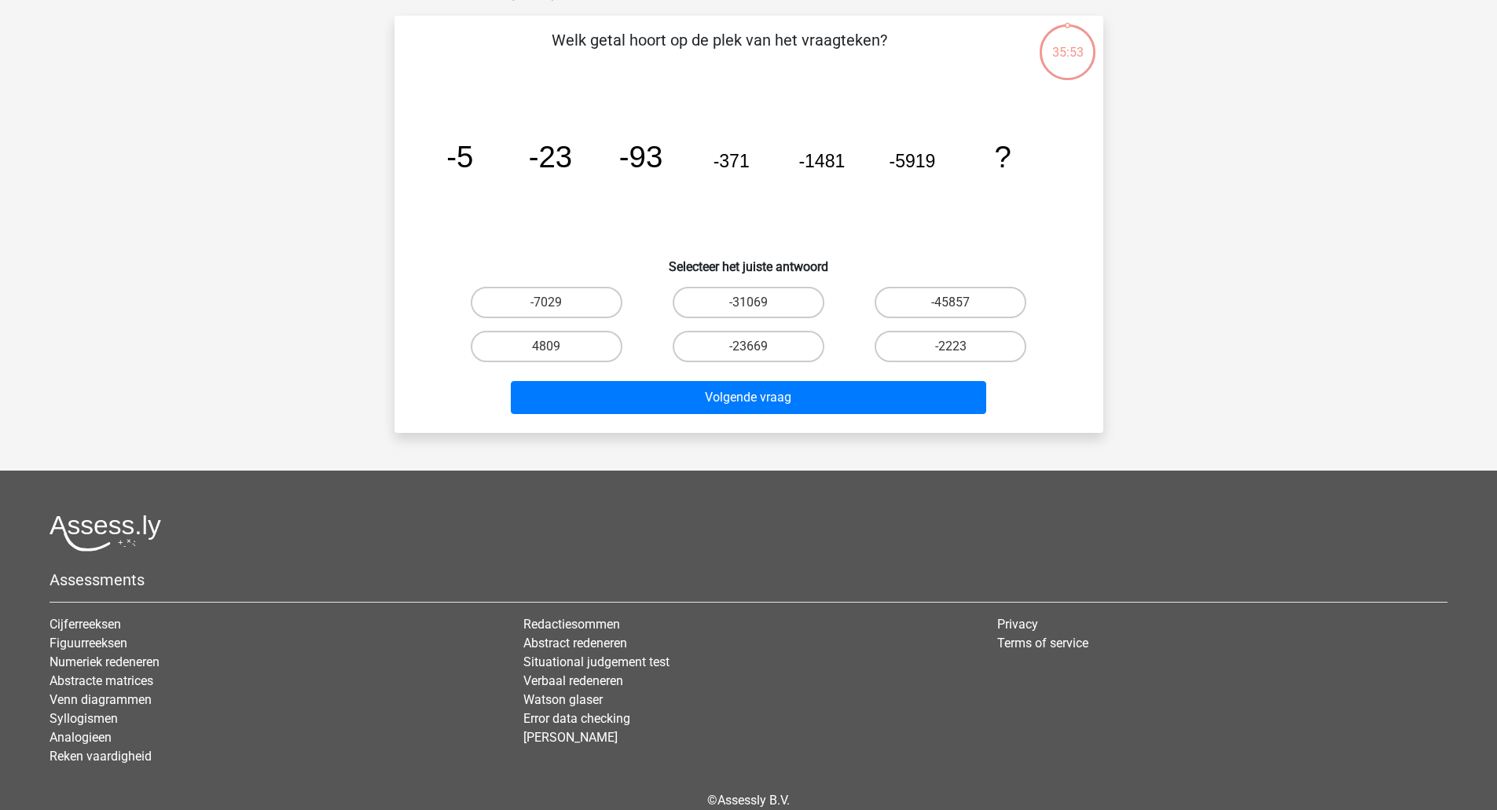
scroll to position [79, 0]
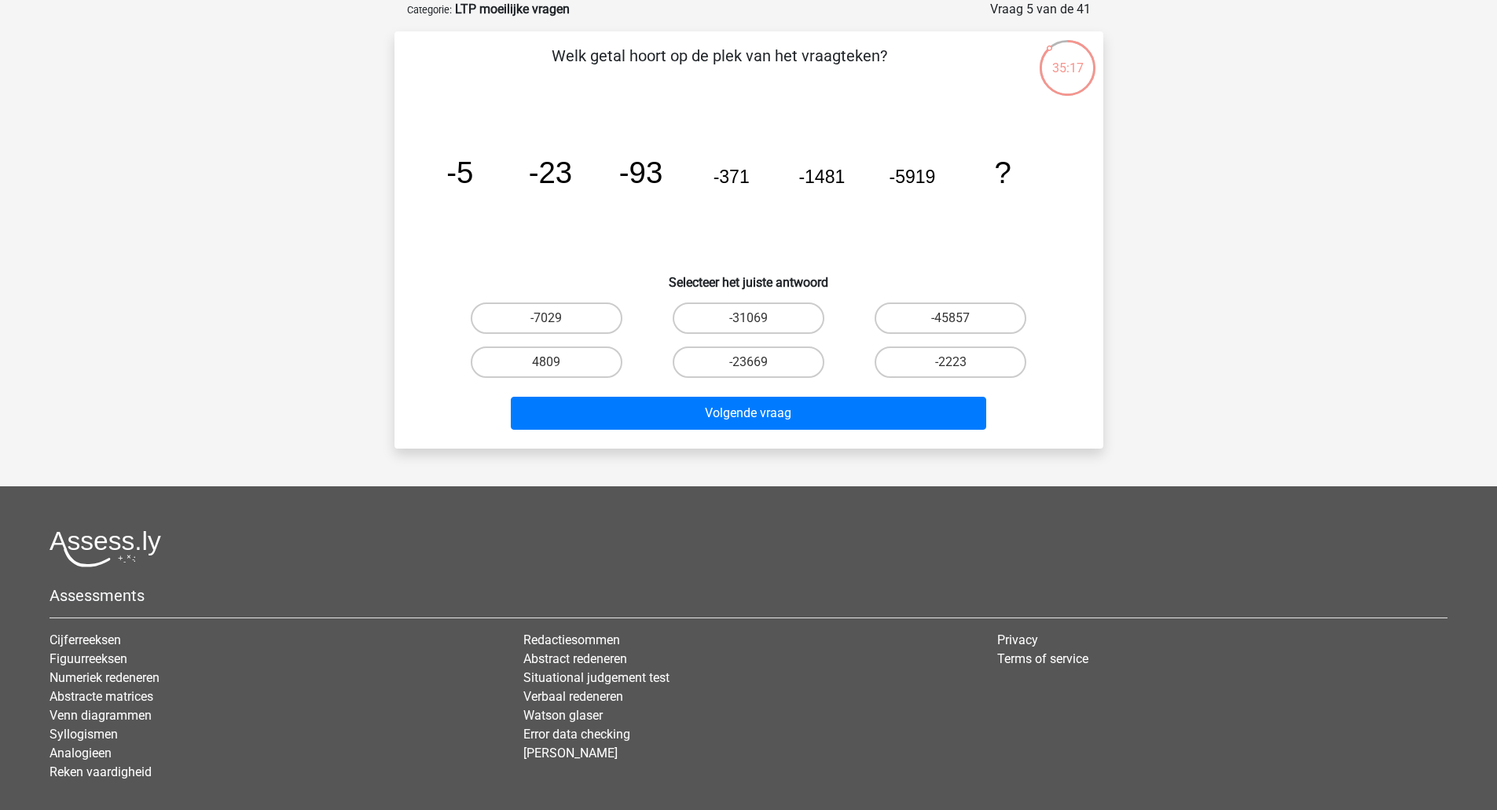
click at [791, 315] on label "-31069" at bounding box center [749, 318] width 152 height 31
click at [758, 318] on input "-31069" at bounding box center [753, 323] width 10 height 10
radio input "true"
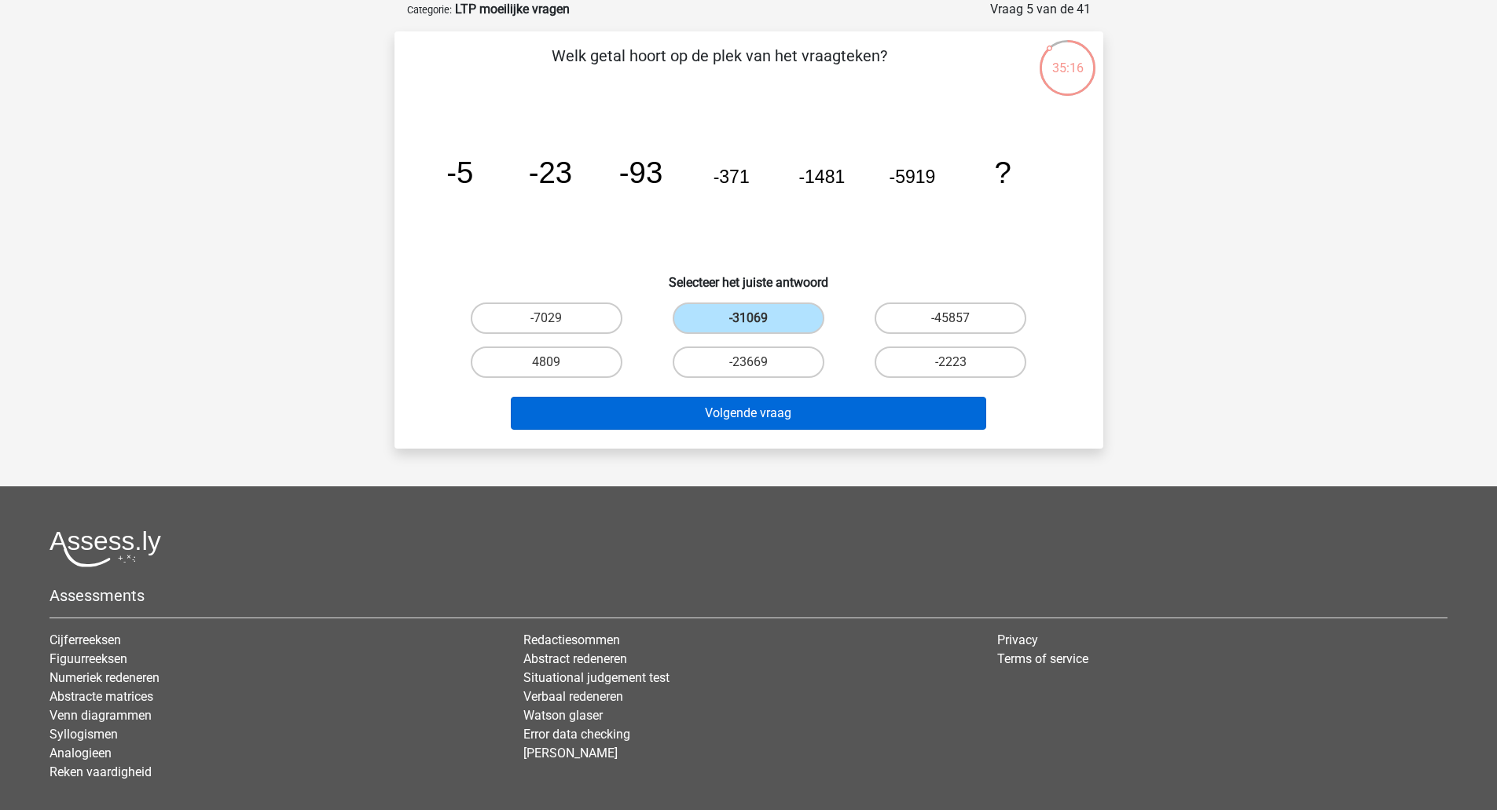
click at [791, 426] on button "Volgende vraag" at bounding box center [749, 413] width 476 height 33
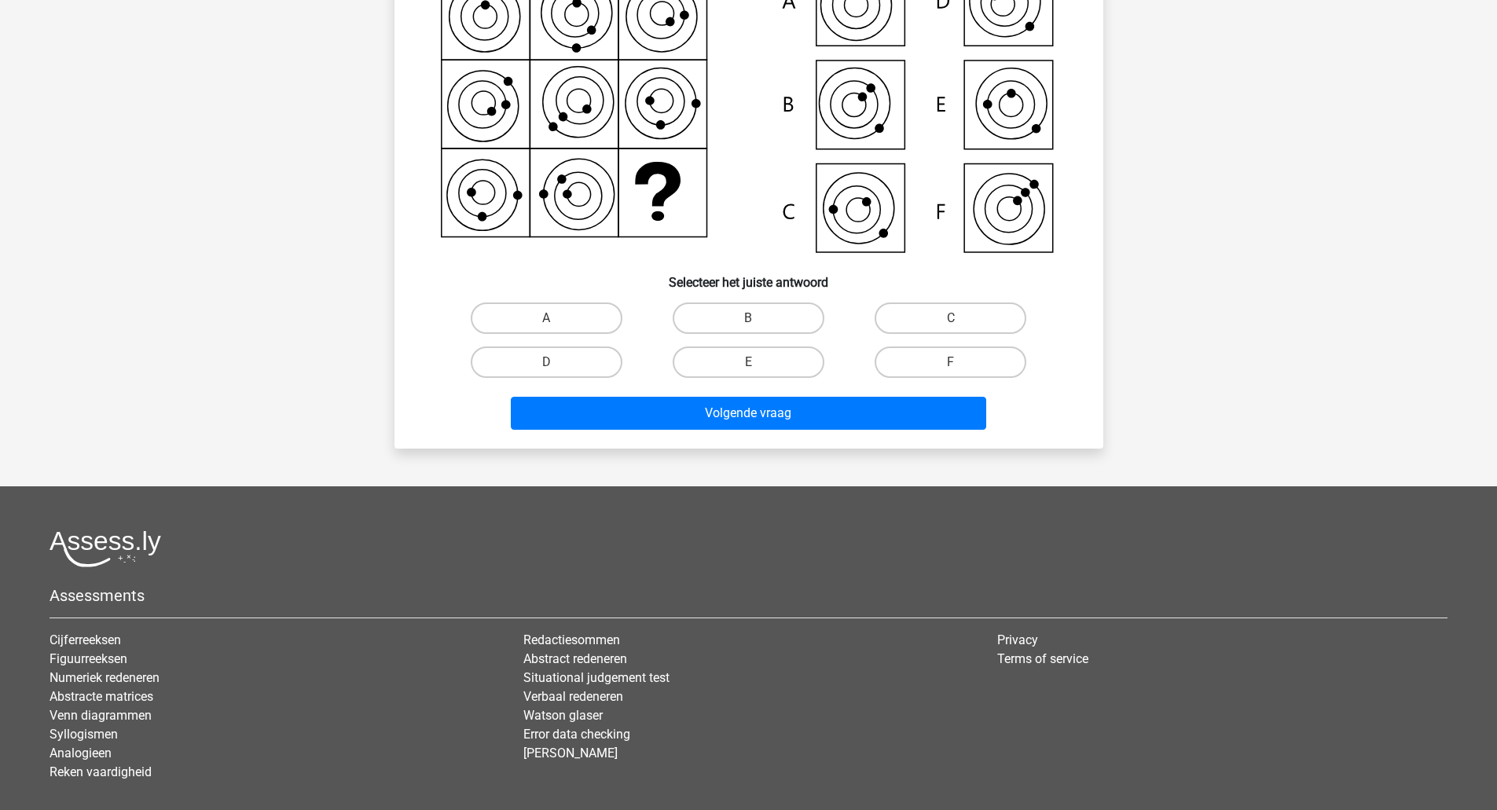
scroll to position [0, 0]
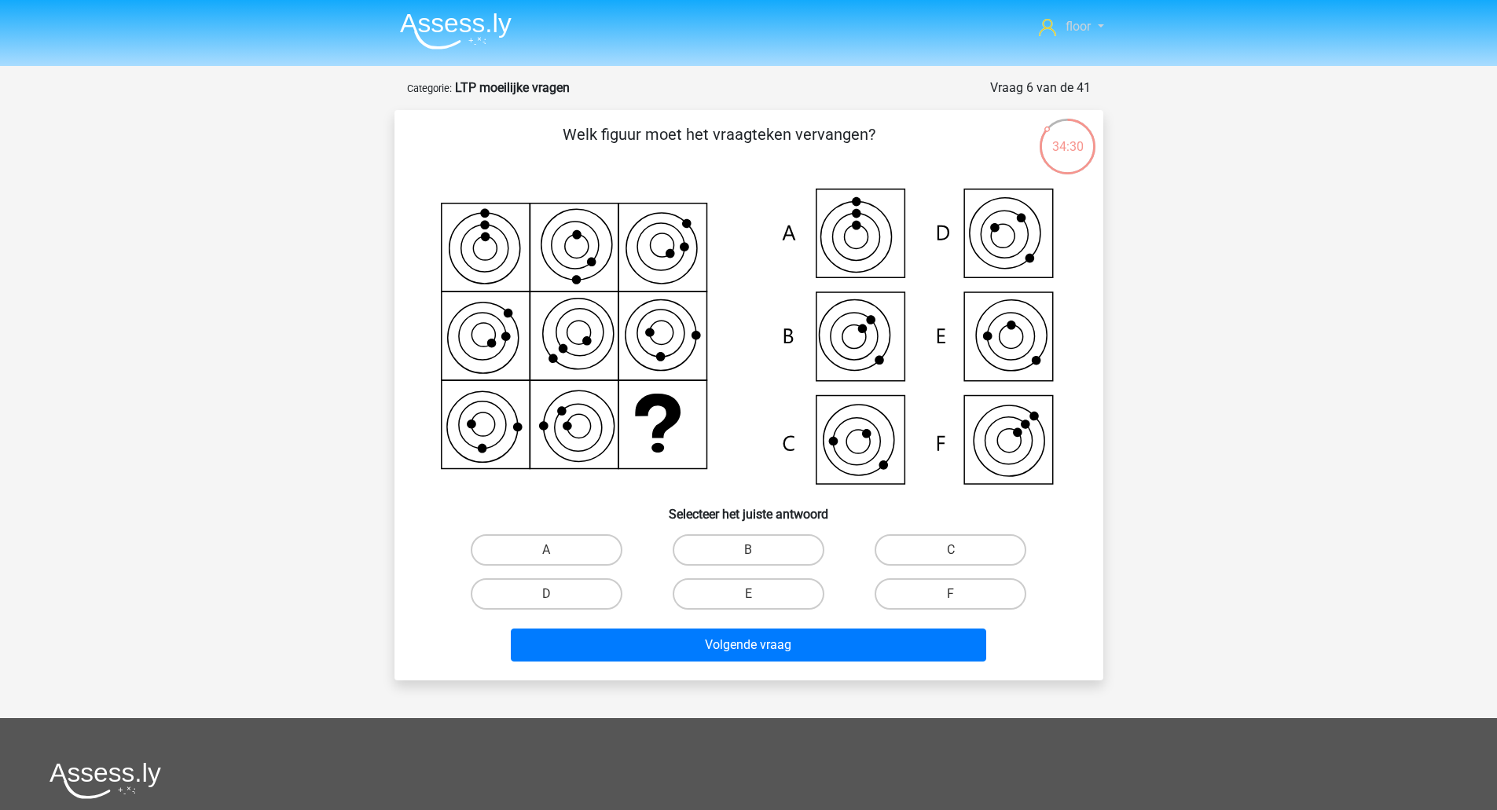
click at [1071, 28] on span "floor" at bounding box center [1078, 26] width 25 height 15
click at [438, 24] on img at bounding box center [456, 31] width 112 height 37
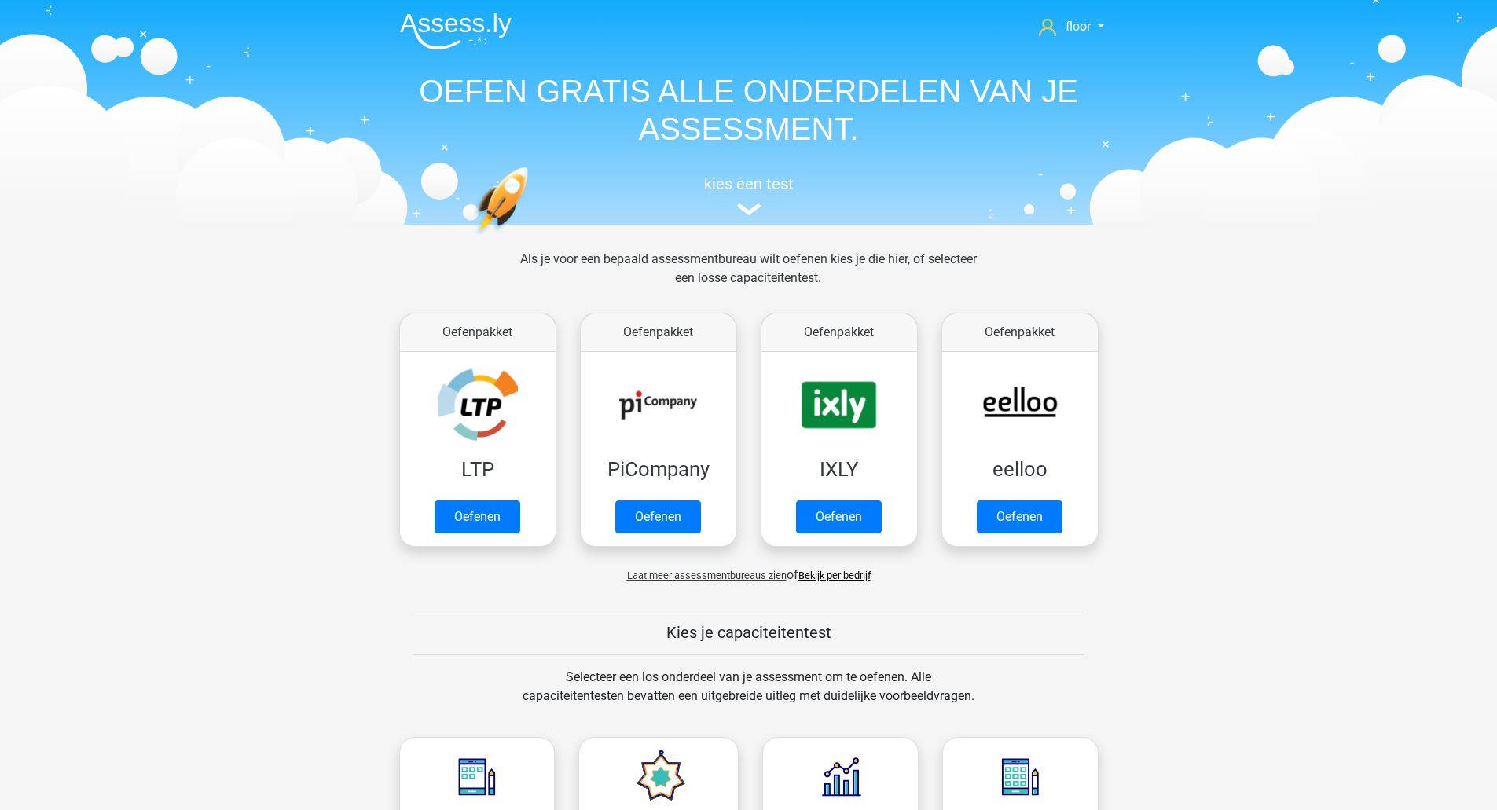
click at [752, 200] on div "kies een test" at bounding box center [748, 193] width 723 height 52
click at [755, 185] on h5 "kies een test" at bounding box center [748, 183] width 723 height 19
click at [1073, 24] on span "floor" at bounding box center [1078, 26] width 25 height 15
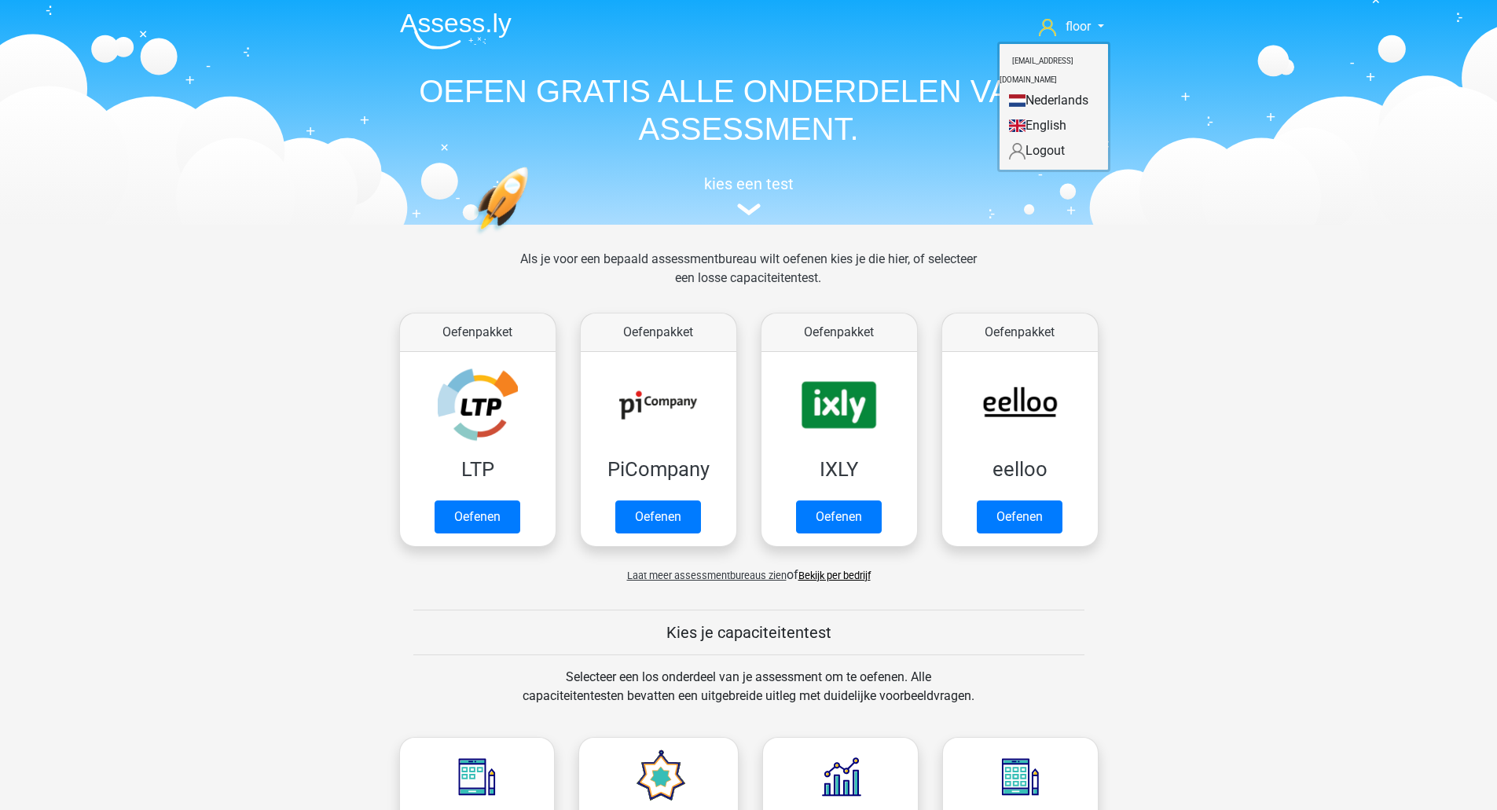
click at [1045, 88] on link "Nederlands" at bounding box center [1054, 100] width 108 height 25
